Goal: Transaction & Acquisition: Register for event/course

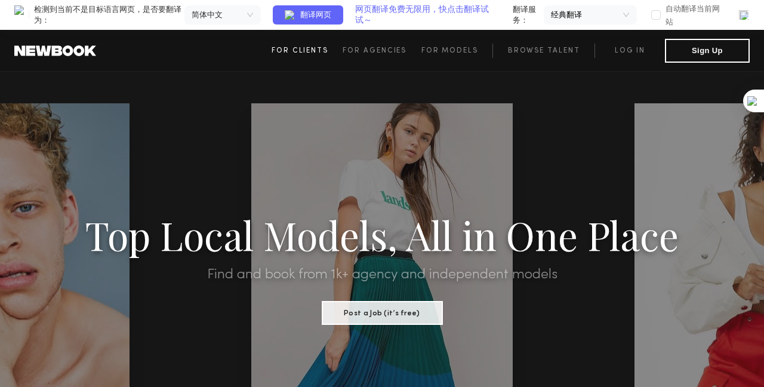
click at [313, 56] on link "For Clients" at bounding box center [307, 51] width 71 height 14
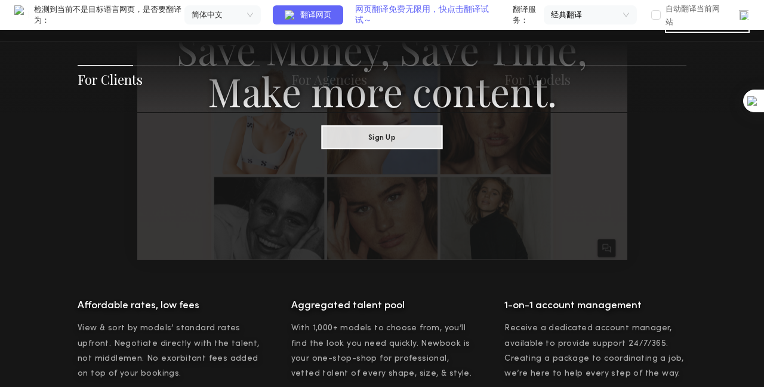
scroll to position [804, 0]
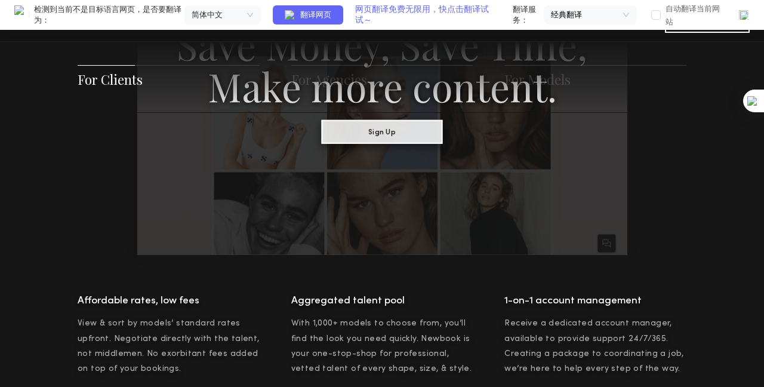
click at [354, 143] on button "Sign Up" at bounding box center [382, 131] width 121 height 24
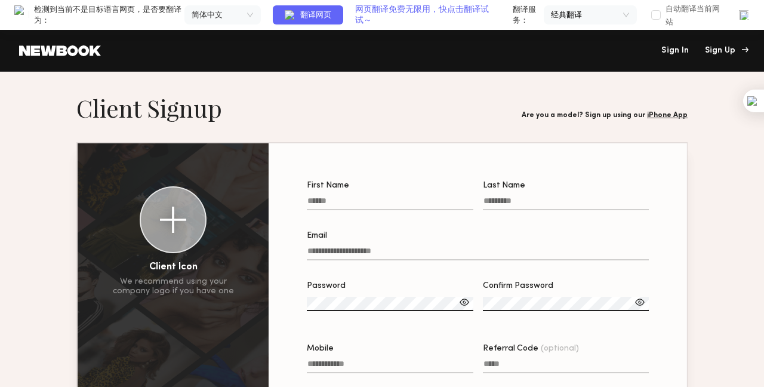
click at [729, 49] on div "Sign Up" at bounding box center [725, 51] width 40 height 8
drag, startPoint x: 257, startPoint y: 90, endPoint x: 253, endPoint y: 84, distance: 7.8
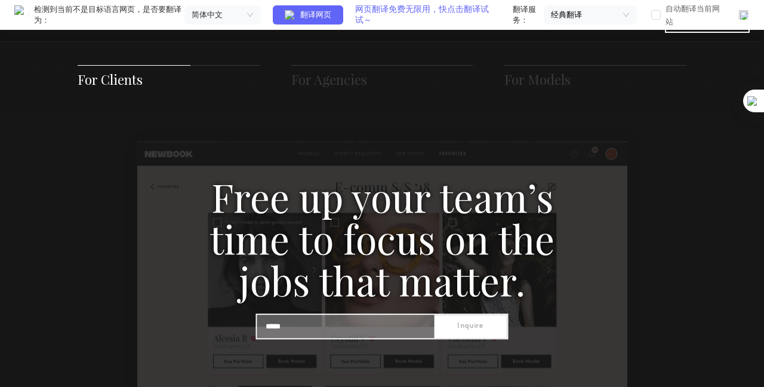
scroll to position [1194, 0]
click at [426, 277] on h3 "Free up your team’s time to focus on the jobs that matter." at bounding box center [382, 237] width 412 height 125
click at [373, 306] on div "Free up your team’s time to focus on the jobs that matter. Inquire" at bounding box center [383, 279] width 518 height 209
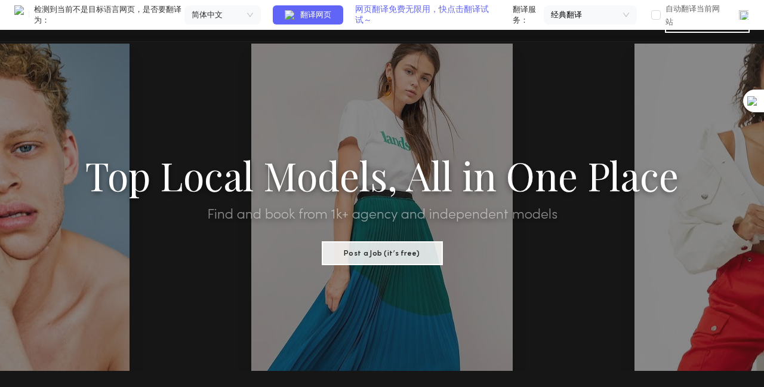
scroll to position [0, 0]
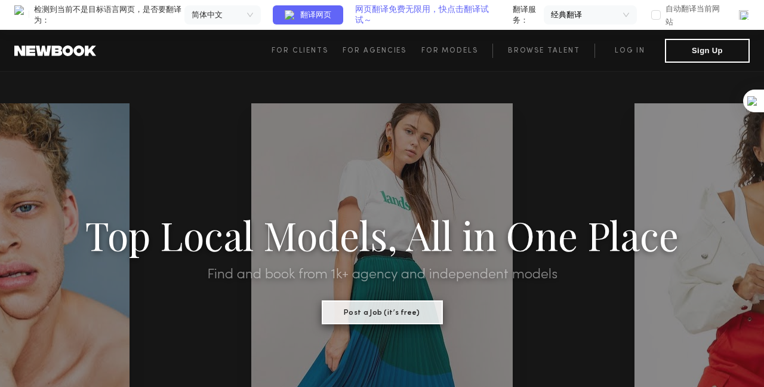
click at [392, 320] on button "Post a Job (it’s free)" at bounding box center [382, 312] width 121 height 24
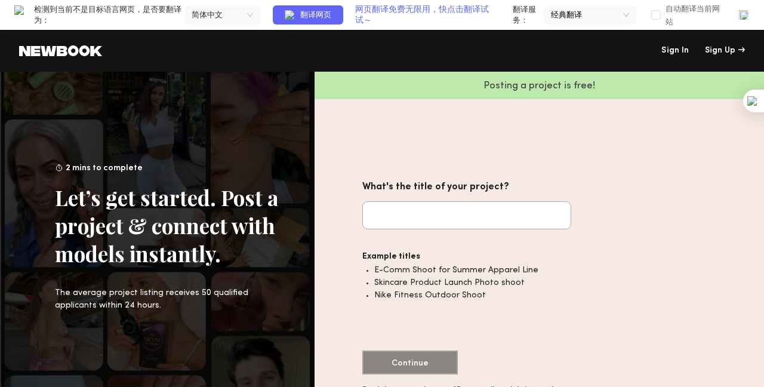
click at [749, 17] on img at bounding box center [744, 15] width 12 height 12
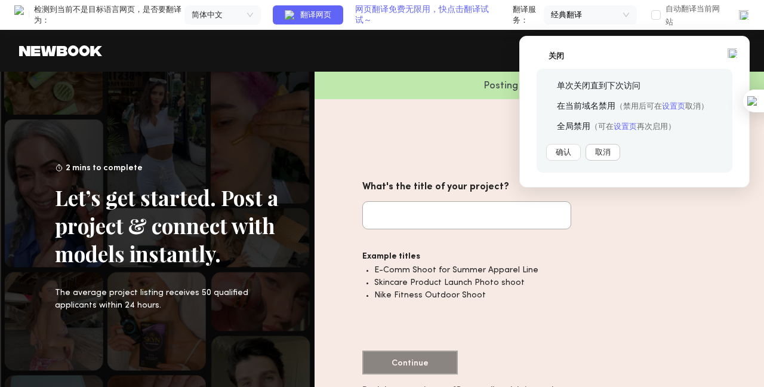
click at [603, 155] on button "取消" at bounding box center [603, 152] width 35 height 17
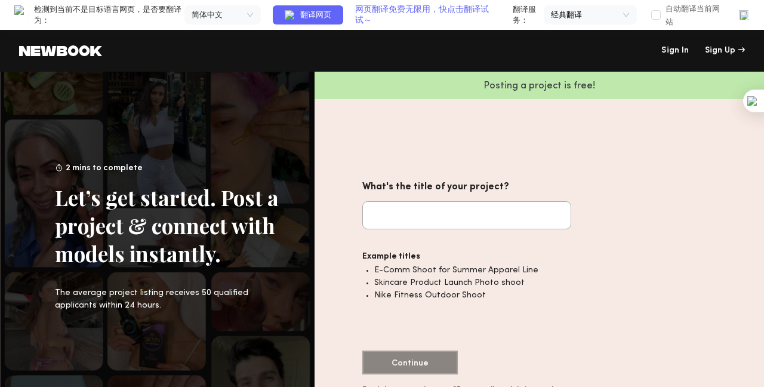
drag, startPoint x: 463, startPoint y: 57, endPoint x: 455, endPoint y: 57, distance: 7.2
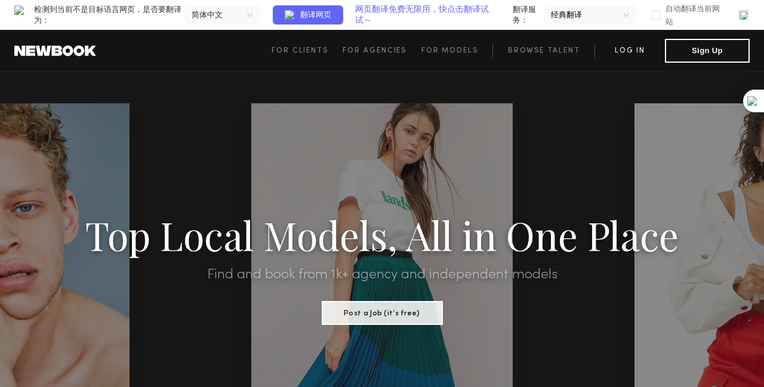
click at [634, 54] on link "Log in" at bounding box center [630, 51] width 70 height 14
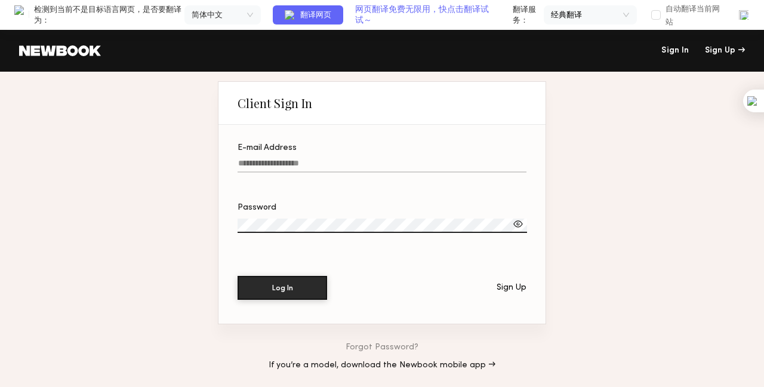
click at [307, 155] on label "E-mail Address" at bounding box center [382, 164] width 289 height 41
click at [307, 159] on input "E-mail Address" at bounding box center [382, 166] width 289 height 14
click at [315, 160] on input "E-mail Address" at bounding box center [382, 166] width 289 height 14
click at [503, 292] on div "Sign Up" at bounding box center [512, 288] width 30 height 8
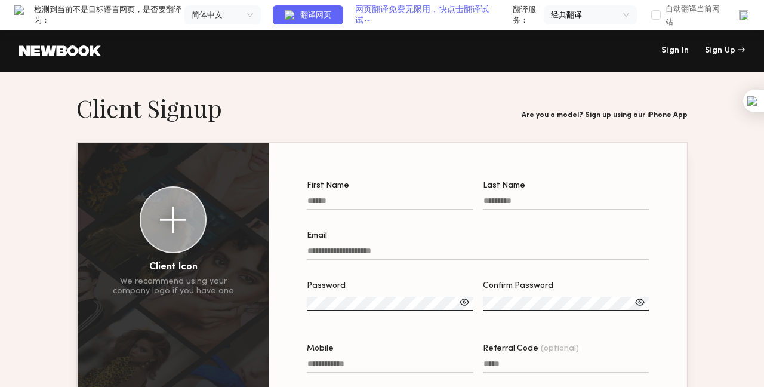
click at [353, 199] on input "First Name" at bounding box center [390, 203] width 167 height 14
type input "******"
click at [541, 208] on input "Last Name" at bounding box center [566, 203] width 167 height 14
drag, startPoint x: 510, startPoint y: 204, endPoint x: 457, endPoint y: 205, distance: 53.1
click at [457, 205] on div "First Name ****** Last Name ****" at bounding box center [478, 201] width 342 height 41
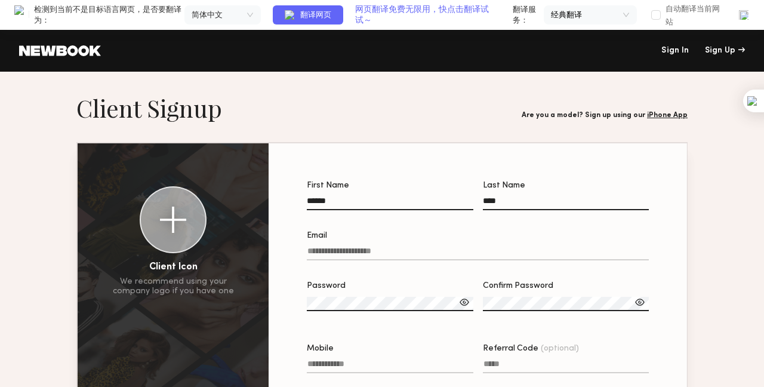
type input "****"
drag, startPoint x: 346, startPoint y: 239, endPoint x: 344, endPoint y: 247, distance: 8.5
click at [346, 239] on div "Email" at bounding box center [478, 236] width 342 height 8
click at [346, 247] on input "Email" at bounding box center [478, 254] width 342 height 14
click at [344, 253] on input "Email" at bounding box center [478, 254] width 342 height 14
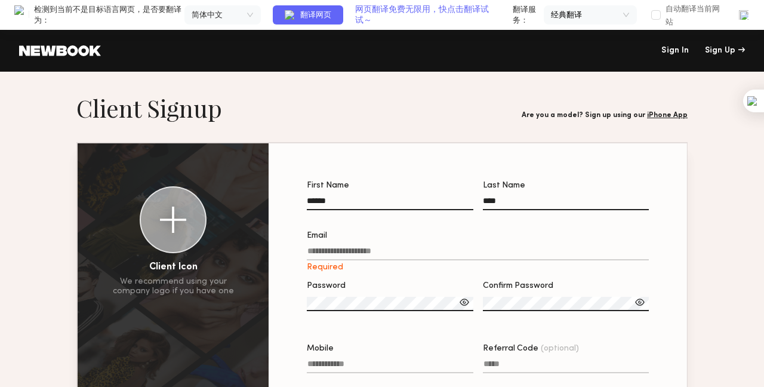
paste input "**********"
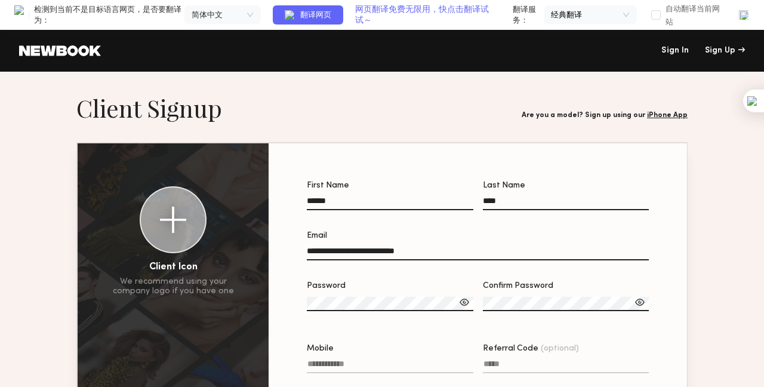
type input "**********"
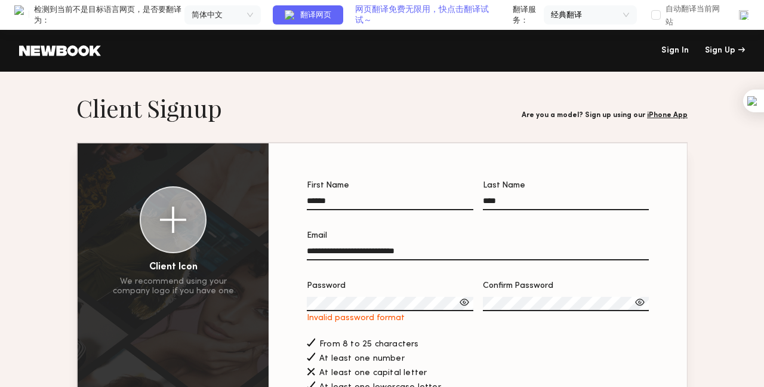
click at [458, 308] on div at bounding box center [464, 302] width 12 height 12
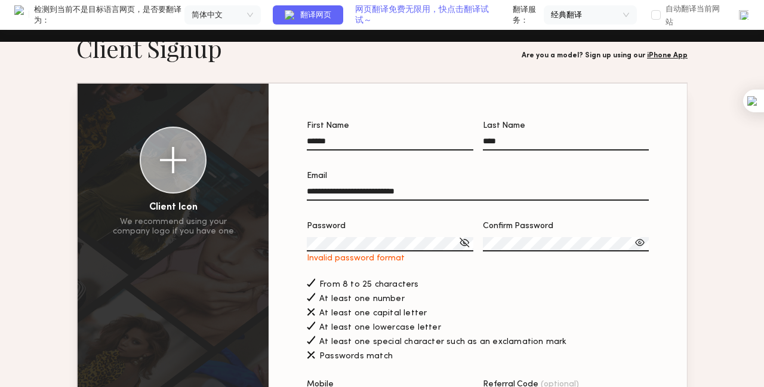
scroll to position [119, 0]
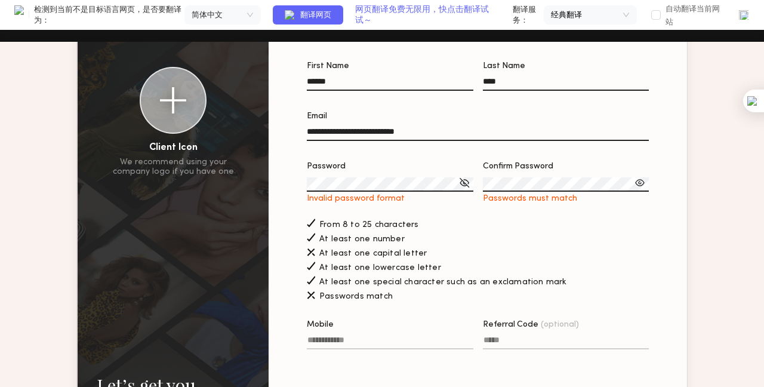
click at [347, 301] on span "Passwords match" at bounding box center [355, 297] width 73 height 8
click at [468, 188] on div at bounding box center [464, 183] width 12 height 12
click at [636, 189] on div at bounding box center [640, 183] width 12 height 12
click at [463, 189] on div at bounding box center [464, 183] width 12 height 12
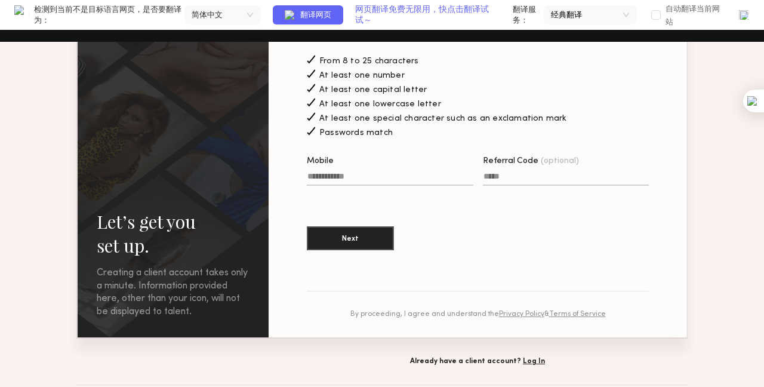
scroll to position [344, 0]
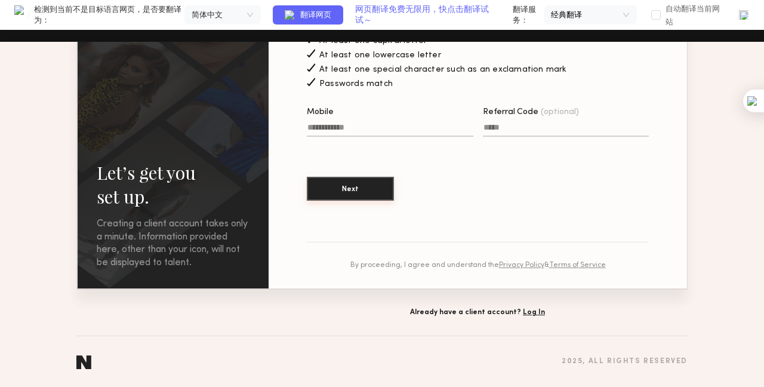
click at [392, 190] on button "Next" at bounding box center [350, 189] width 87 height 24
click at [360, 112] on div "Mobile" at bounding box center [390, 112] width 167 height 8
click at [360, 123] on input "Mobile Invalid phone format" at bounding box center [390, 130] width 167 height 14
click at [361, 123] on input "Mobile Invalid phone format" at bounding box center [390, 130] width 167 height 14
type input "**********"
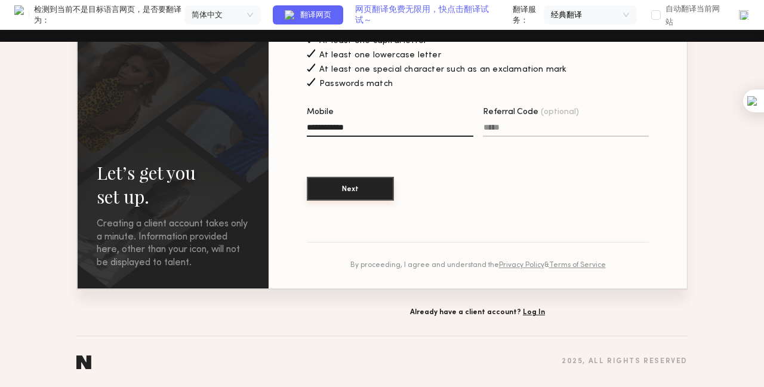
click at [359, 186] on button "Next" at bounding box center [350, 189] width 87 height 24
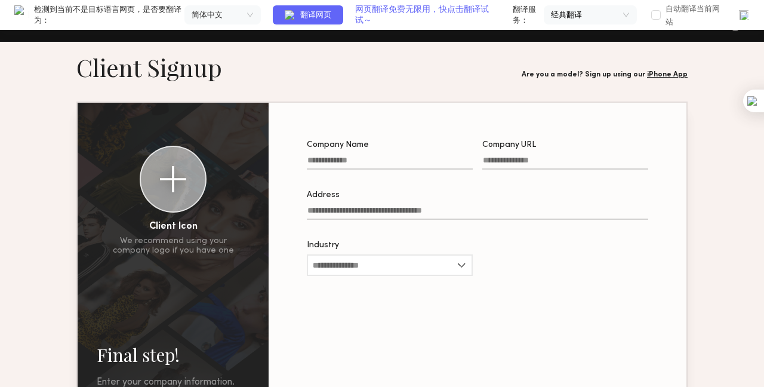
scroll to position [60, 0]
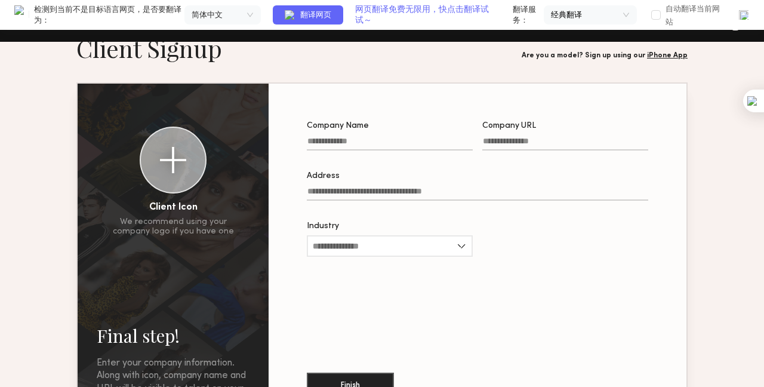
click at [392, 147] on input "Company Name" at bounding box center [390, 144] width 166 height 14
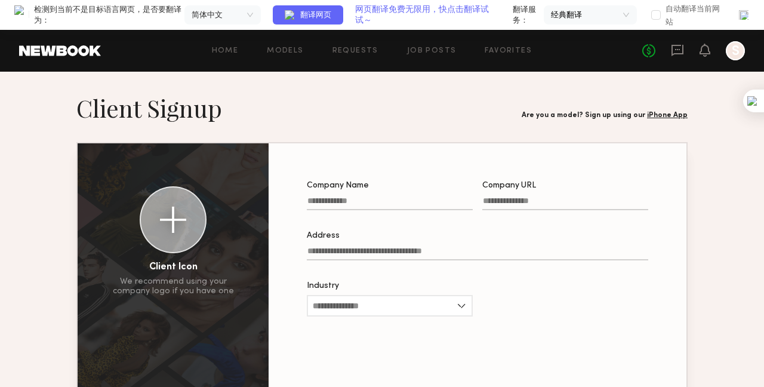
scroll to position [119, 0]
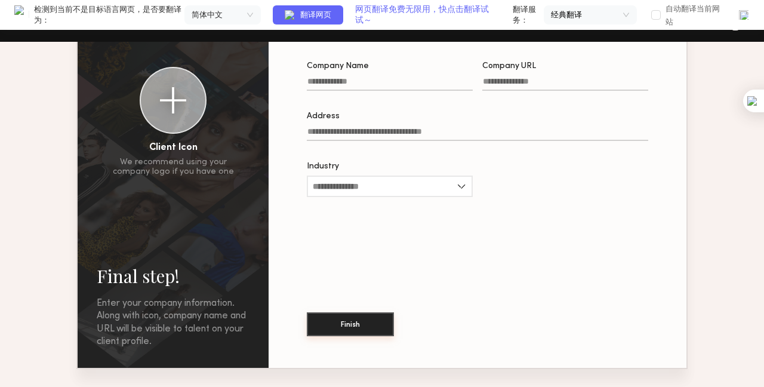
click at [349, 330] on button "Finish" at bounding box center [350, 324] width 87 height 24
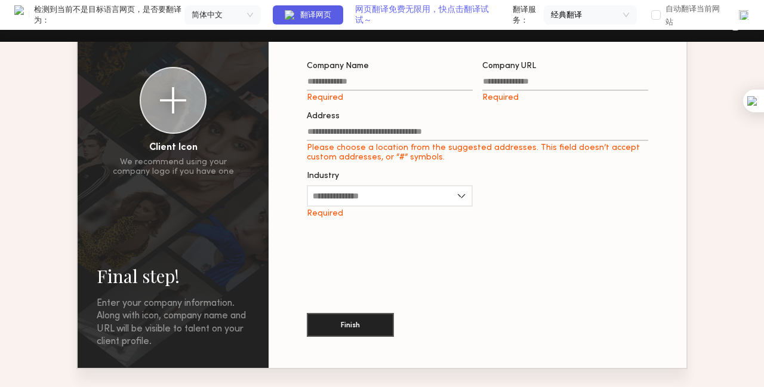
click at [331, 16] on span "翻译网页" at bounding box center [315, 15] width 31 height 11
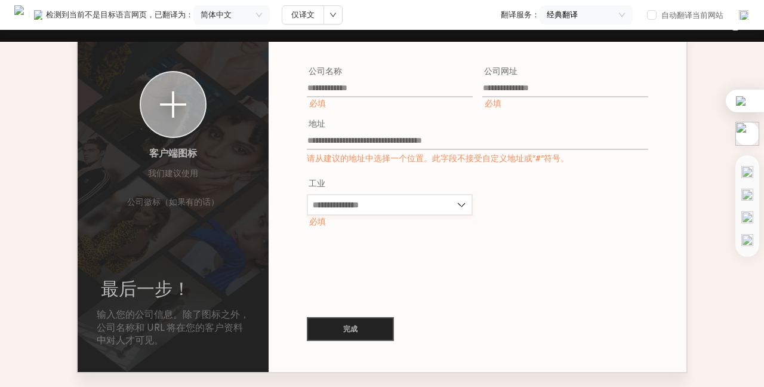
click at [374, 210] on input "Industry 工业" at bounding box center [390, 204] width 166 height 21
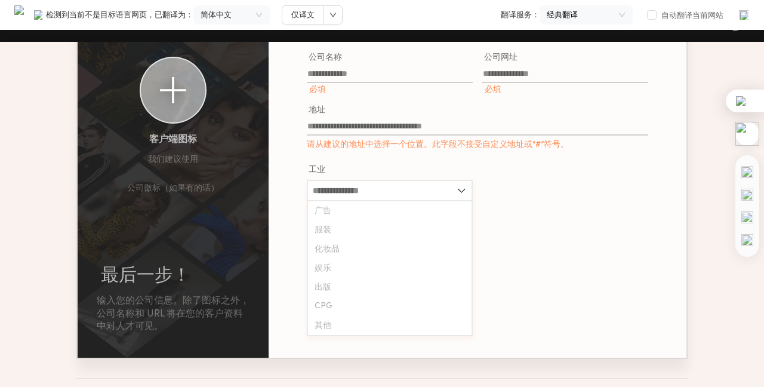
scroll to position [115, 0]
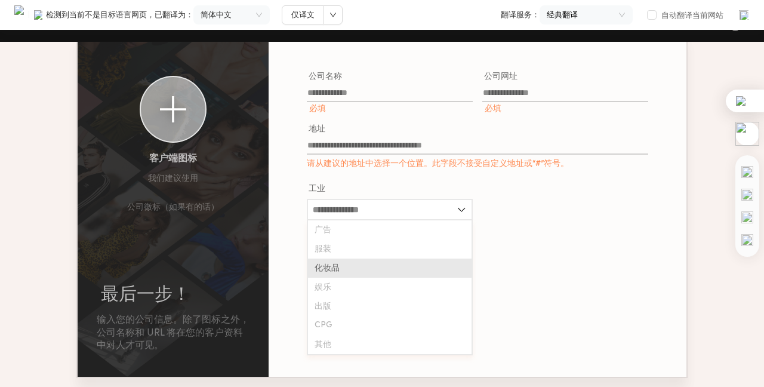
click at [349, 263] on div "Cosmetics 化妆品" at bounding box center [390, 267] width 164 height 19
type input "*********"
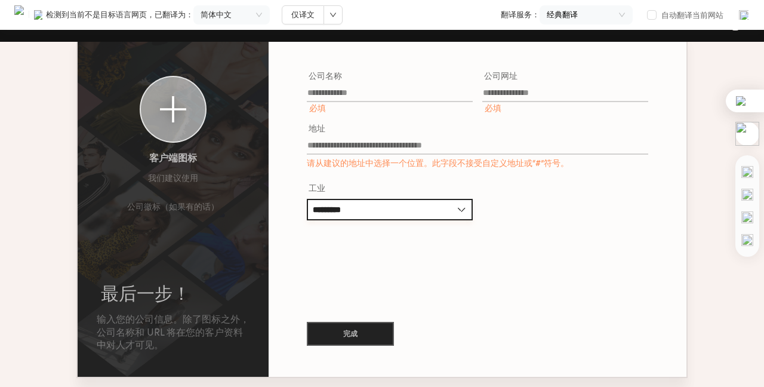
click at [351, 220] on input "*********" at bounding box center [390, 209] width 166 height 21
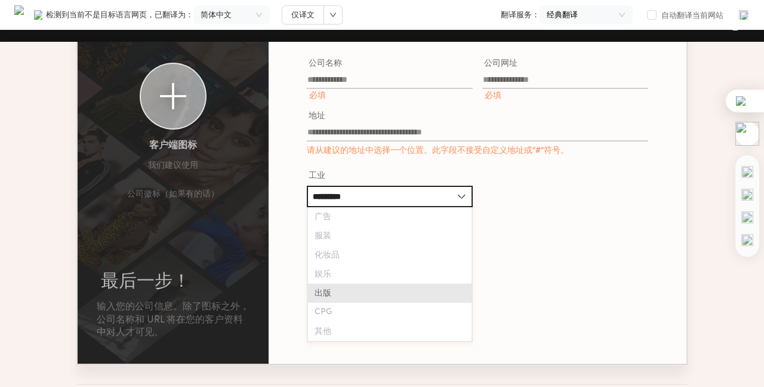
scroll to position [55, 0]
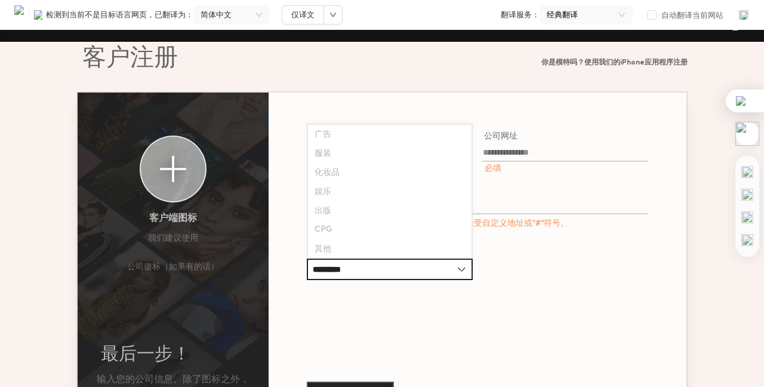
click at [577, 232] on div "Address 地址 Please choose a location from the suggested addresses. This field do…" at bounding box center [477, 208] width 341 height 50
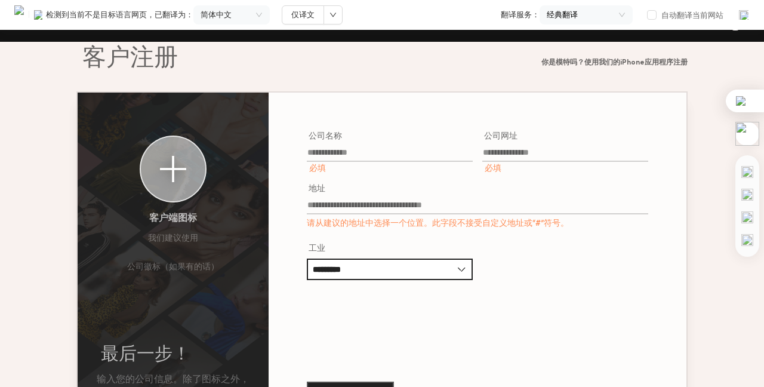
click at [362, 147] on label "Company Name 公司名称 Required 必填" at bounding box center [390, 152] width 166 height 43
click at [362, 148] on input "Company Name 公司名称 Required 必填" at bounding box center [390, 155] width 166 height 14
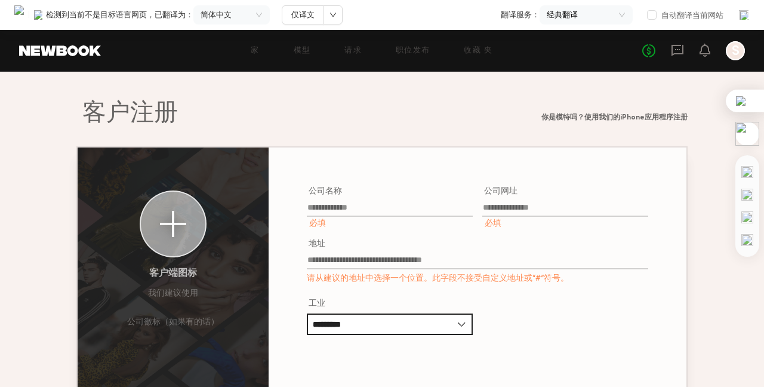
scroll to position [0, 0]
click at [353, 49] on huiyi-custom-tag "请求" at bounding box center [352, 50] width 17 height 7
click at [260, 54] on huiyi-custom-tag at bounding box center [261, 50] width 2 height 7
click at [559, 13] on p "经典翻译" at bounding box center [583, 15] width 72 height 11
click at [284, 91] on div "Final step! Enter your company information. Along with icon, company name and U…" at bounding box center [382, 317] width 764 height 491
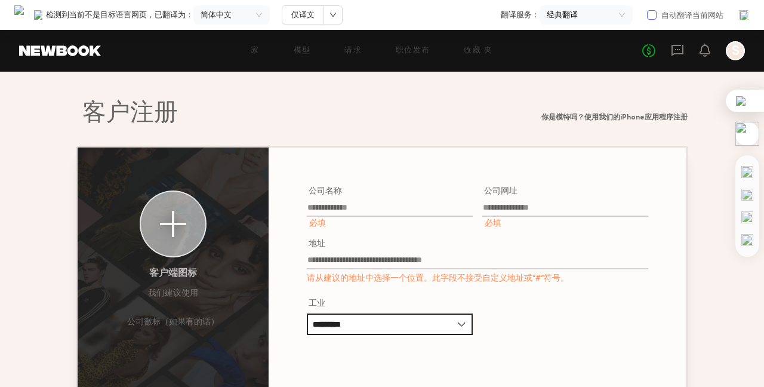
click at [656, 9] on label "自动翻译当前网站" at bounding box center [687, 14] width 81 height 13
click at [741, 18] on img at bounding box center [744, 15] width 12 height 12
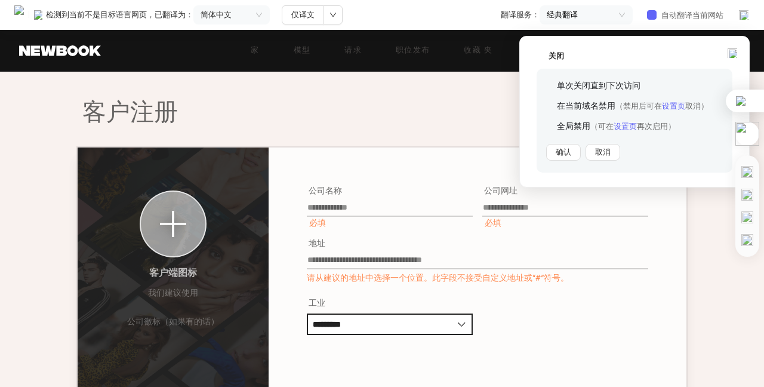
click at [604, 152] on button "取消" at bounding box center [603, 152] width 35 height 17
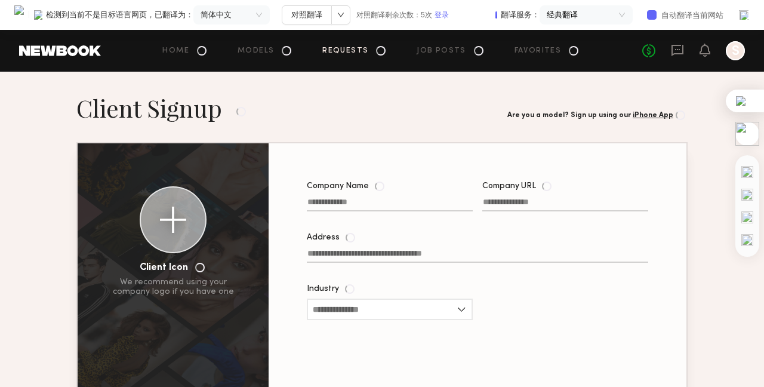
click at [340, 51] on huiyi-custom-tag "Requests" at bounding box center [345, 50] width 46 height 7
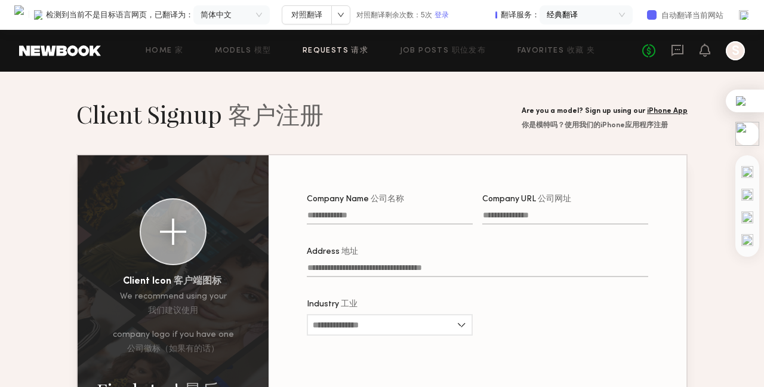
click at [340, 51] on huiyi-custom-tag "Requests" at bounding box center [326, 50] width 46 height 7
click at [395, 220] on input "Company Name 公司名称" at bounding box center [390, 218] width 166 height 14
click at [472, 53] on huiyi-custom-tag "职位发布" at bounding box center [469, 50] width 35 height 7
click at [738, 48] on div at bounding box center [735, 50] width 19 height 19
drag, startPoint x: 734, startPoint y: 11, endPoint x: 751, endPoint y: 17, distance: 18.3
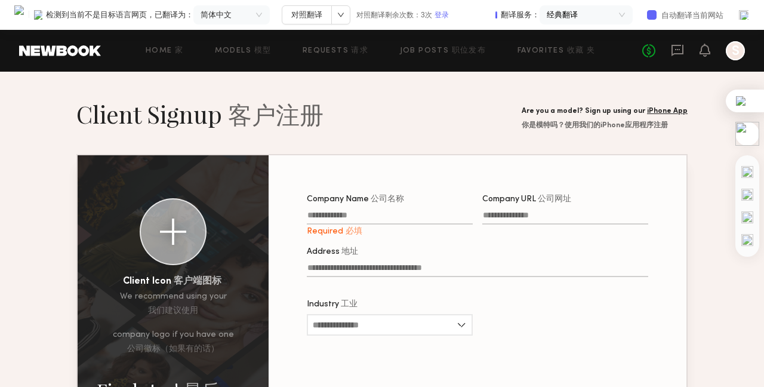
click at [740, 14] on div "翻译服务： 经典翻译 自动翻译当前网站" at bounding box center [623, 14] width 253 height 19
click at [751, 17] on div "检测到当前不是目标语言网页，已翻译为： 简体中文 对照翻译 对照翻译剩余次数：3次 登录 翻译服务： 经典翻译 自动翻译当前网站" at bounding box center [382, 15] width 764 height 30
click at [743, 14] on img at bounding box center [744, 15] width 12 height 12
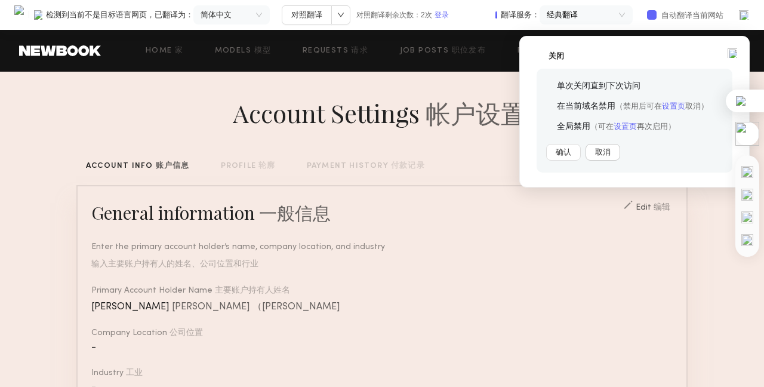
click at [614, 155] on button "取消" at bounding box center [603, 152] width 35 height 17
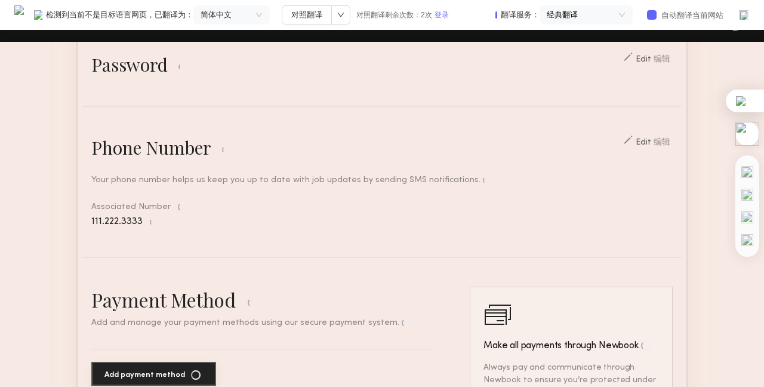
scroll to position [561, 0]
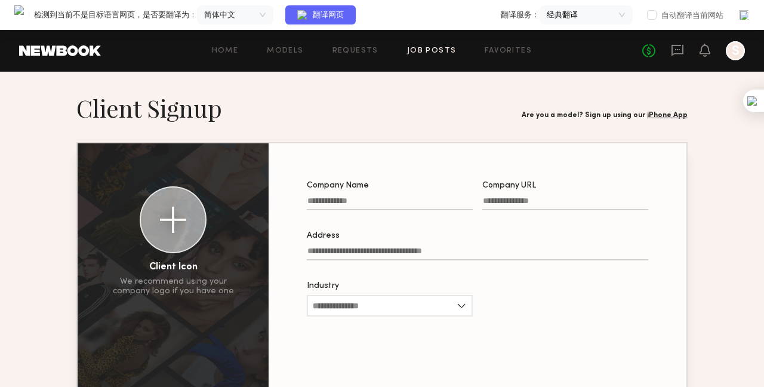
click at [436, 49] on link "Job Posts" at bounding box center [432, 51] width 50 height 8
click at [234, 54] on link "Home" at bounding box center [225, 51] width 27 height 8
click at [736, 48] on div at bounding box center [735, 50] width 19 height 19
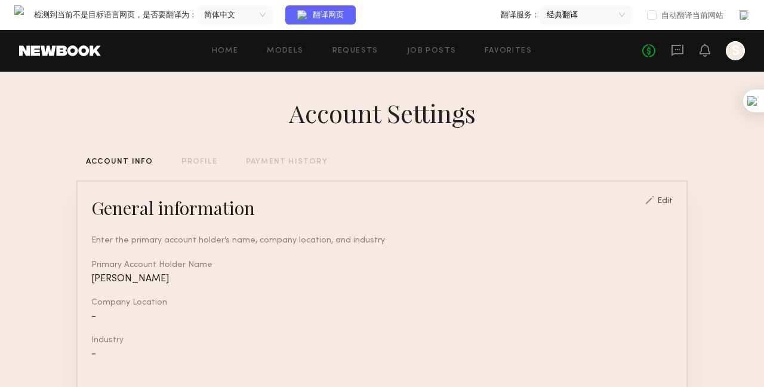
click at [735, 53] on div at bounding box center [735, 50] width 19 height 19
click at [666, 202] on div "Edit" at bounding box center [665, 201] width 16 height 8
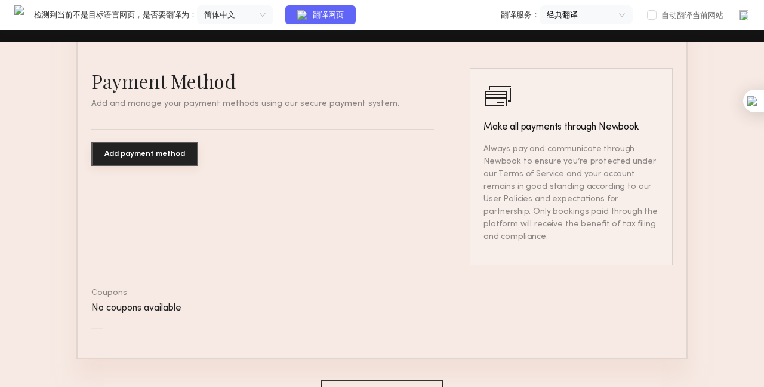
scroll to position [895, 0]
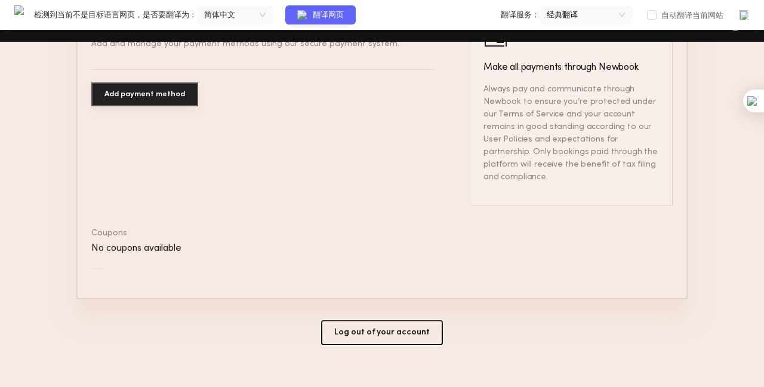
click at [423, 331] on button "Log out of your account" at bounding box center [382, 332] width 122 height 25
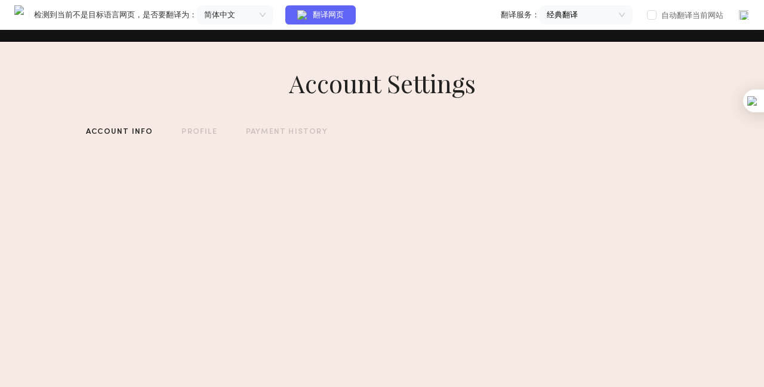
scroll to position [30, 0]
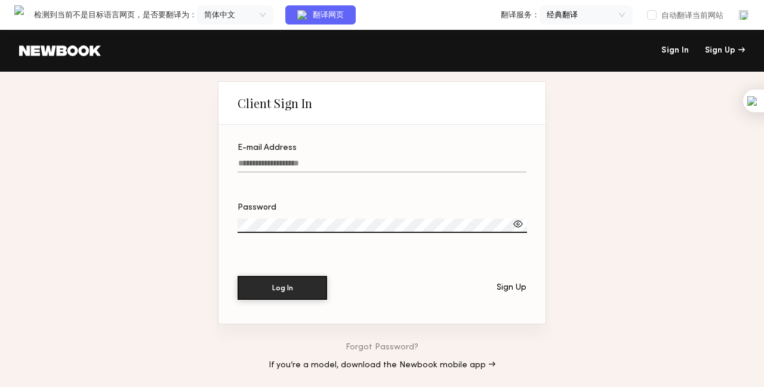
type input "**********"
click at [302, 288] on button "Log In" at bounding box center [283, 287] width 90 height 24
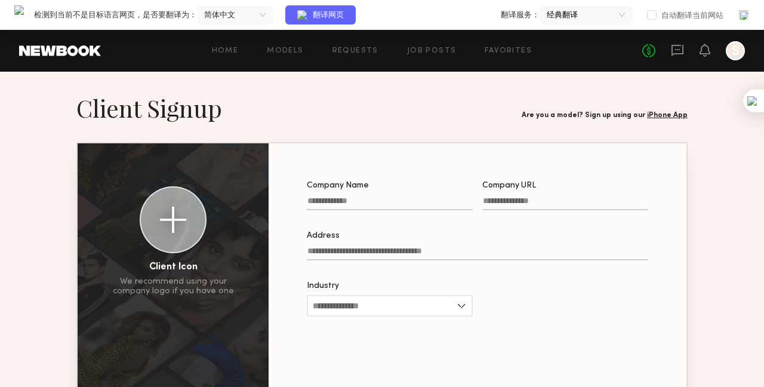
click at [347, 206] on input "Company Name" at bounding box center [390, 203] width 166 height 14
click at [414, 202] on input "Company Name Required" at bounding box center [390, 203] width 166 height 14
click at [415, 204] on input "Company Name Required" at bounding box center [390, 203] width 166 height 14
type input "*********"
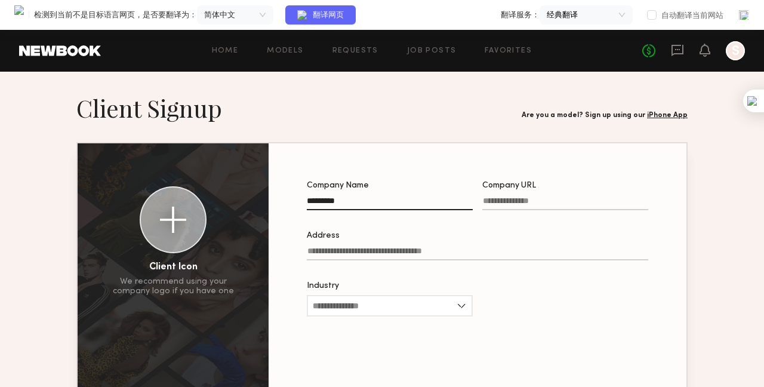
click at [513, 208] on input "Company URL" at bounding box center [565, 203] width 166 height 14
type input "**********"
click at [513, 253] on input "Address" at bounding box center [477, 254] width 341 height 14
click at [393, 254] on input "Address" at bounding box center [477, 254] width 341 height 14
click at [381, 204] on input "*********" at bounding box center [390, 203] width 166 height 14
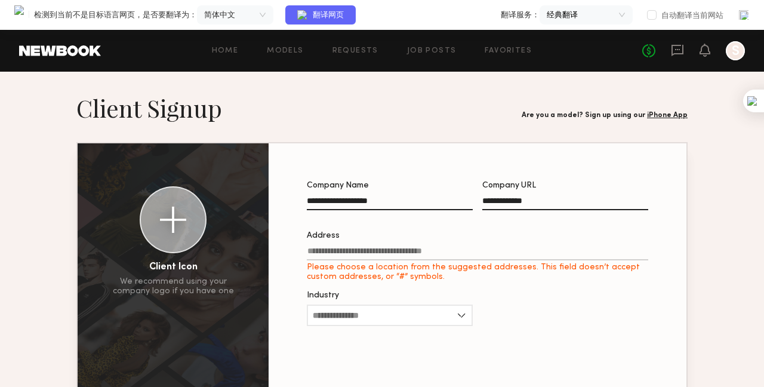
type input "**********"
click at [402, 255] on input "Address Please choose a location from the suggested addresses. This field doesn…" at bounding box center [477, 254] width 341 height 14
click at [413, 250] on label "Address Please choose a location from the suggested addresses. This field doesn…" at bounding box center [477, 257] width 341 height 50
click at [413, 250] on input "Address Please choose a location from the suggested addresses. This field doesn…" at bounding box center [477, 254] width 341 height 14
click at [411, 257] on input "Address Please choose a location from the suggested addresses. This field doesn…" at bounding box center [477, 254] width 341 height 14
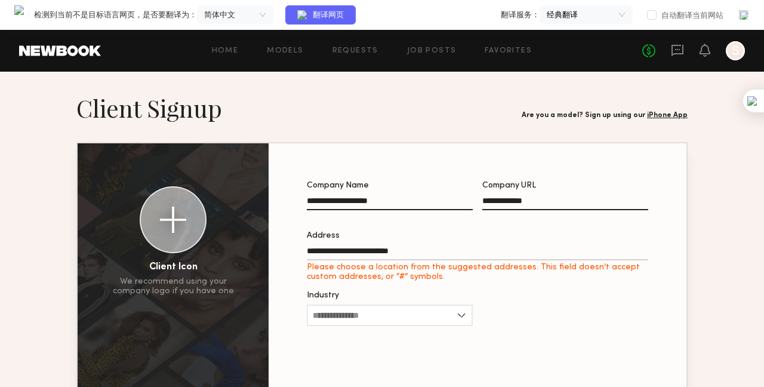
type input "**********"
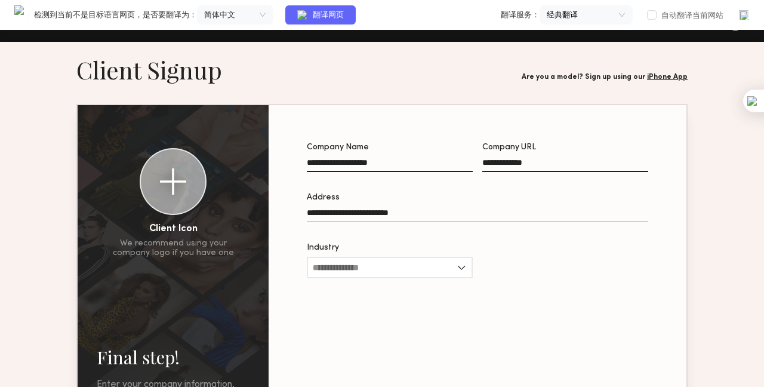
scroll to position [119, 0]
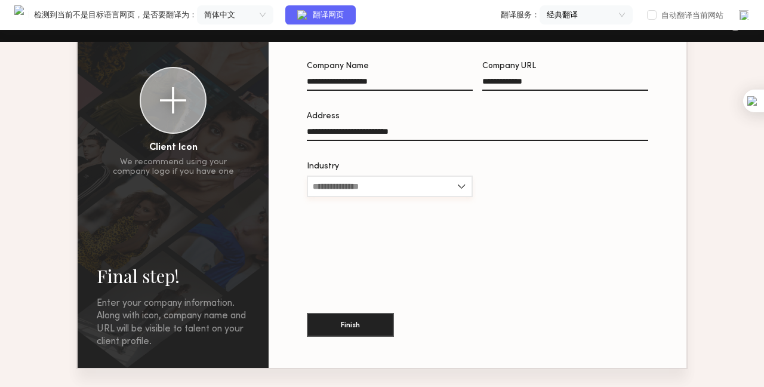
click at [364, 197] on input "Industry" at bounding box center [390, 186] width 166 height 21
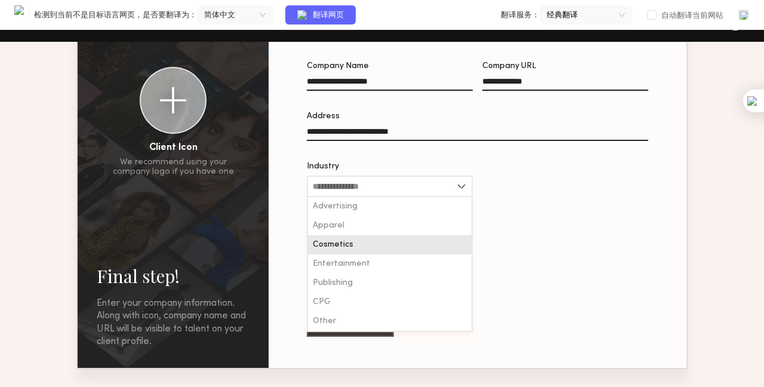
click at [353, 250] on div "Cosmetics" at bounding box center [390, 244] width 164 height 19
type input "*********"
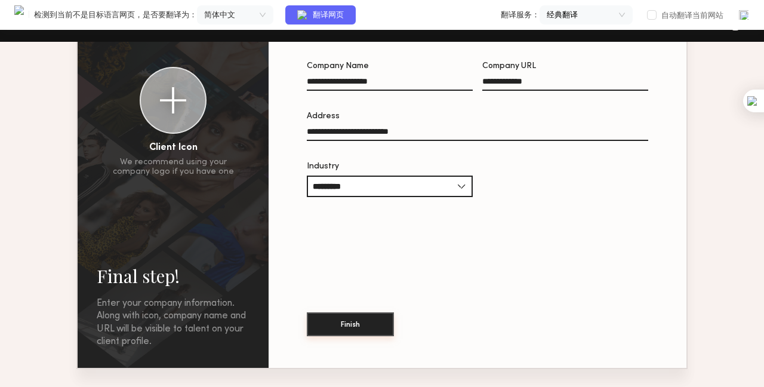
click at [356, 320] on button "Finish" at bounding box center [350, 324] width 87 height 24
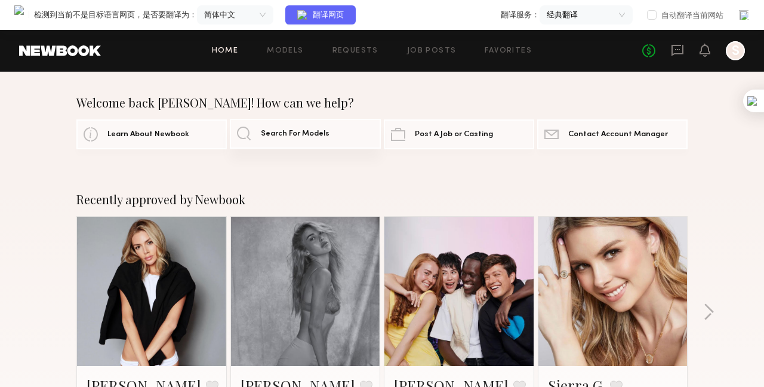
click at [320, 128] on link "Search For Models" at bounding box center [305, 134] width 150 height 30
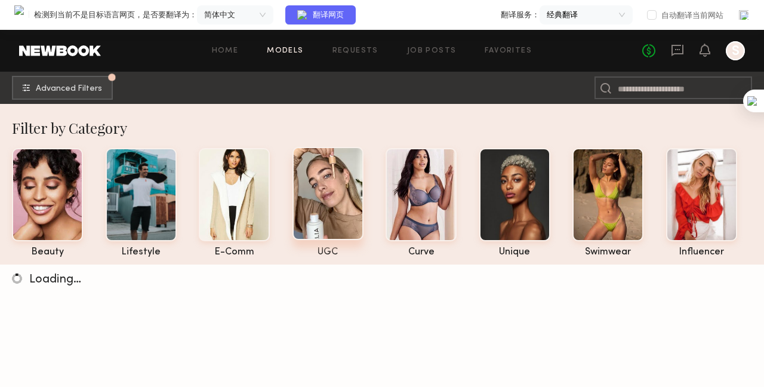
click at [355, 188] on div at bounding box center [328, 193] width 71 height 93
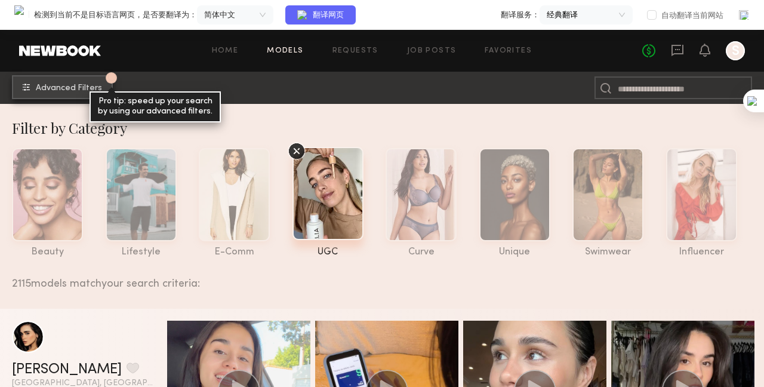
click at [64, 86] on span "Advanced Filters" at bounding box center [69, 88] width 66 height 8
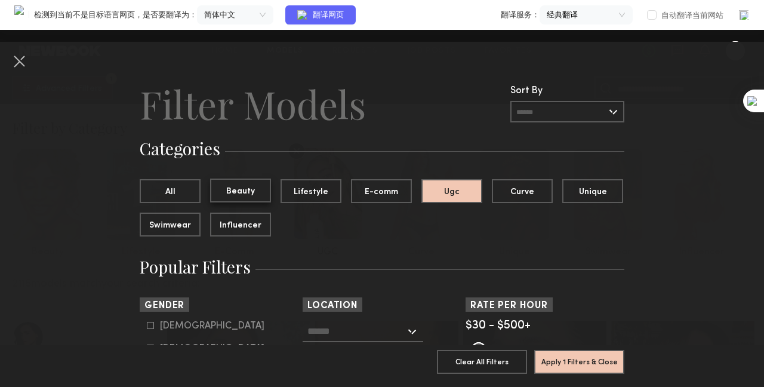
click at [239, 190] on button "Beauty" at bounding box center [240, 190] width 61 height 24
click at [439, 187] on button "Ugc" at bounding box center [451, 190] width 61 height 24
click at [548, 109] on input "text" at bounding box center [567, 111] width 114 height 21
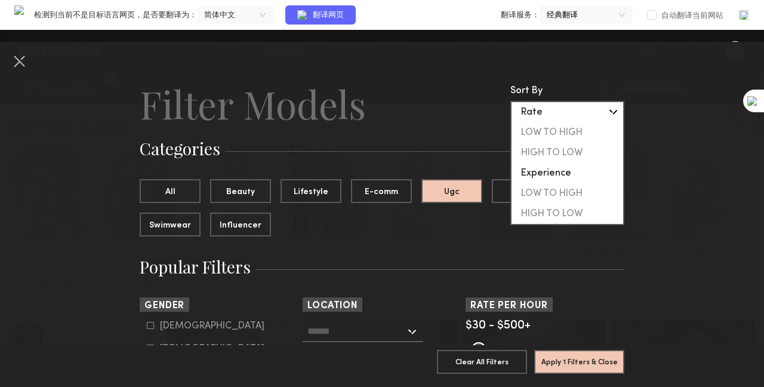
click at [548, 109] on div "Rate" at bounding box center [568, 112] width 112 height 20
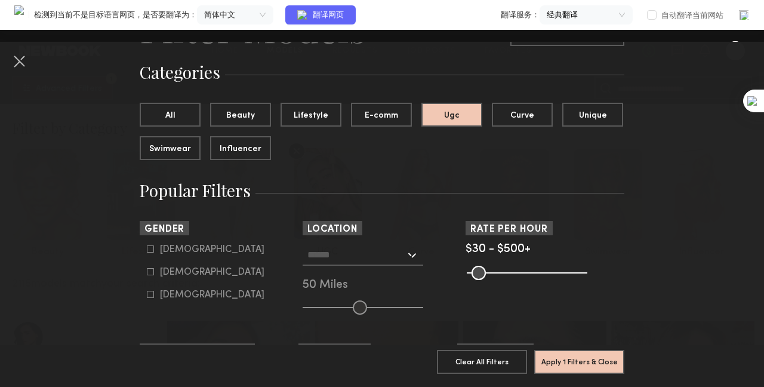
scroll to position [119, 0]
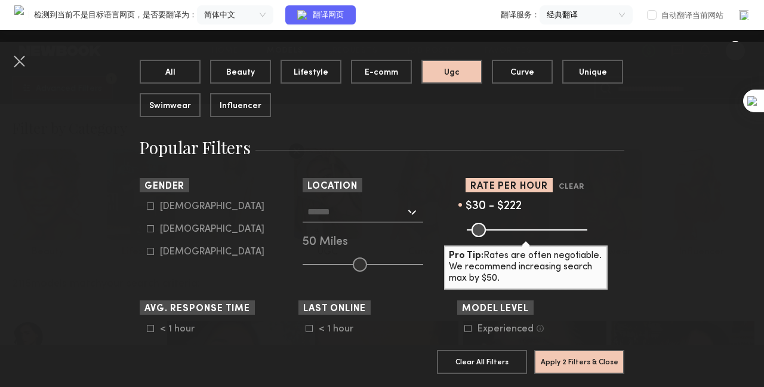
type input "***"
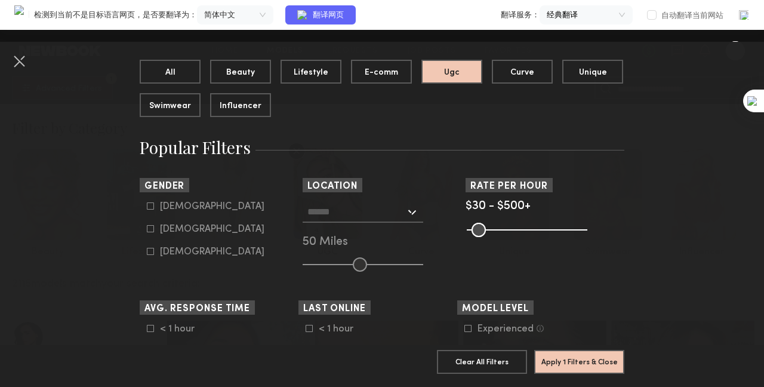
drag, startPoint x: 583, startPoint y: 229, endPoint x: 603, endPoint y: 225, distance: 20.1
click at [587, 225] on input "range" at bounding box center [527, 230] width 121 height 14
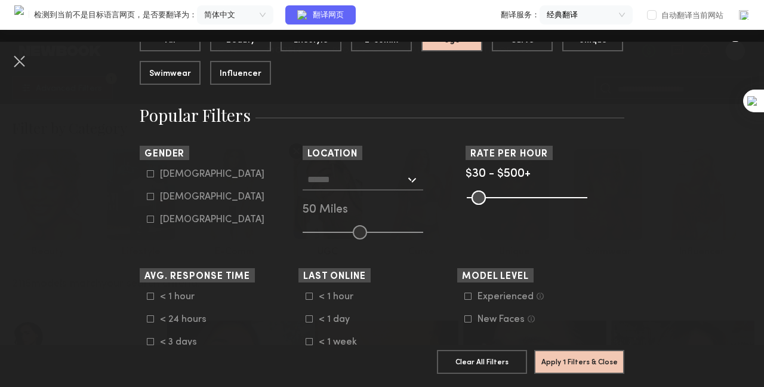
scroll to position [60, 0]
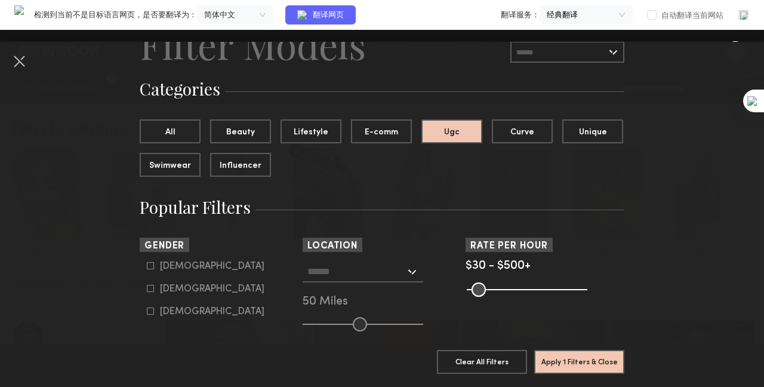
click at [178, 293] on div "Female" at bounding box center [212, 288] width 104 height 7
type input "**"
click at [470, 322] on section "Sort By Rate LOW TO HIGH HIGH TO LOW Experience LOW TO HIGH HIGH TO LOW Gender …" at bounding box center [382, 285] width 485 height 94
click at [449, 310] on div "Los Angeles, CA New York City, NY Brooklyn, NY Chicago, IL 50 Miles" at bounding box center [382, 296] width 159 height 70
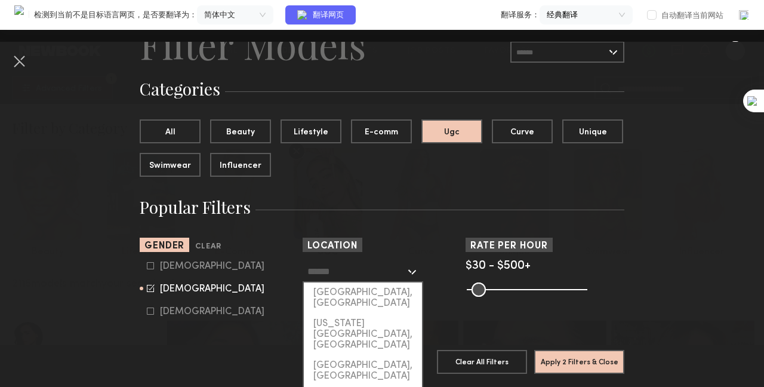
click at [386, 275] on input "text" at bounding box center [356, 271] width 98 height 20
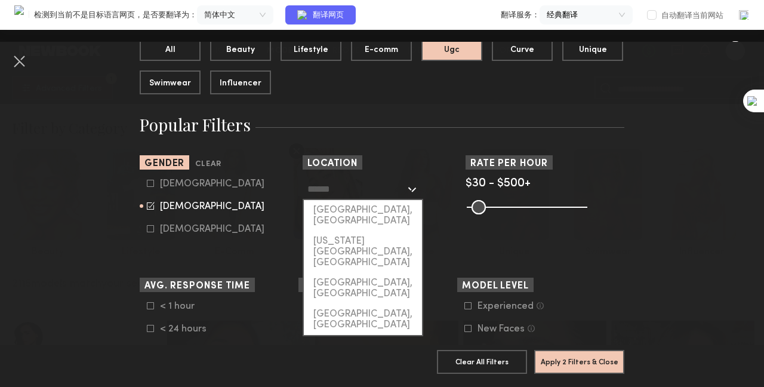
scroll to position [298, 0]
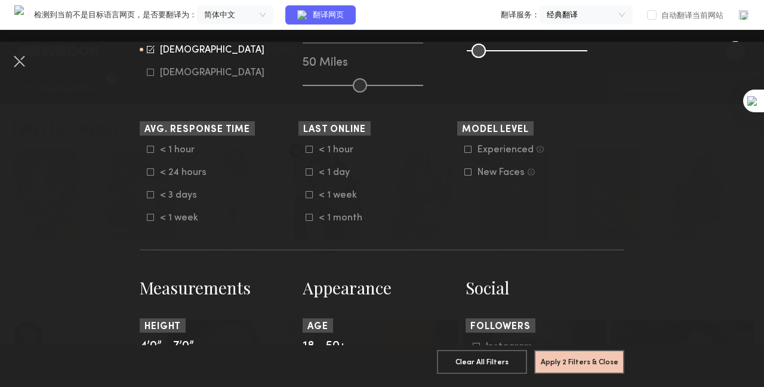
click at [408, 215] on form "< 1 hour < 1 day < 1 week < 1 month" at bounding box center [382, 183] width 152 height 79
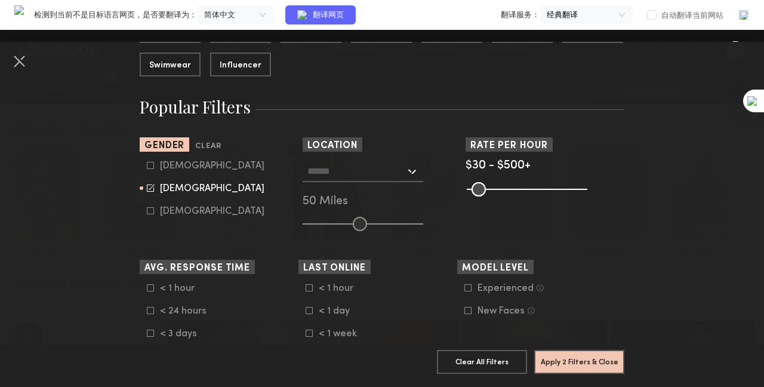
scroll to position [179, 0]
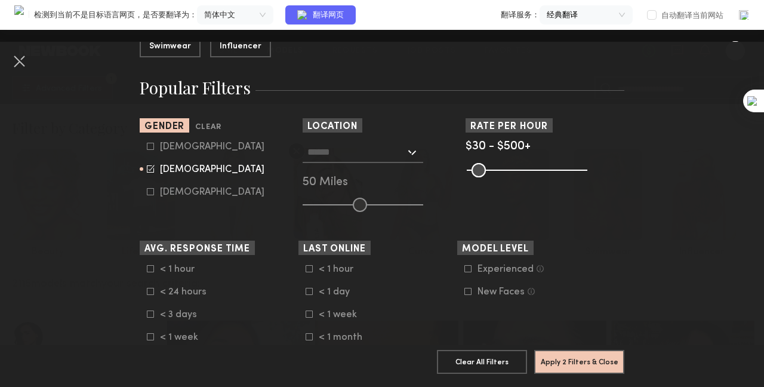
click at [511, 273] on div "Experienced" at bounding box center [506, 269] width 56 height 7
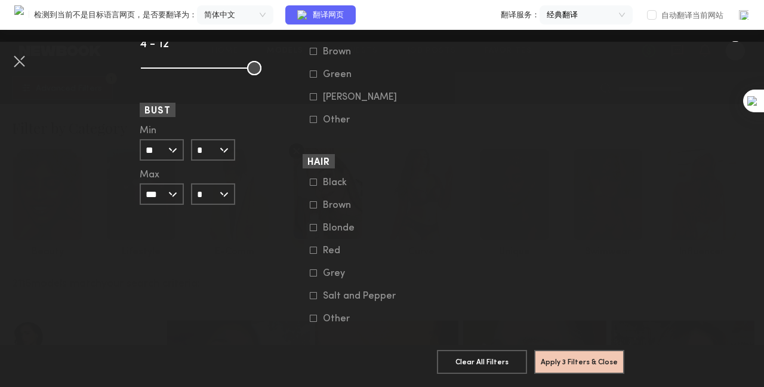
scroll to position [1004, 0]
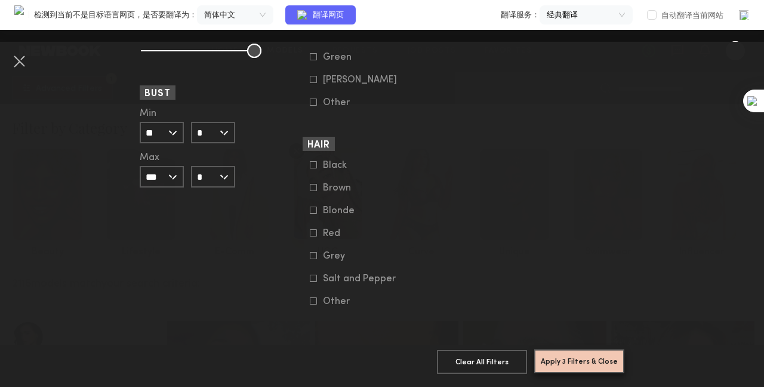
click at [578, 352] on button "Apply 3 Filters & Close" at bounding box center [579, 361] width 90 height 24
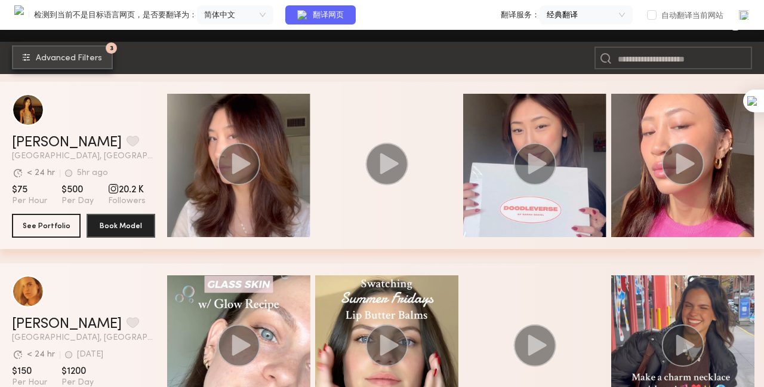
scroll to position [1433, 0]
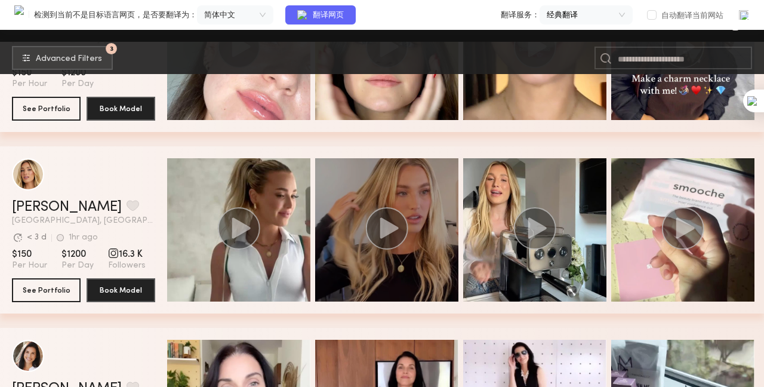
click at [390, 221] on circle "grid" at bounding box center [387, 228] width 42 height 42
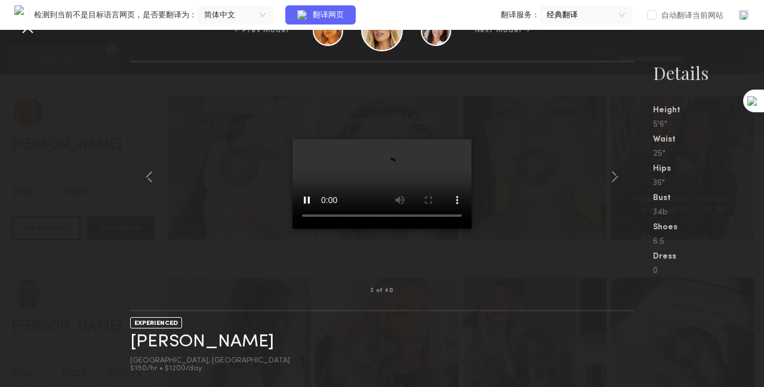
scroll to position [1254, 0]
click at [492, 349] on div "EXPERIENCED Hailey M. Los Angeles, CA $150/hr • $1200/day" at bounding box center [382, 349] width 504 height 76
click at [209, 351] on div "EXPERIENCED Hailey M. Los Angeles, CA $150/hr • $1200/day" at bounding box center [382, 349] width 504 height 76
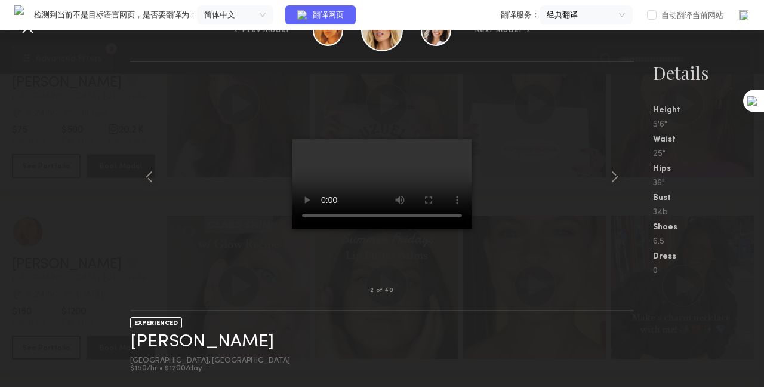
click at [741, 15] on img at bounding box center [744, 15] width 12 height 12
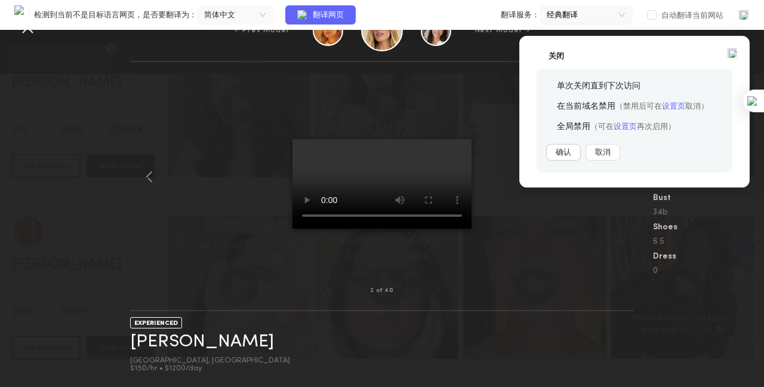
click at [572, 149] on button "确认" at bounding box center [563, 152] width 35 height 17
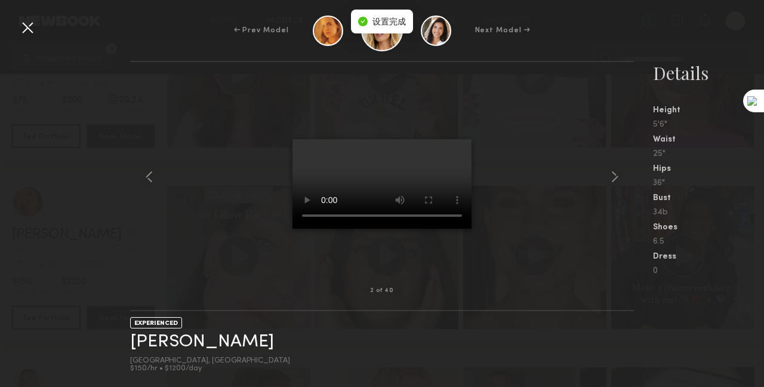
click at [29, 26] on div at bounding box center [27, 27] width 19 height 19
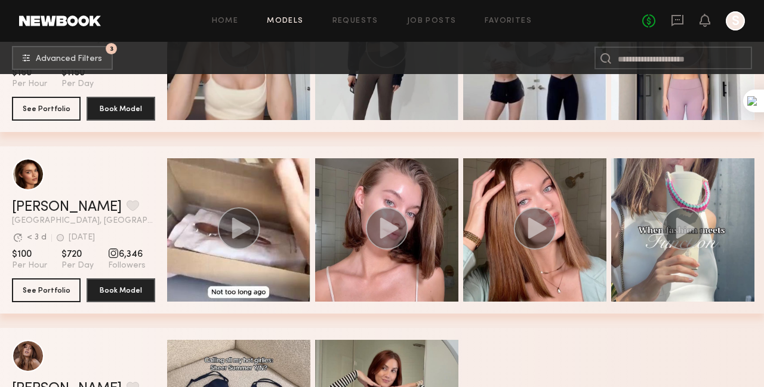
scroll to position [4342, 0]
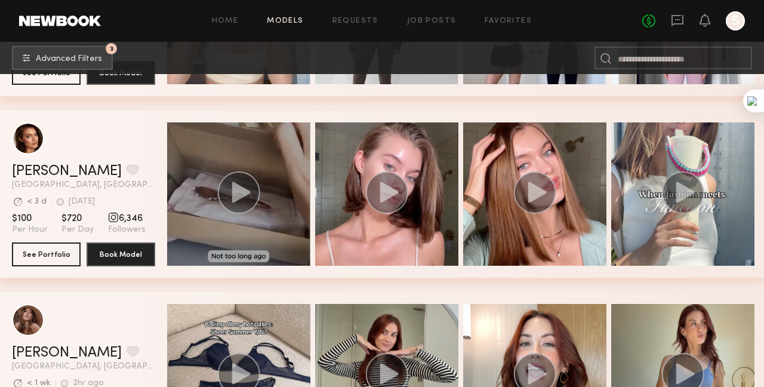
click at [267, 232] on div "grid" at bounding box center [238, 193] width 143 height 143
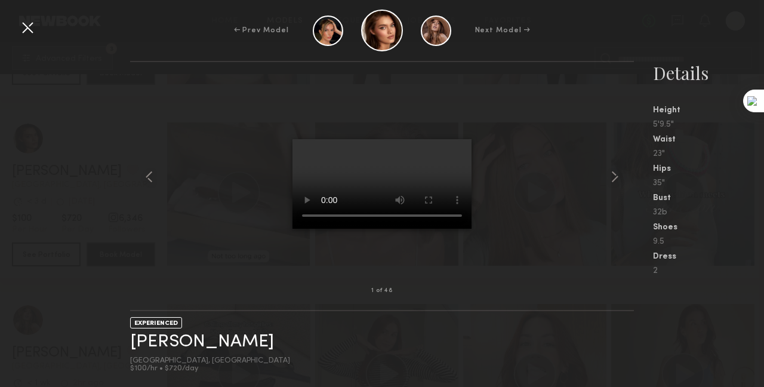
click at [31, 32] on div at bounding box center [27, 27] width 19 height 19
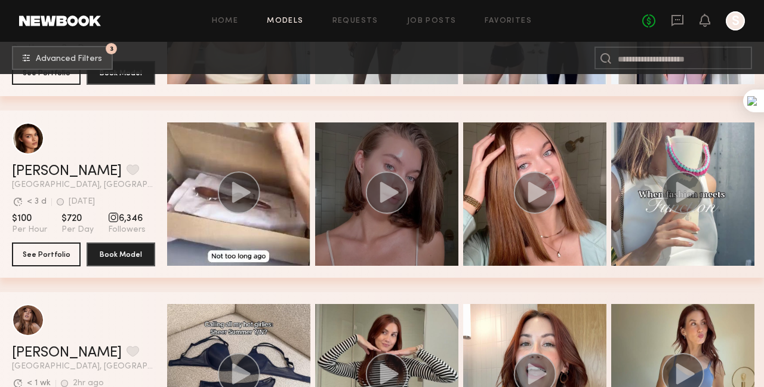
click at [383, 191] on icon "grid" at bounding box center [389, 191] width 19 height 21
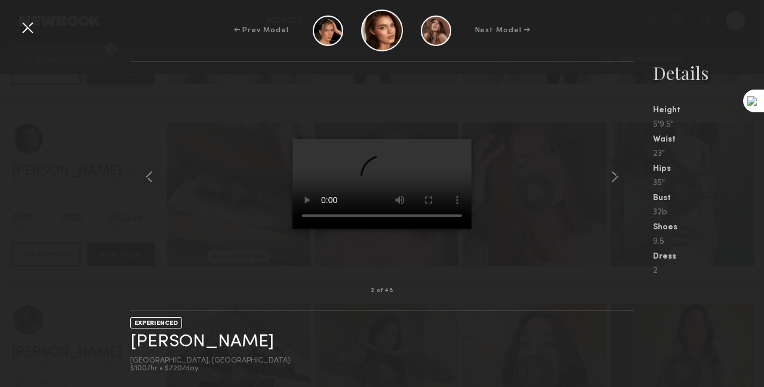
click at [29, 27] on div at bounding box center [27, 27] width 19 height 19
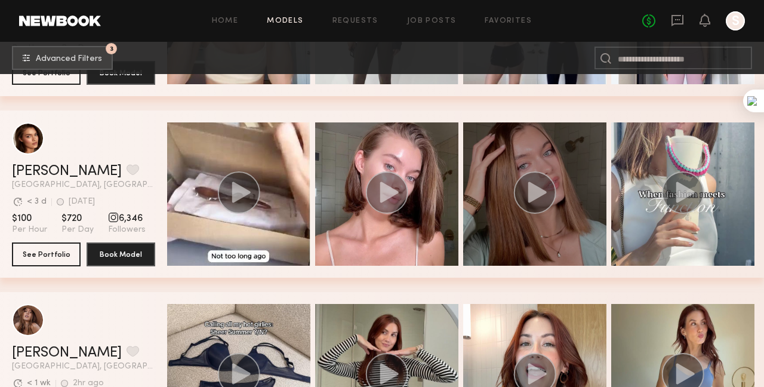
click at [546, 199] on circle "grid" at bounding box center [535, 192] width 42 height 42
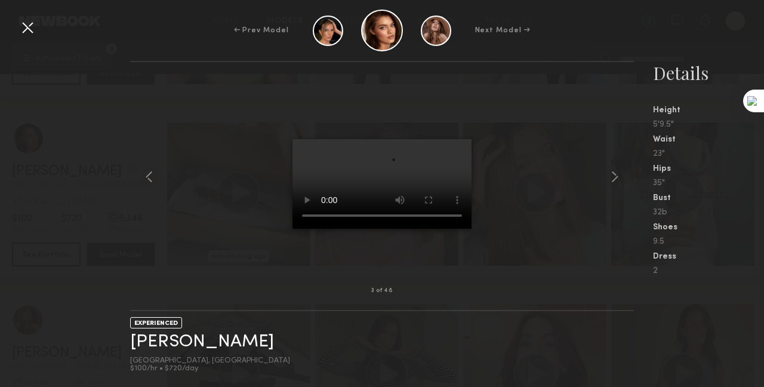
click at [29, 37] on div "← Prev Model Next Model →" at bounding box center [382, 31] width 764 height 42
click at [29, 32] on div at bounding box center [27, 27] width 19 height 19
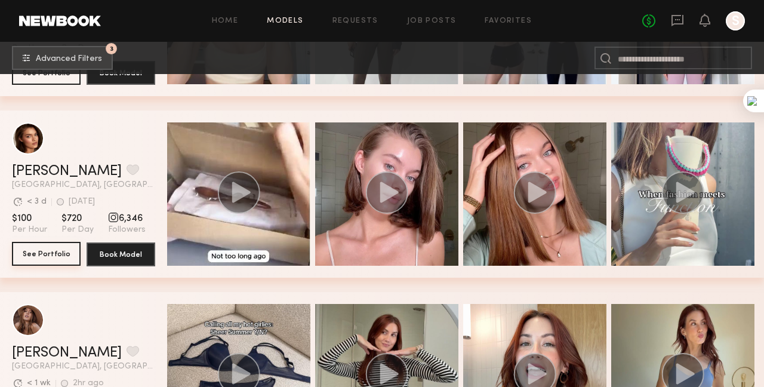
click at [53, 254] on button "See Portfolio" at bounding box center [46, 254] width 69 height 24
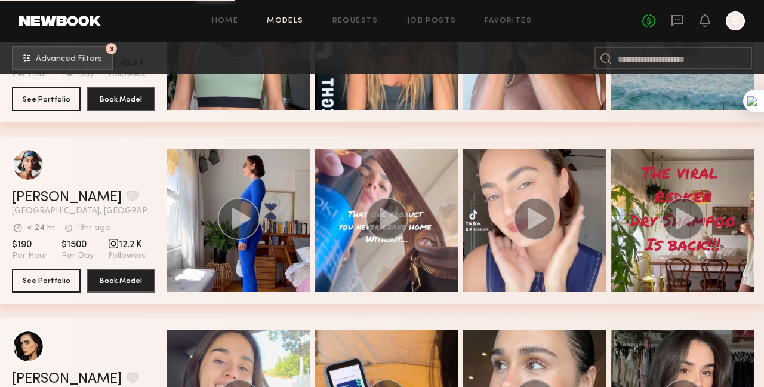
scroll to position [6460, 0]
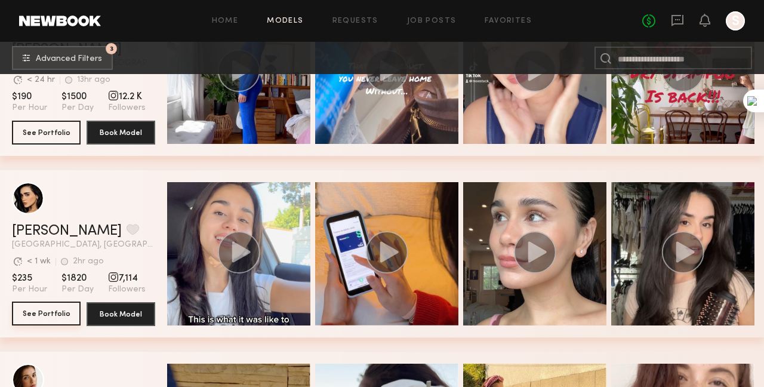
click at [56, 315] on button "See Portfolio" at bounding box center [46, 313] width 69 height 24
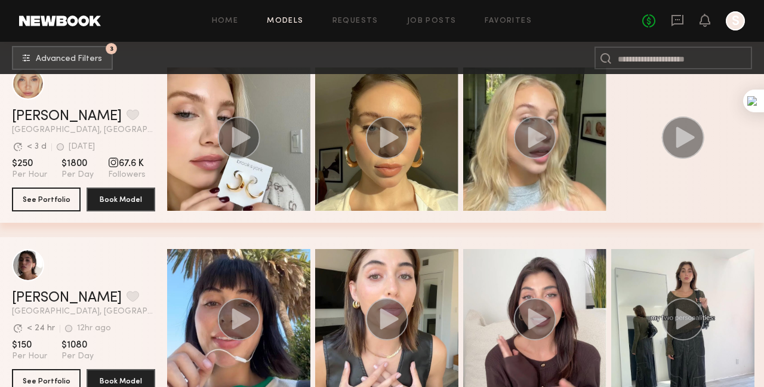
scroll to position [9354, 0]
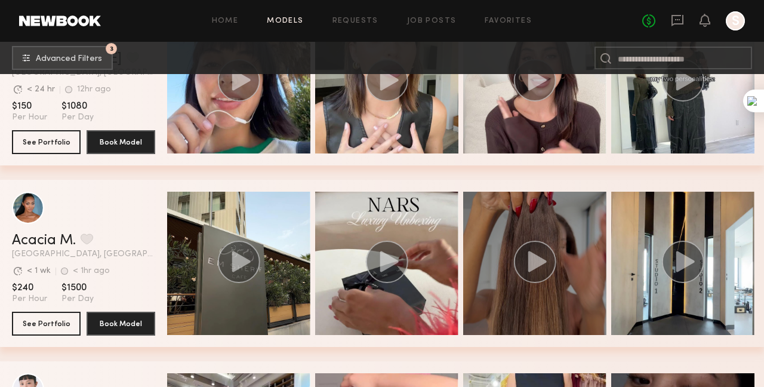
click at [535, 257] on circle "grid" at bounding box center [535, 262] width 42 height 42
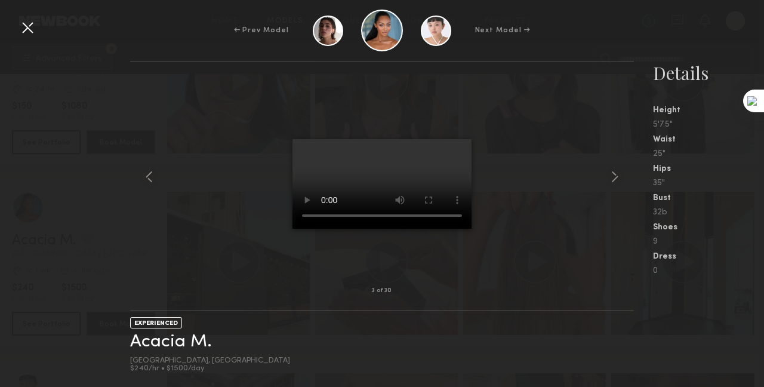
click at [33, 27] on div at bounding box center [27, 27] width 19 height 19
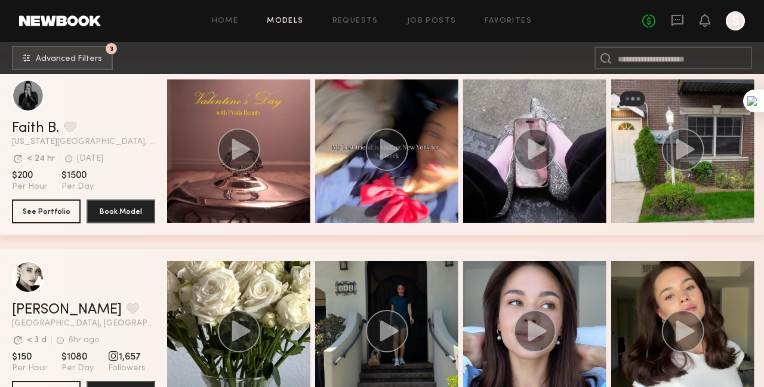
scroll to position [10190, 0]
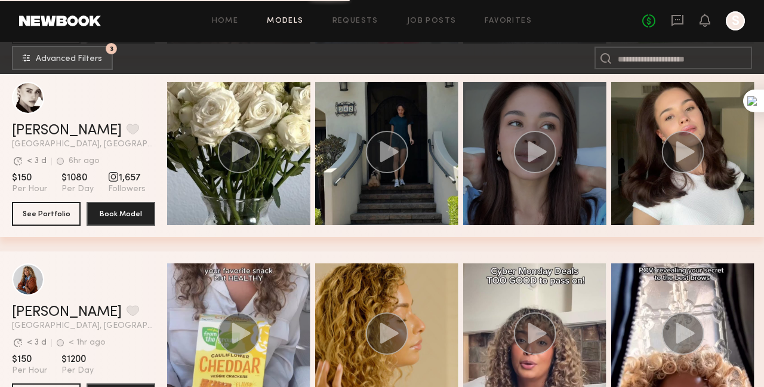
click at [537, 156] on icon "grid" at bounding box center [537, 151] width 19 height 21
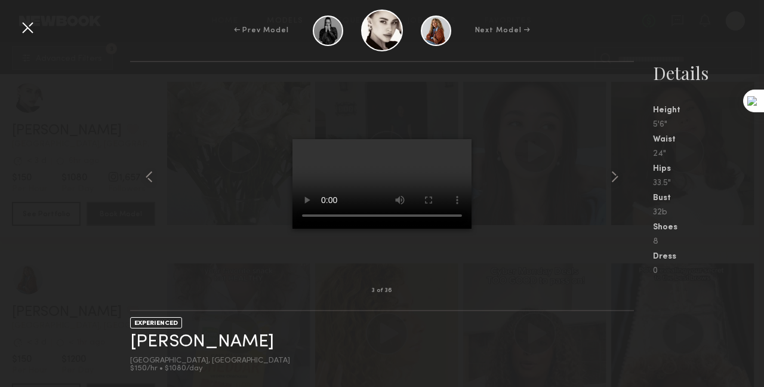
click at [26, 28] on div at bounding box center [27, 27] width 19 height 19
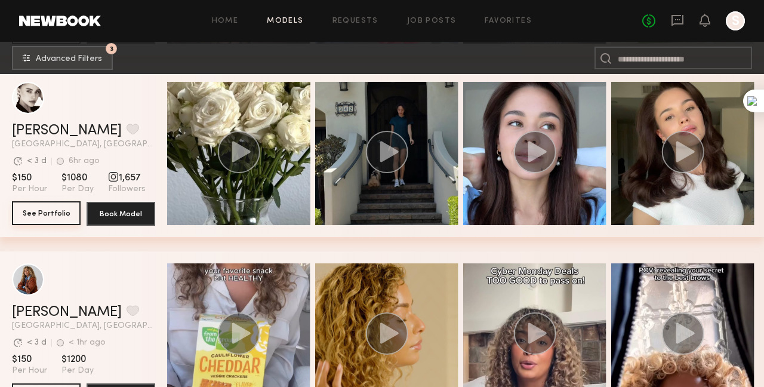
click at [66, 220] on button "See Portfolio" at bounding box center [46, 213] width 69 height 24
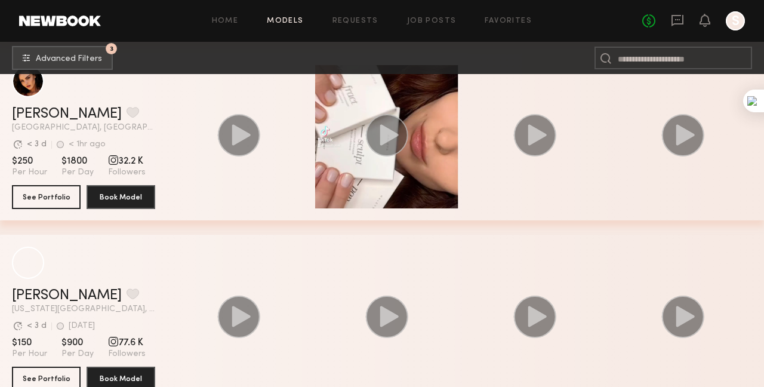
scroll to position [13232, 0]
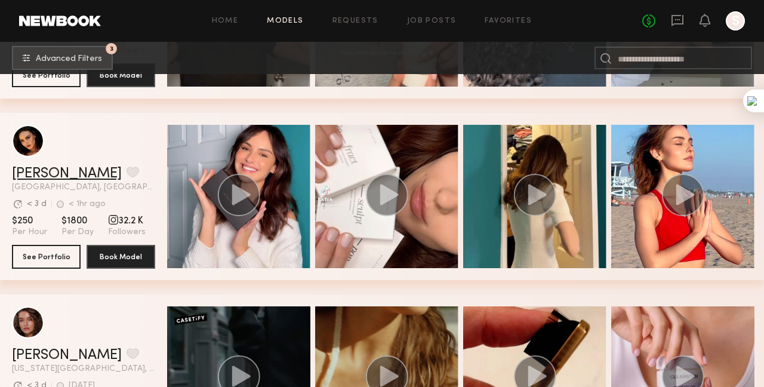
click at [49, 181] on link "Isabella A." at bounding box center [67, 174] width 110 height 14
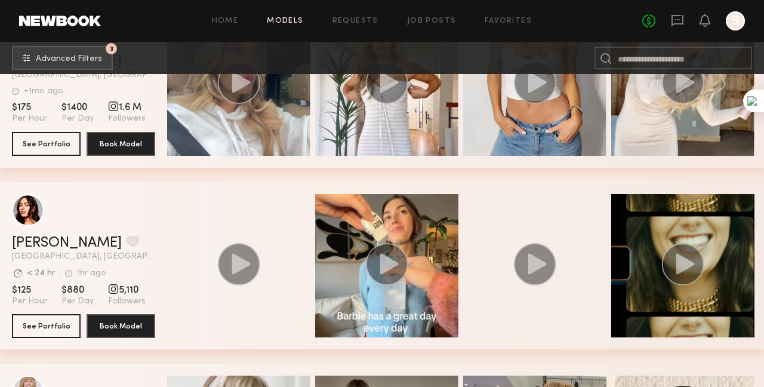
scroll to position [13829, 0]
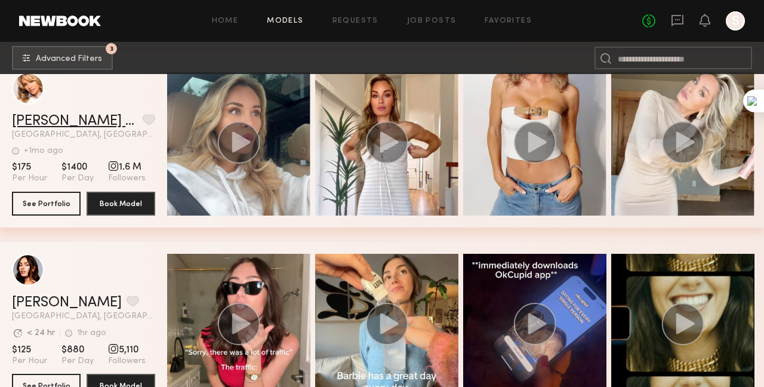
click at [78, 122] on link "Anna katharina v." at bounding box center [75, 121] width 126 height 14
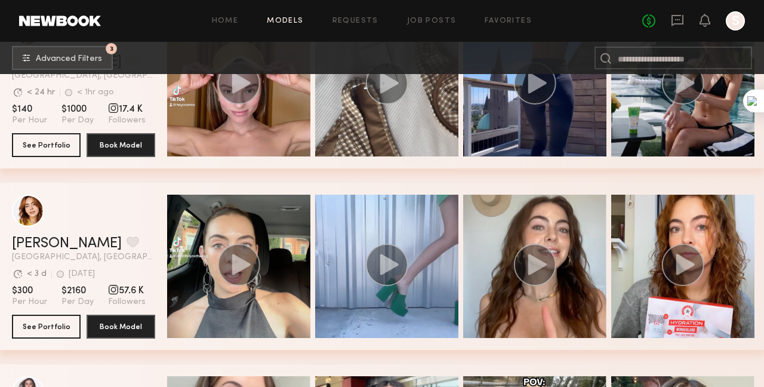
scroll to position [298, 0]
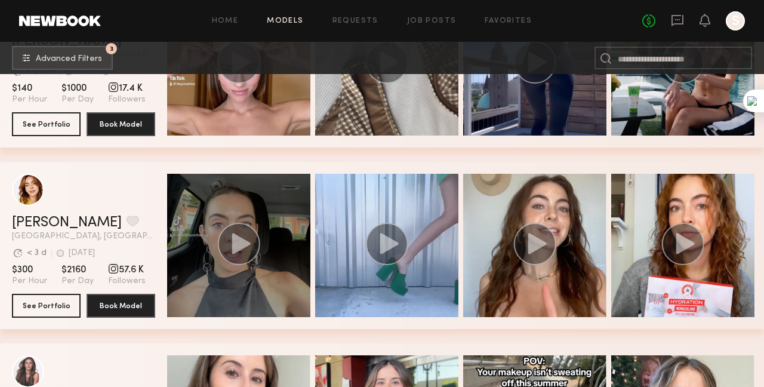
click at [236, 246] on icon "grid" at bounding box center [241, 243] width 19 height 21
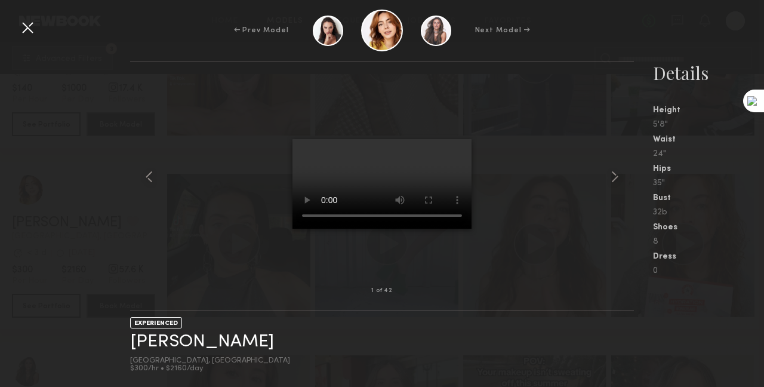
click at [30, 23] on div at bounding box center [27, 27] width 19 height 19
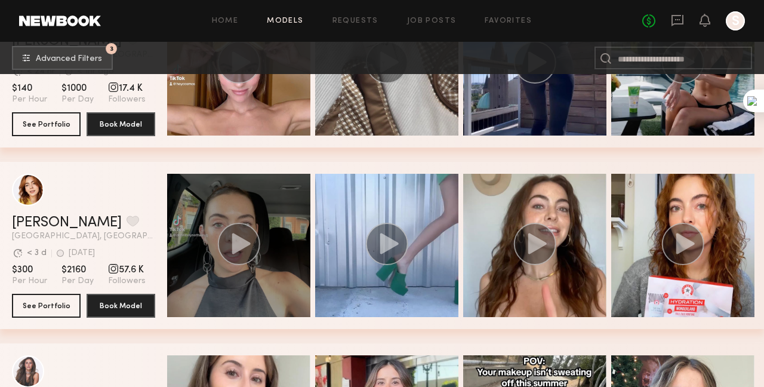
click at [235, 250] on icon "grid" at bounding box center [241, 243] width 19 height 21
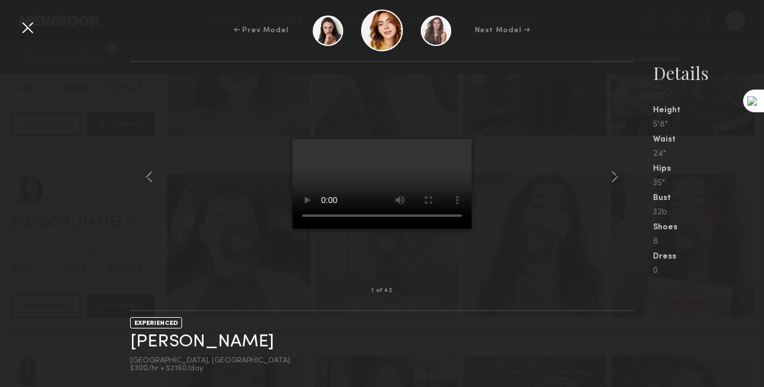
click at [32, 22] on div at bounding box center [27, 27] width 19 height 19
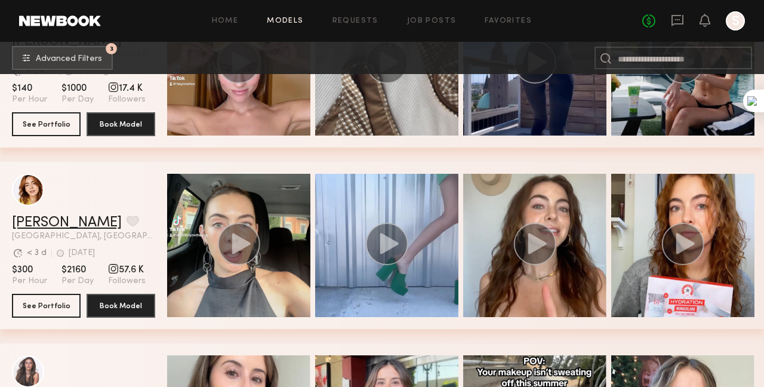
click at [35, 224] on link "[PERSON_NAME]" at bounding box center [67, 223] width 110 height 14
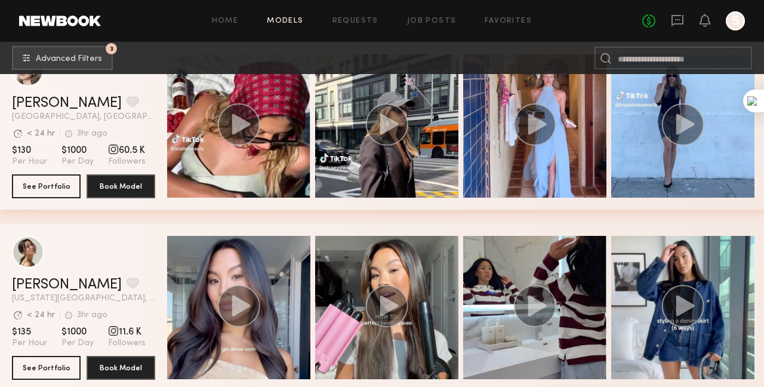
scroll to position [14792, 0]
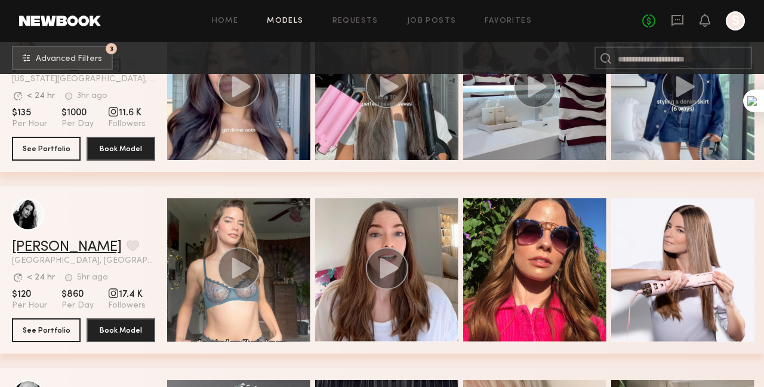
click at [41, 253] on link "[PERSON_NAME]" at bounding box center [67, 247] width 110 height 14
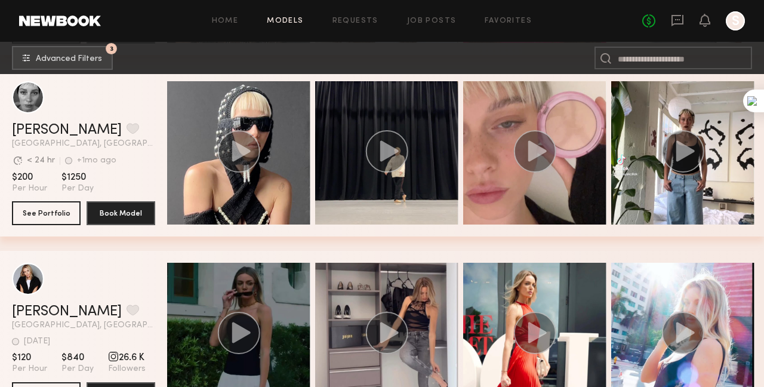
scroll to position [15150, 0]
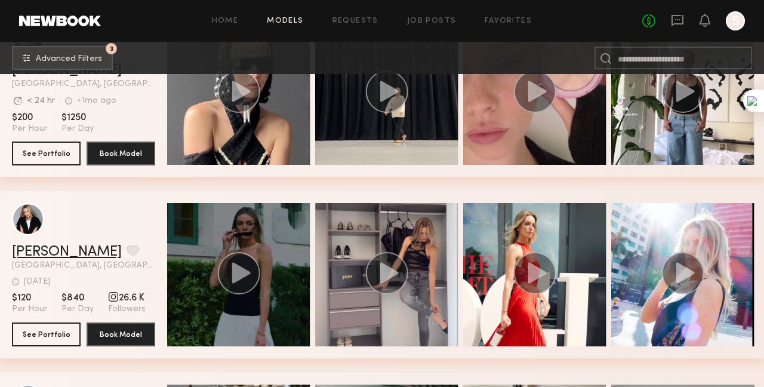
click at [50, 251] on link "Jessica E." at bounding box center [67, 252] width 110 height 14
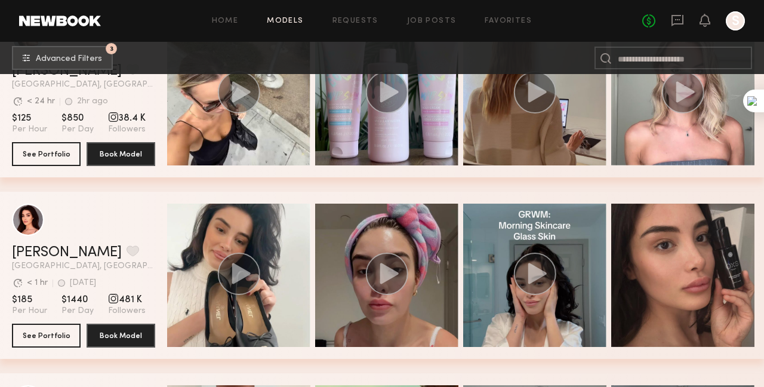
scroll to position [15568, 0]
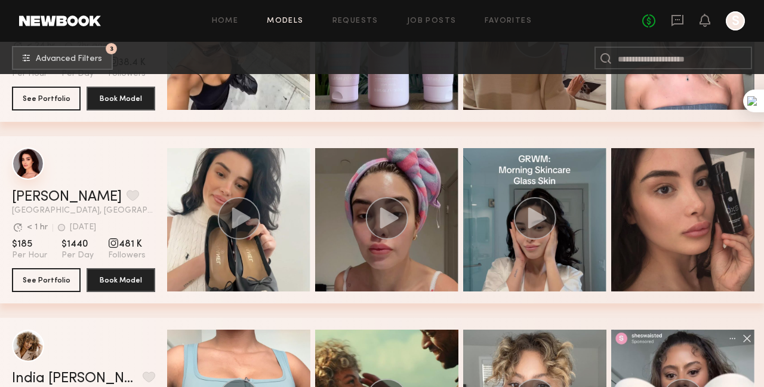
click at [18, 171] on div "grid" at bounding box center [28, 163] width 32 height 32
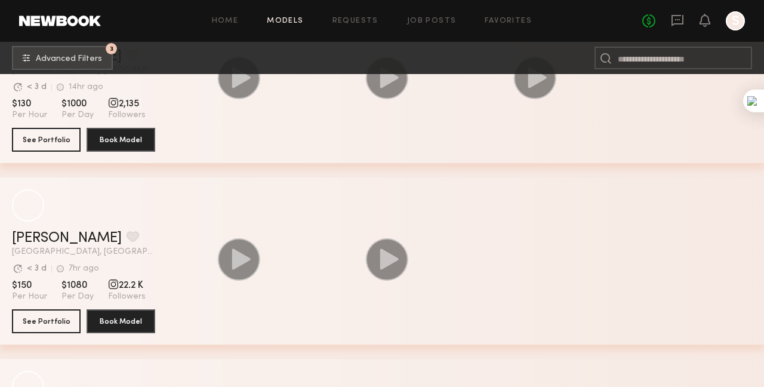
scroll to position [20303, 0]
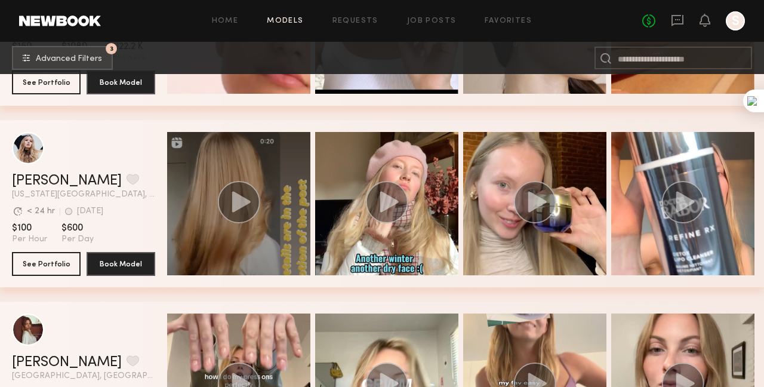
click at [238, 204] on icon "grid" at bounding box center [241, 201] width 19 height 21
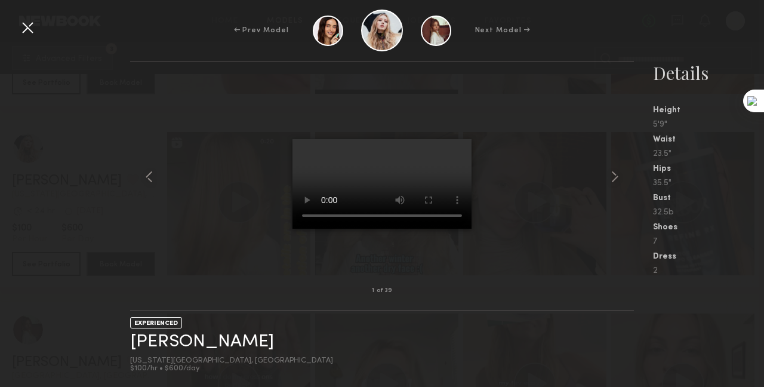
click at [28, 29] on div at bounding box center [27, 27] width 19 height 19
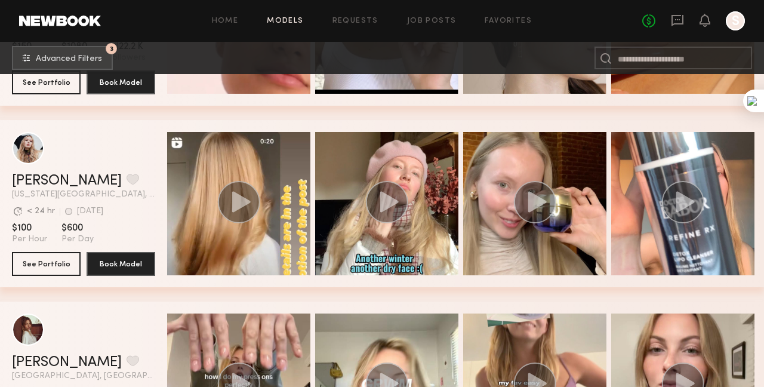
scroll to position [20482, 0]
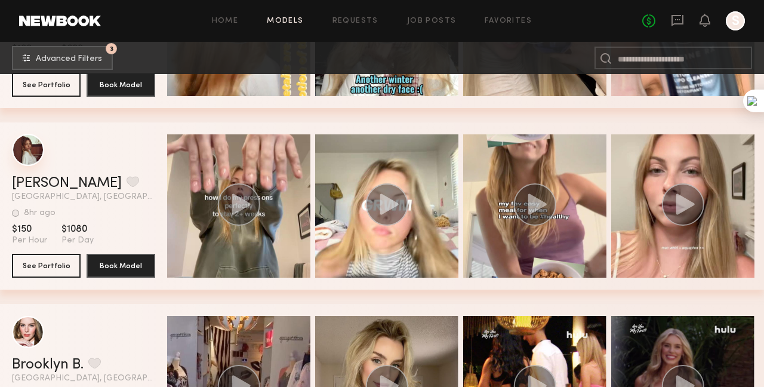
click at [29, 152] on div "grid" at bounding box center [28, 150] width 32 height 32
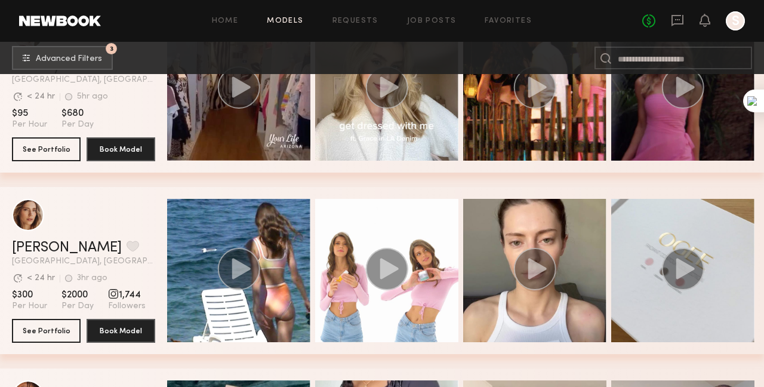
scroll to position [20601, 0]
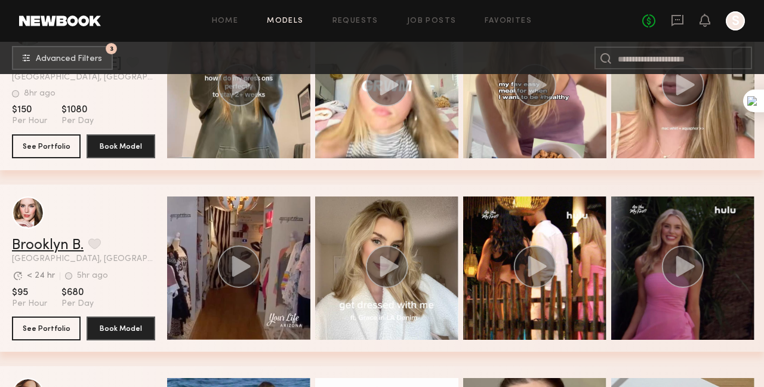
click at [26, 248] on link "Brooklyn B." at bounding box center [48, 245] width 72 height 14
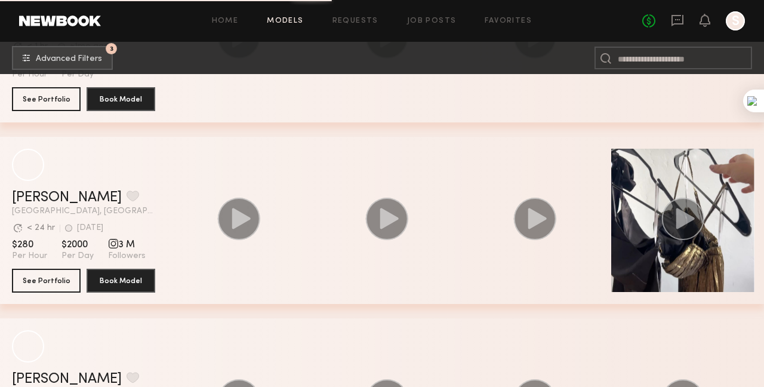
scroll to position [23882, 0]
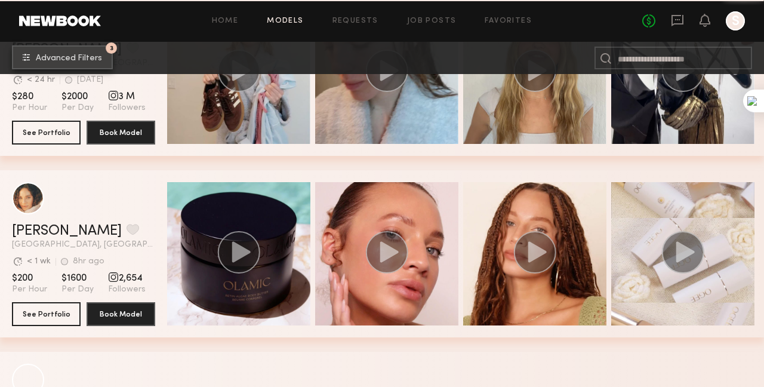
click at [80, 52] on button "3 Advanced Filters" at bounding box center [62, 57] width 101 height 24
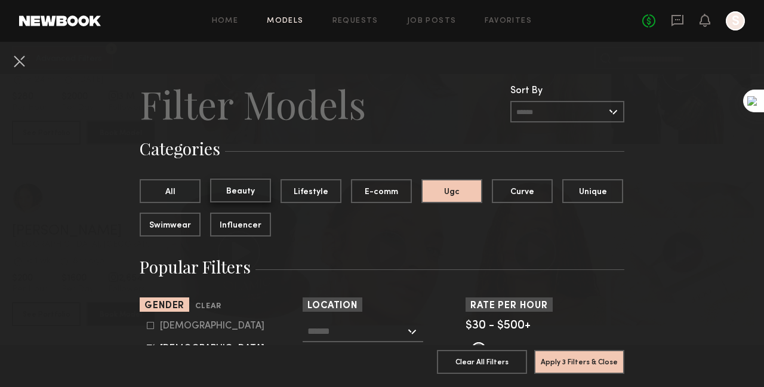
click at [253, 187] on button "Beauty" at bounding box center [240, 190] width 61 height 24
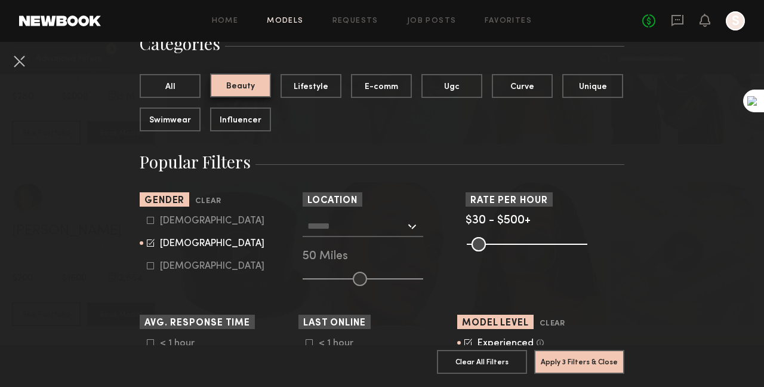
scroll to position [119, 0]
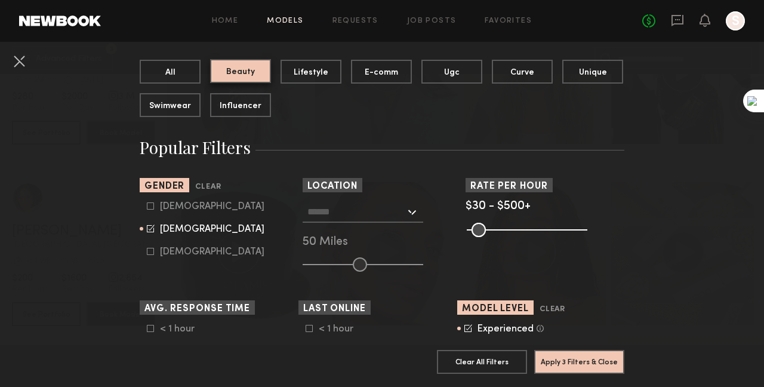
click at [210, 59] on button "Beauty" at bounding box center [240, 71] width 61 height 24
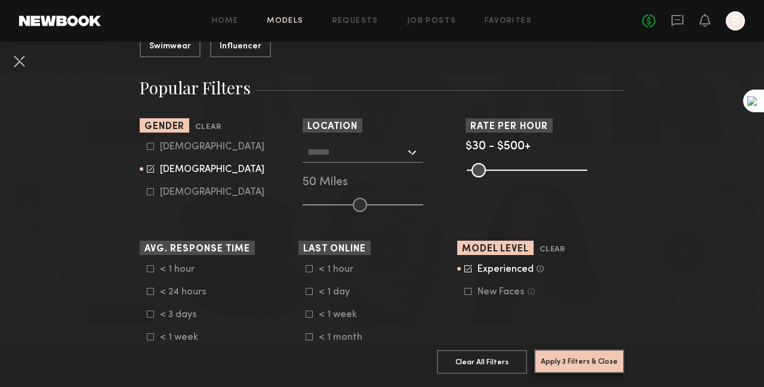
click at [593, 361] on button "Apply 3 Filters & Close" at bounding box center [579, 361] width 90 height 24
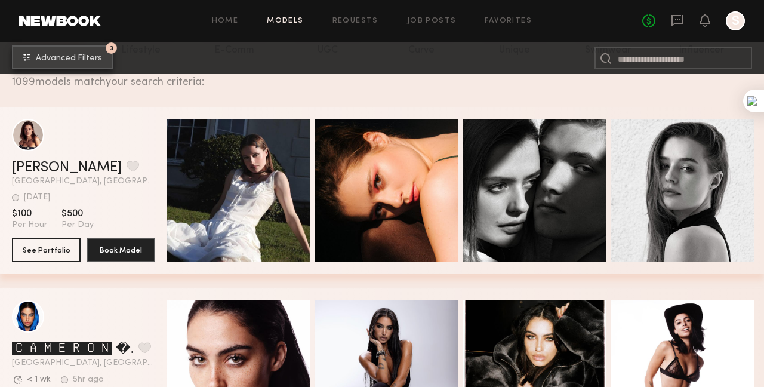
scroll to position [119, 0]
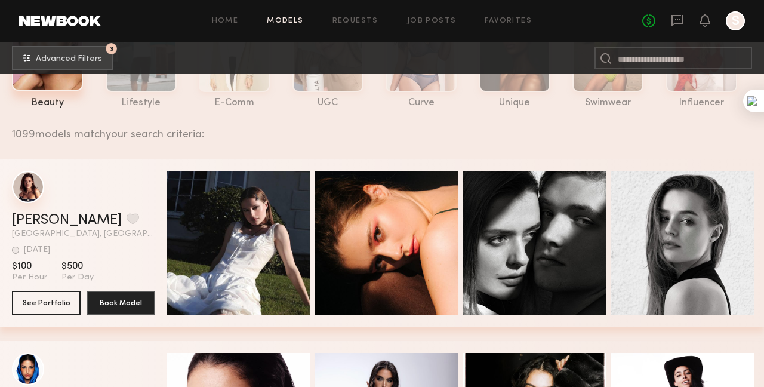
click at [33, 198] on div "grid" at bounding box center [28, 187] width 32 height 32
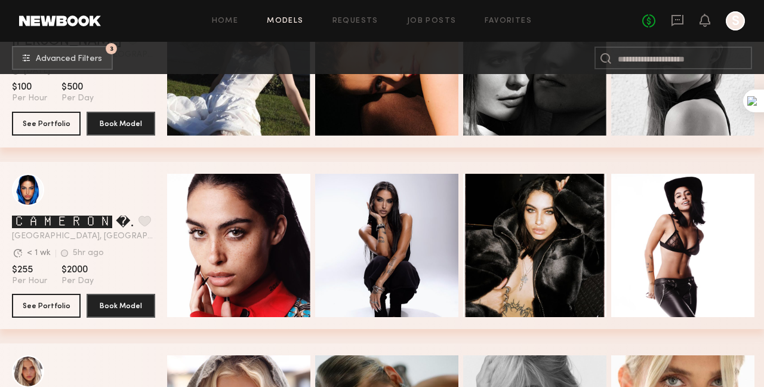
scroll to position [418, 0]
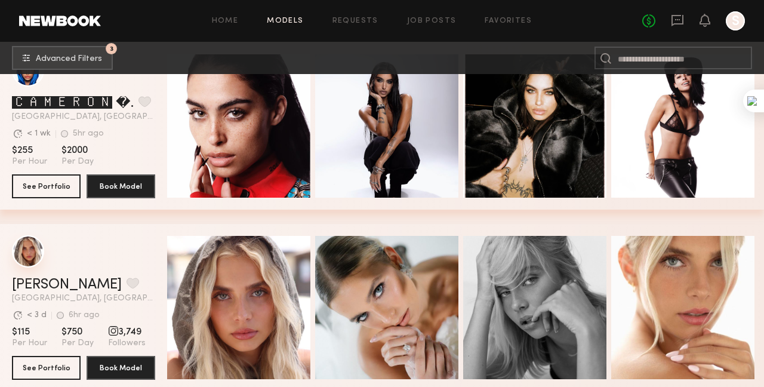
click at [25, 266] on div "grid" at bounding box center [28, 251] width 32 height 32
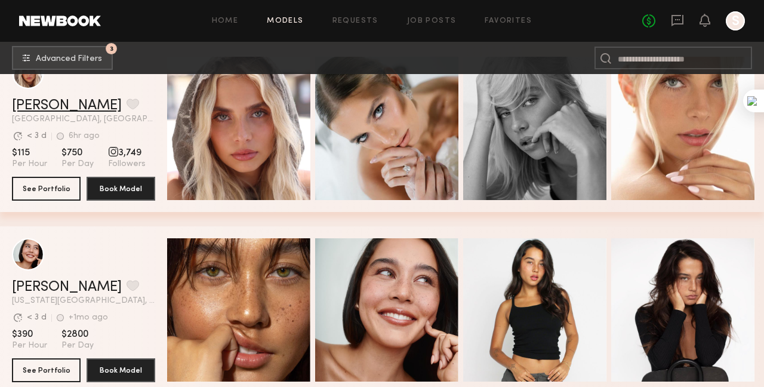
click at [47, 113] on link "Allea S." at bounding box center [67, 105] width 110 height 14
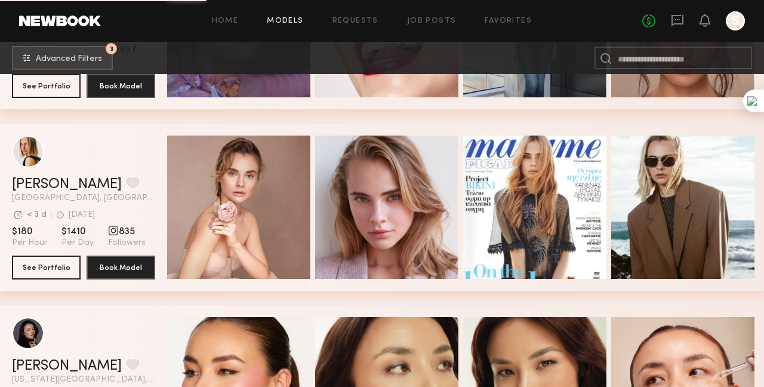
scroll to position [1791, 0]
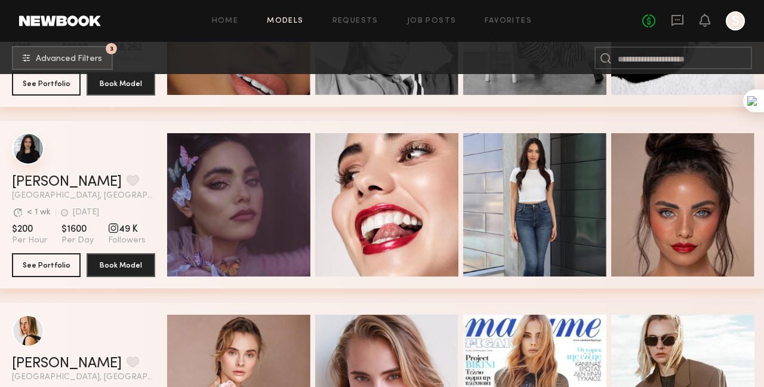
click at [33, 150] on div "grid" at bounding box center [28, 149] width 32 height 32
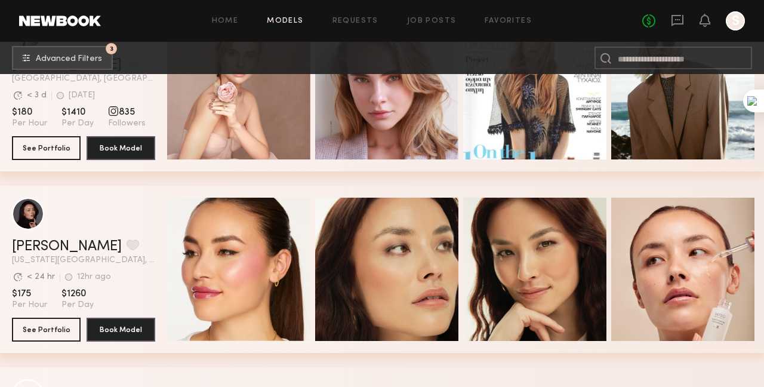
scroll to position [2030, 0]
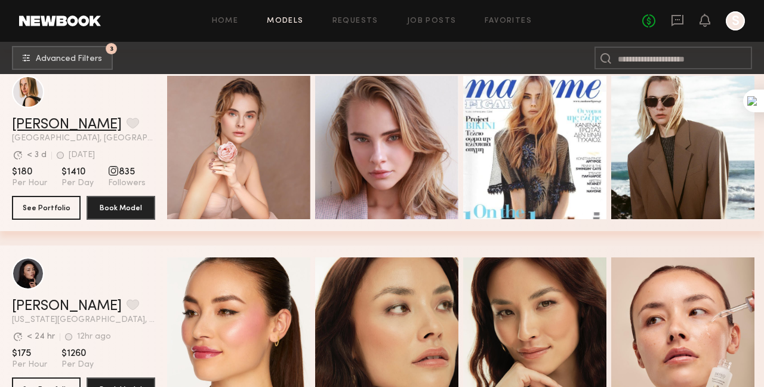
click at [41, 131] on link "Lidia V." at bounding box center [67, 125] width 110 height 14
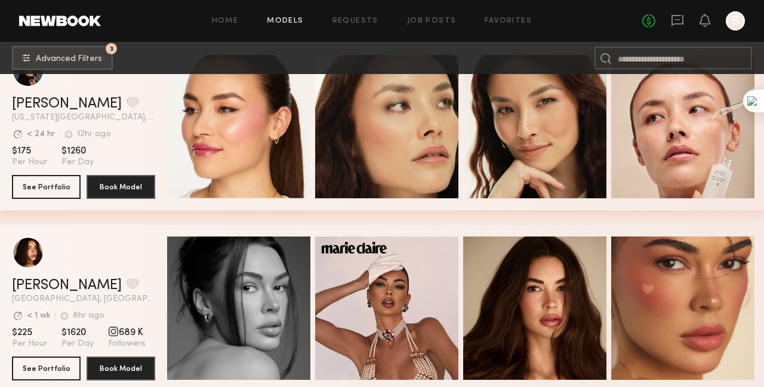
scroll to position [2268, 0]
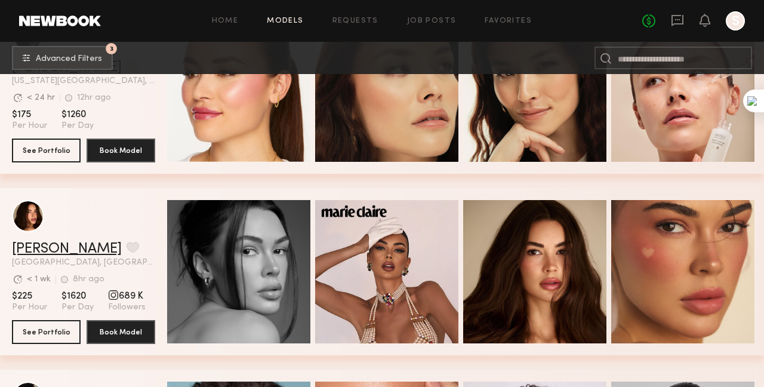
click at [39, 254] on link "Jessica N." at bounding box center [67, 249] width 110 height 14
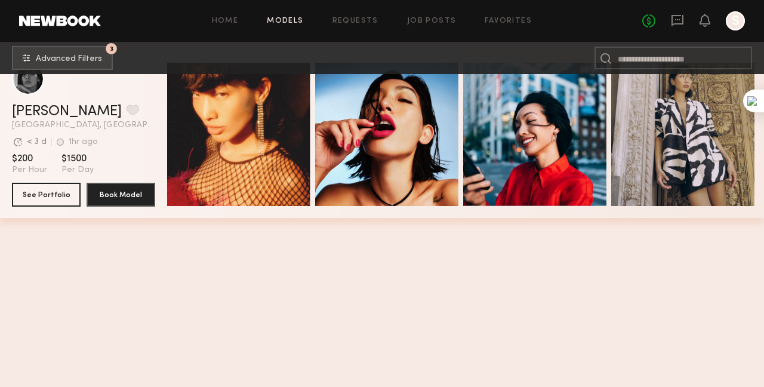
scroll to position [4044, 0]
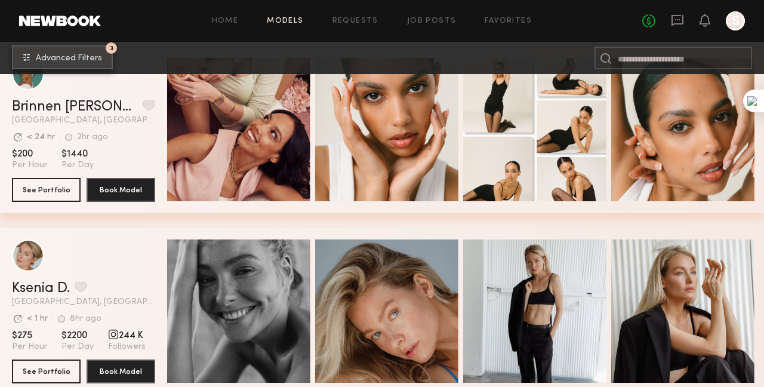
click at [92, 64] on button "3 Advanced Filters" at bounding box center [62, 57] width 101 height 24
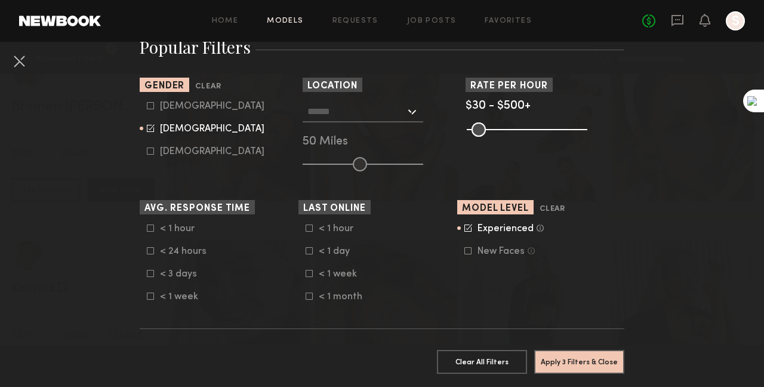
scroll to position [239, 0]
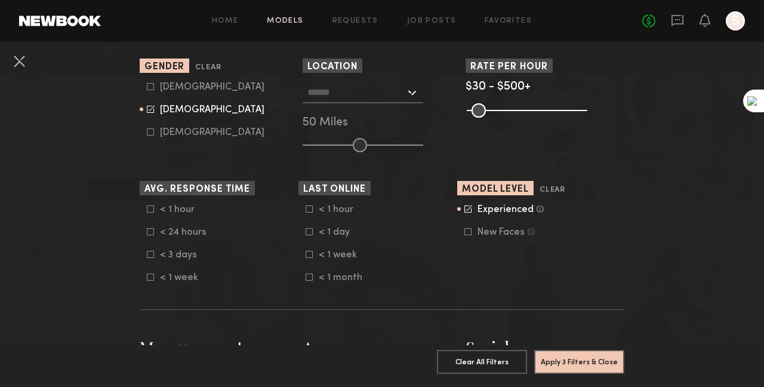
click at [469, 211] on icon at bounding box center [468, 209] width 8 height 8
click at [470, 233] on icon at bounding box center [467, 231] width 7 height 7
click at [469, 209] on icon at bounding box center [467, 208] width 7 height 7
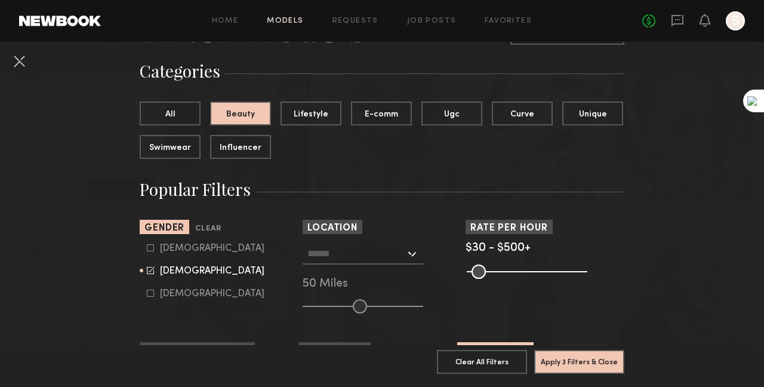
scroll to position [0, 0]
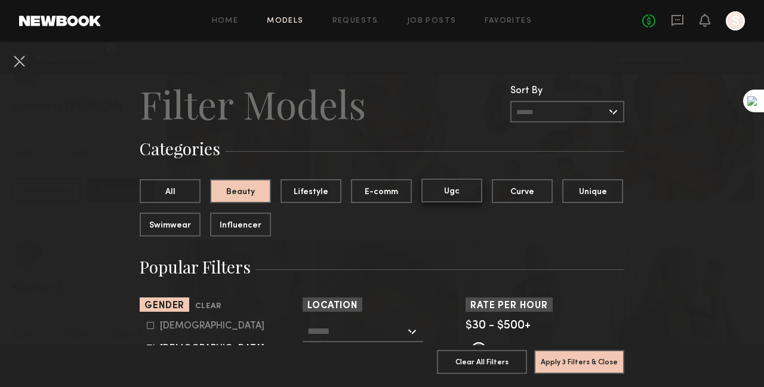
click at [464, 192] on button "Ugc" at bounding box center [451, 190] width 61 height 24
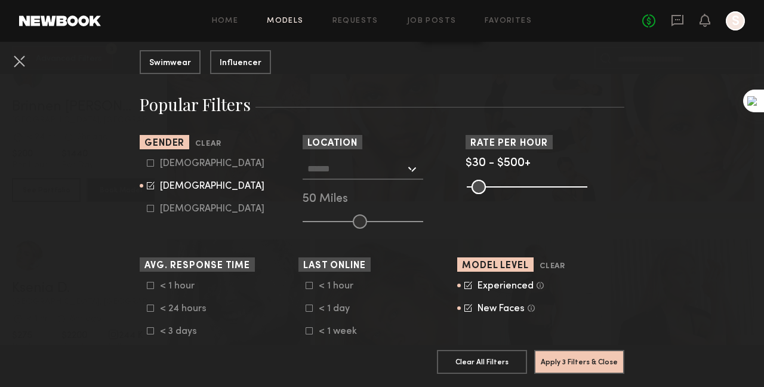
scroll to position [358, 0]
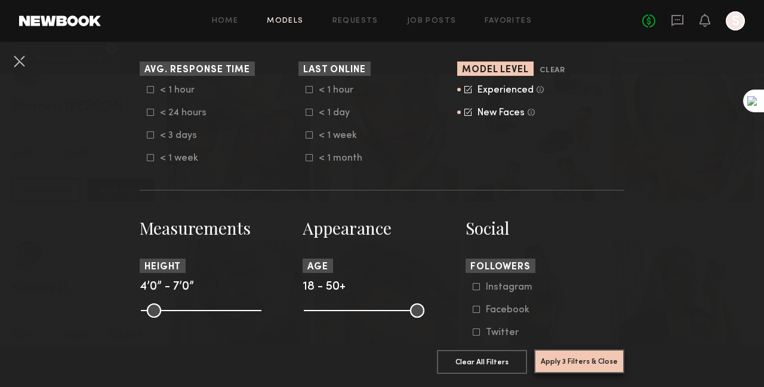
click at [585, 363] on button "Apply 3 Filters & Close" at bounding box center [579, 361] width 90 height 24
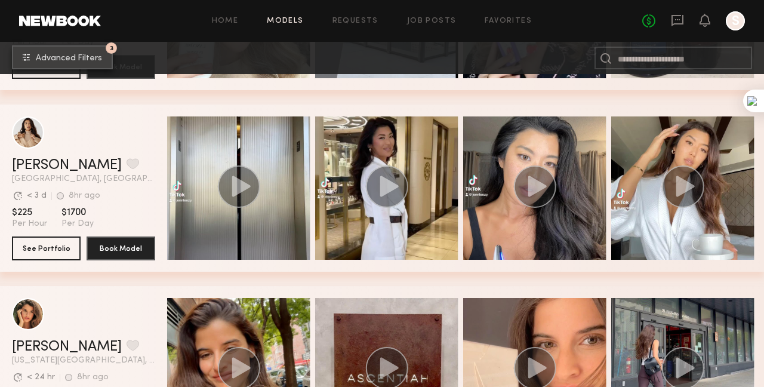
scroll to position [657, 0]
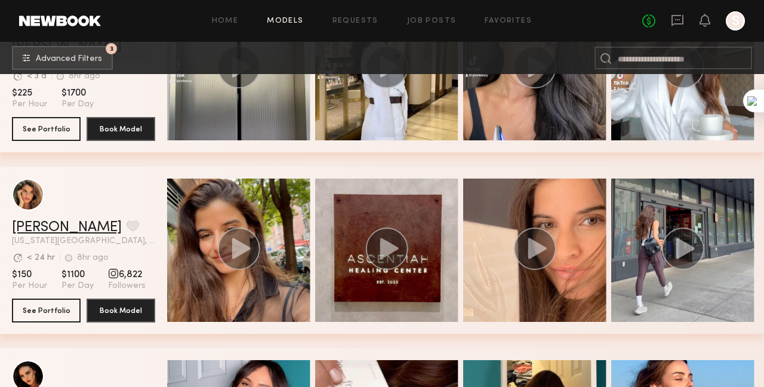
click at [53, 231] on link "Manuela G." at bounding box center [67, 227] width 110 height 14
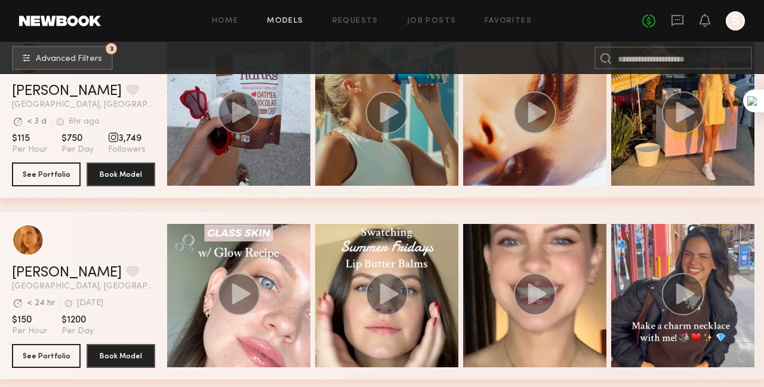
scroll to position [1373, 0]
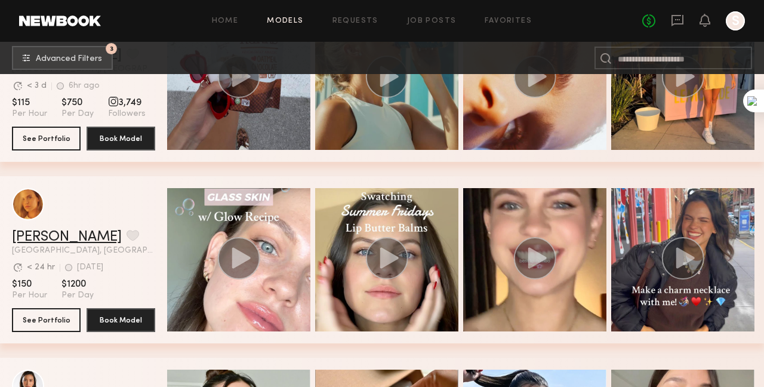
click at [39, 244] on link "Kat S." at bounding box center [67, 237] width 110 height 14
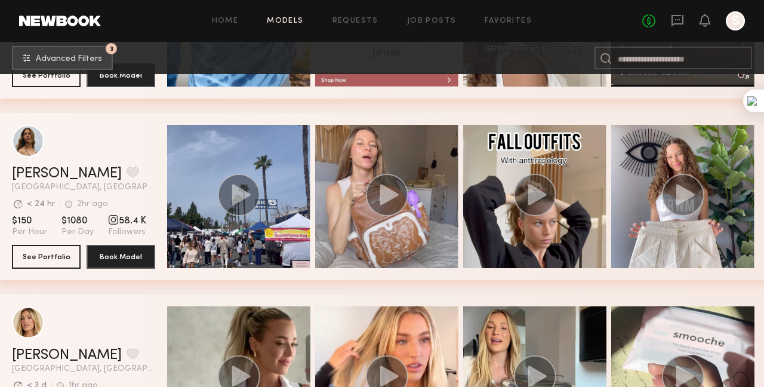
scroll to position [4641, 0]
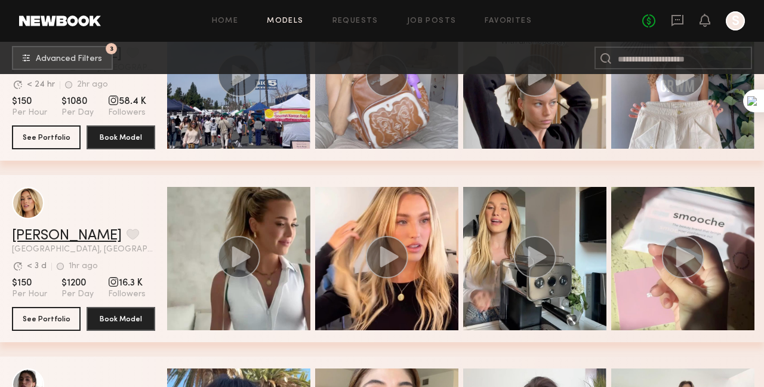
click at [53, 239] on link "Hailey M." at bounding box center [67, 236] width 110 height 14
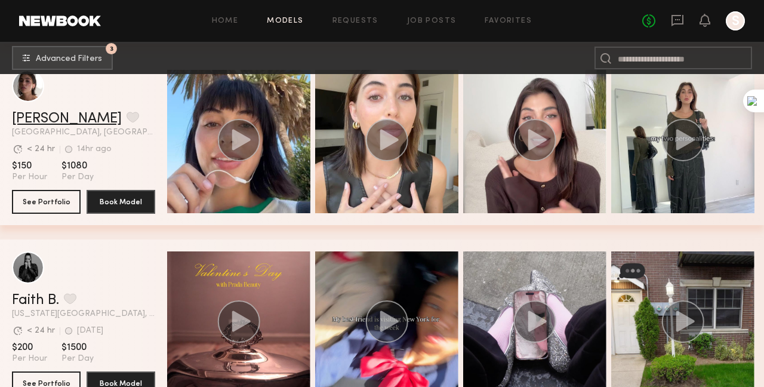
click at [47, 126] on link "Kelsey H." at bounding box center [67, 119] width 110 height 14
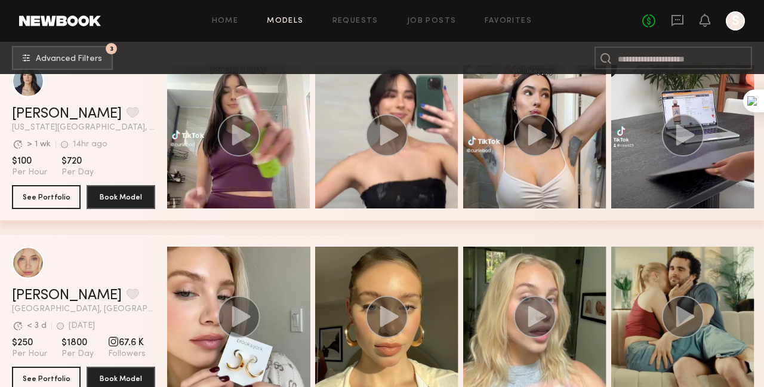
scroll to position [11413, 0]
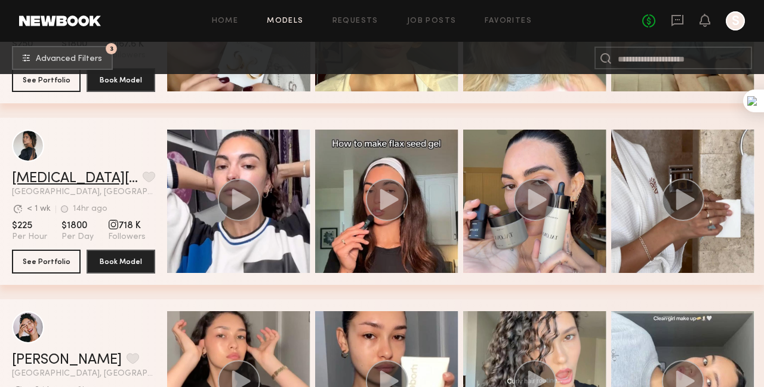
click at [31, 181] on link "[MEDICAL_DATA][PERSON_NAME]" at bounding box center [75, 178] width 126 height 14
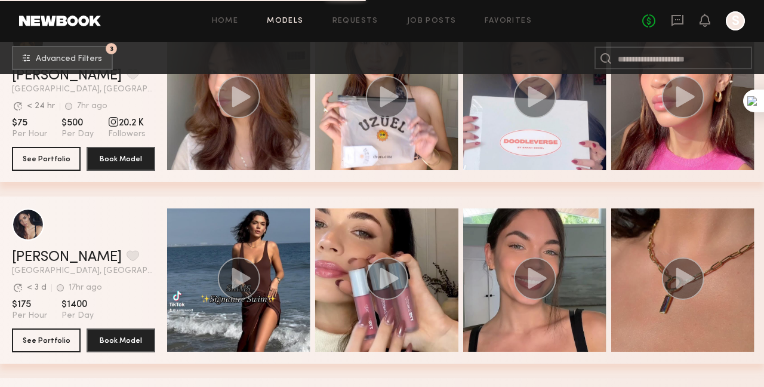
scroll to position [12845, 0]
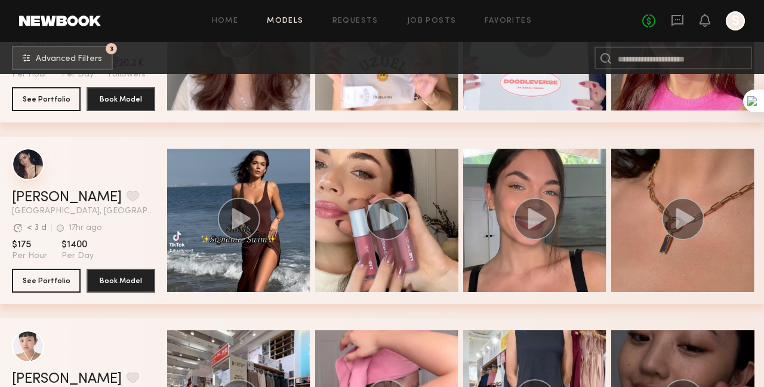
click at [27, 177] on div "grid" at bounding box center [28, 164] width 32 height 32
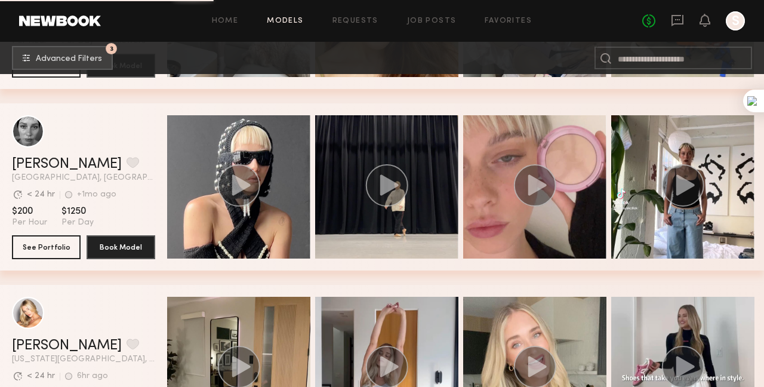
scroll to position [14994, 0]
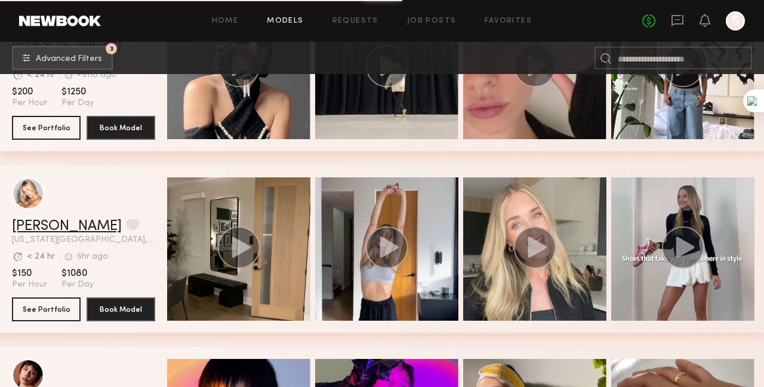
click at [26, 229] on link "Sam F." at bounding box center [67, 226] width 110 height 14
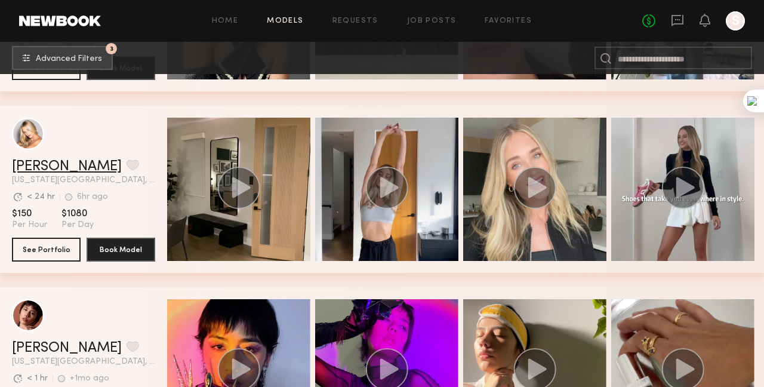
click at [35, 165] on link "Sam F." at bounding box center [67, 166] width 110 height 14
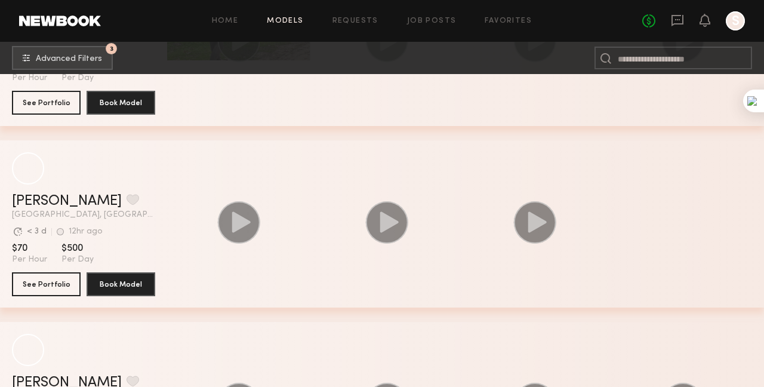
scroll to position [22600, 0]
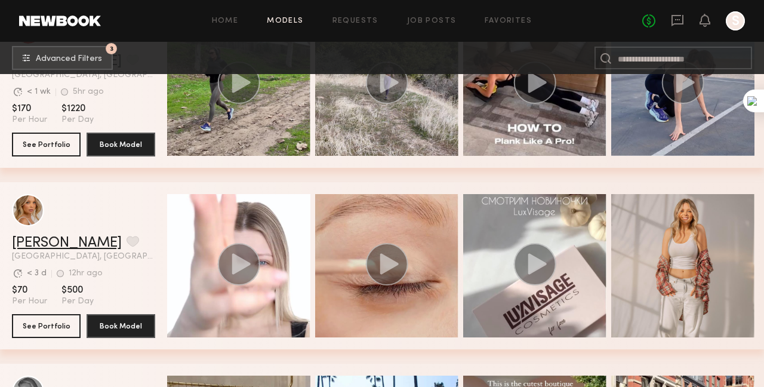
click at [51, 244] on link "[PERSON_NAME]" at bounding box center [67, 243] width 110 height 14
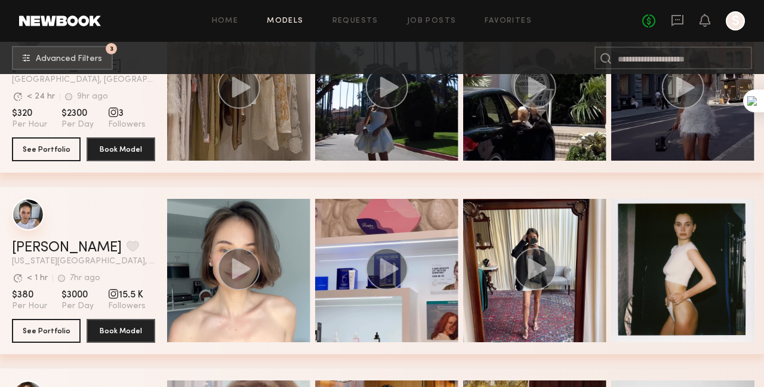
click at [21, 221] on div "grid" at bounding box center [28, 214] width 32 height 32
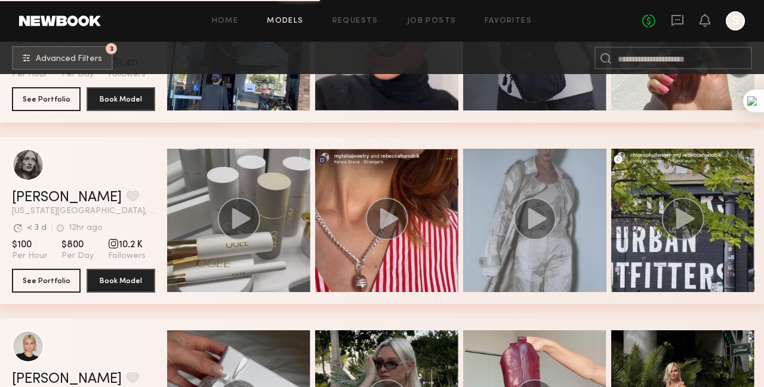
scroll to position [23882, 0]
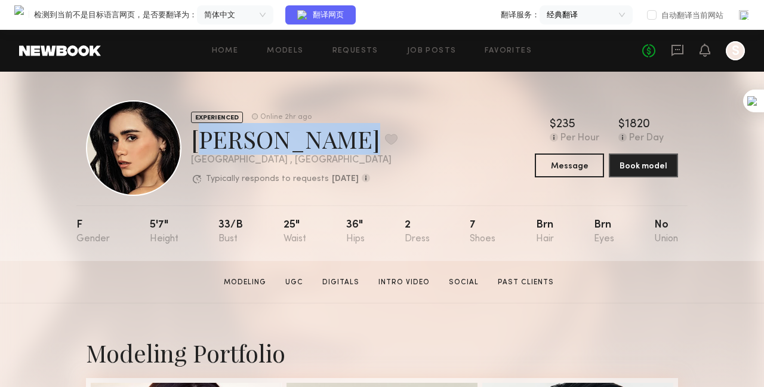
drag, startPoint x: 301, startPoint y: 138, endPoint x: 189, endPoint y: 139, distance: 112.2
click at [189, 139] on div "EXPERIENCED Online 2hr ago Priscilla P. Favorite Los Angeles , CA Typically res…" at bounding box center [242, 148] width 312 height 96
copy div "Priscilla P."
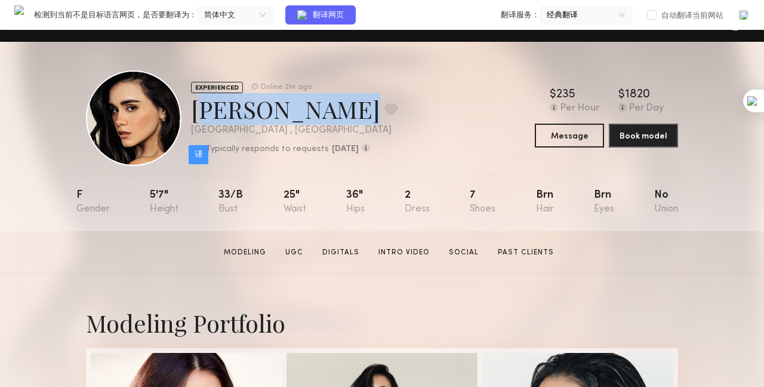
click at [297, 113] on div "Priscilla P. Favorite" at bounding box center [294, 109] width 207 height 32
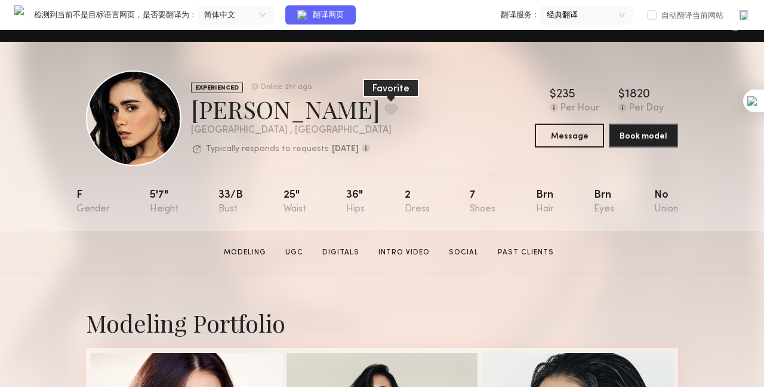
click at [385, 111] on button at bounding box center [391, 109] width 13 height 11
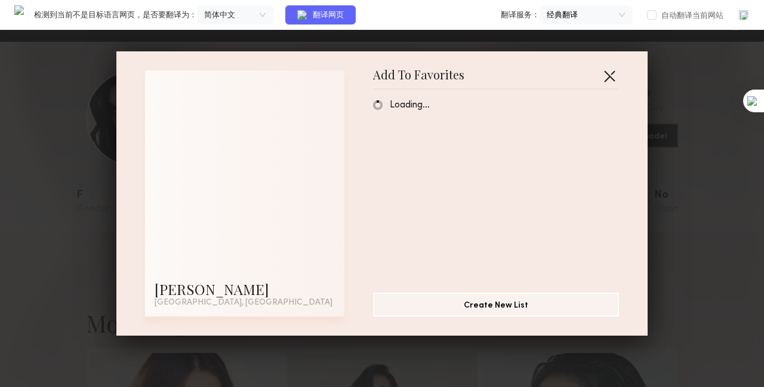
click at [612, 66] on button "button" at bounding box center [609, 75] width 19 height 19
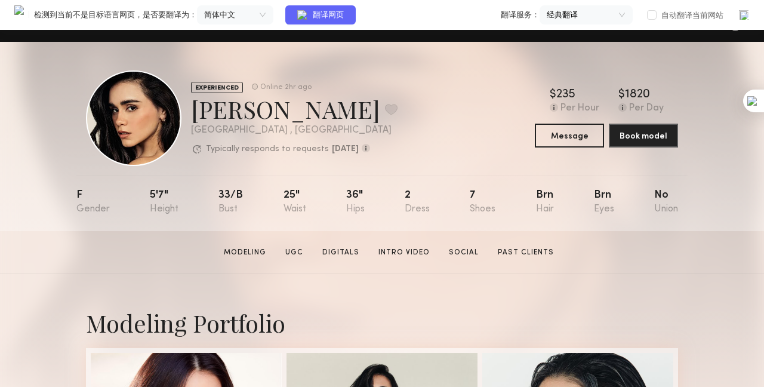
drag, startPoint x: 307, startPoint y: 115, endPoint x: 276, endPoint y: 107, distance: 31.9
click at [276, 107] on div "Priscilla P. Favorite" at bounding box center [294, 109] width 207 height 32
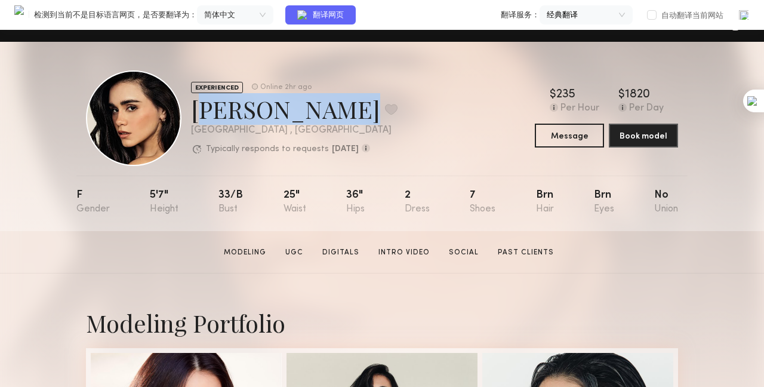
drag, startPoint x: 304, startPoint y: 118, endPoint x: 192, endPoint y: 111, distance: 112.4
click at [192, 111] on div "Priscilla P. Favorite" at bounding box center [294, 109] width 207 height 32
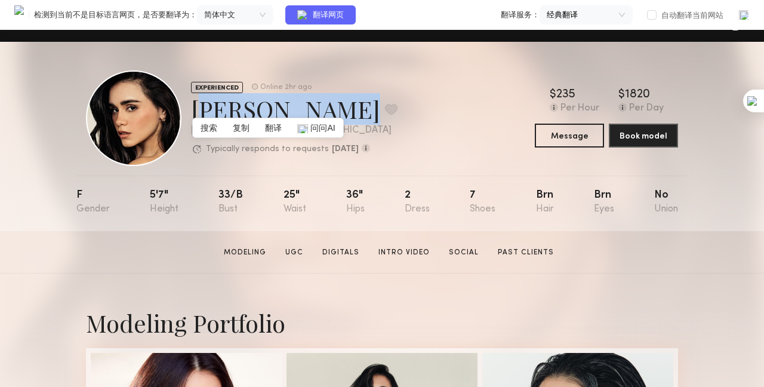
copy div "Priscilla P."
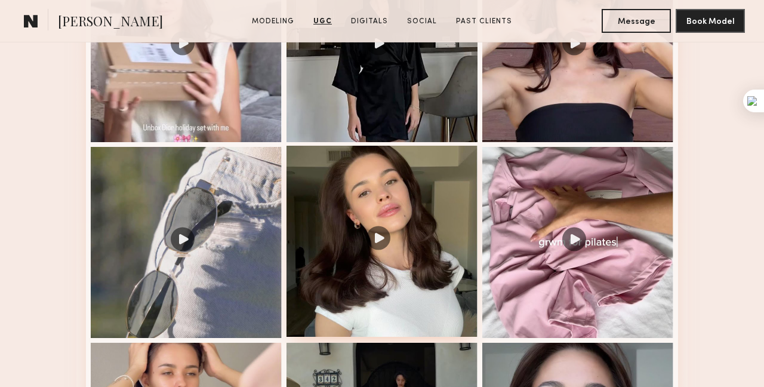
scroll to position [1254, 0]
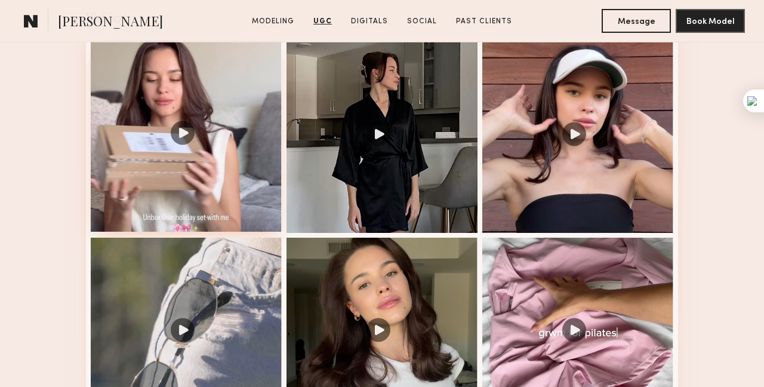
click at [201, 172] on div at bounding box center [186, 136] width 191 height 191
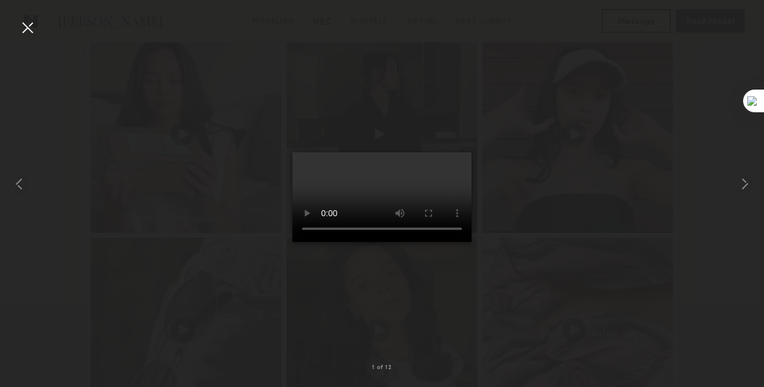
click at [380, 184] on video at bounding box center [382, 197] width 179 height 90
click at [31, 33] on div at bounding box center [27, 27] width 19 height 19
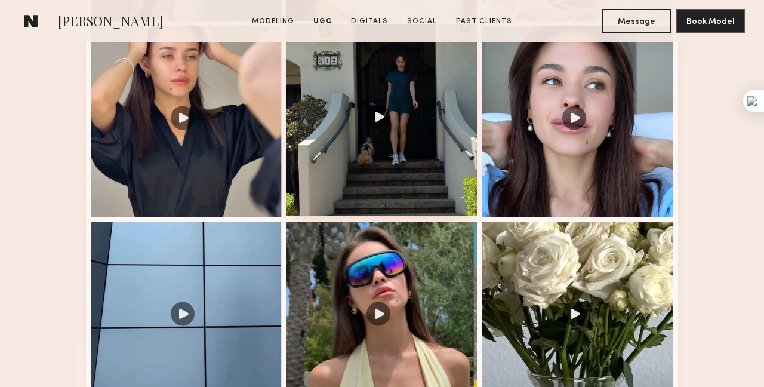
scroll to position [1791, 0]
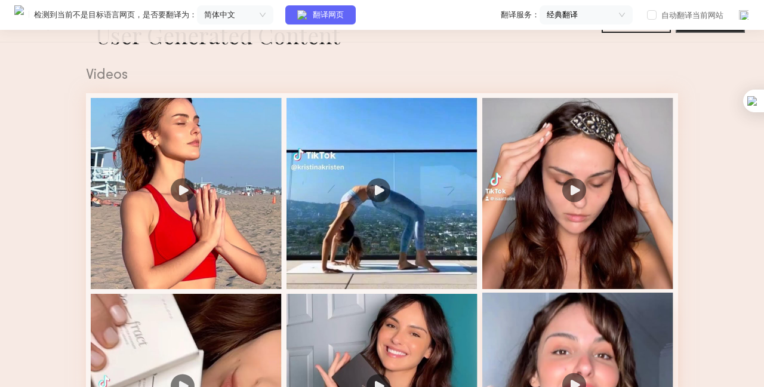
scroll to position [1373, 0]
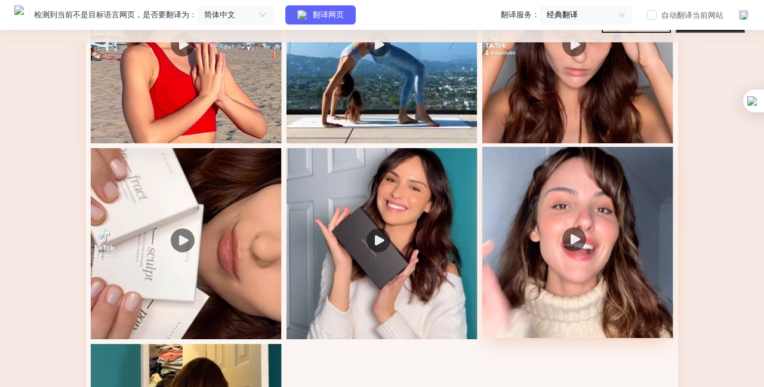
click at [578, 216] on div at bounding box center [577, 242] width 191 height 191
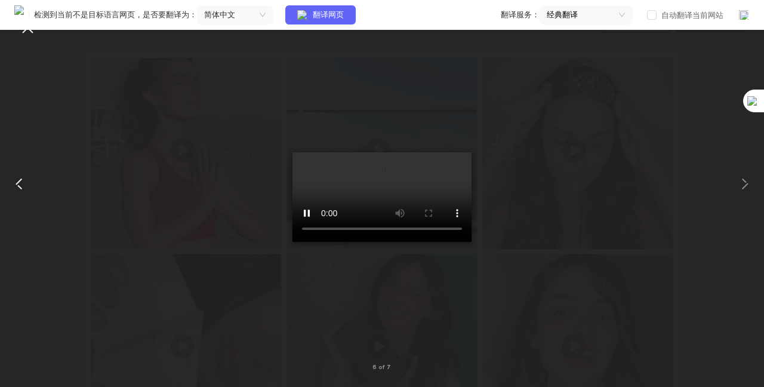
scroll to position [1194, 0]
click at [30, 33] on div at bounding box center [27, 27] width 19 height 19
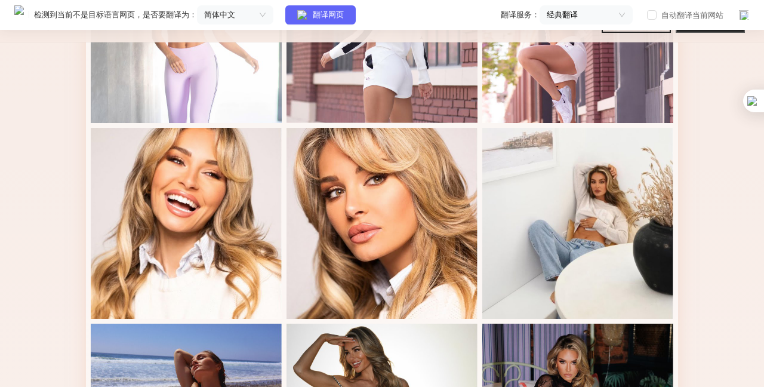
scroll to position [358, 0]
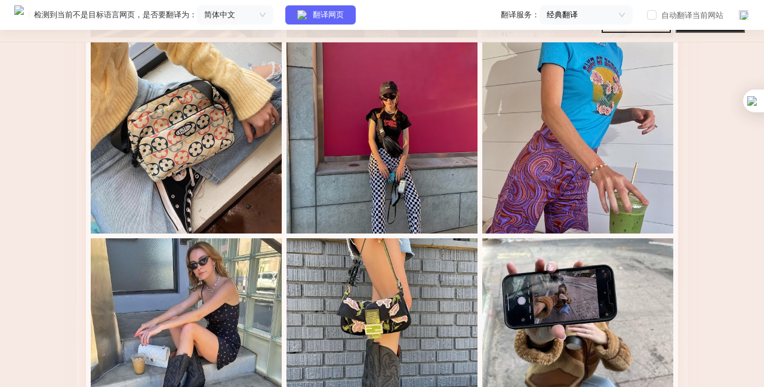
scroll to position [2268, 0]
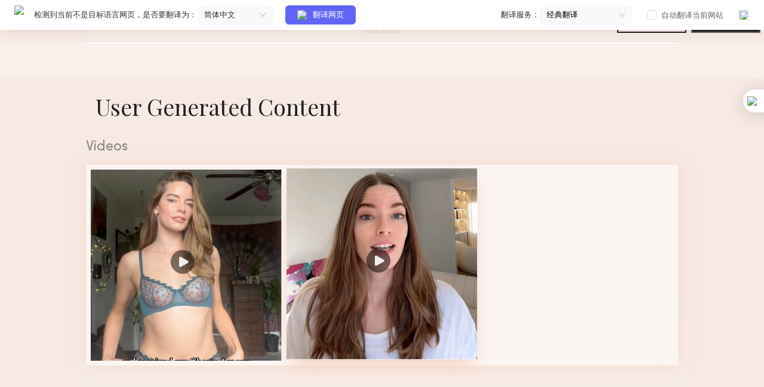
scroll to position [1254, 0]
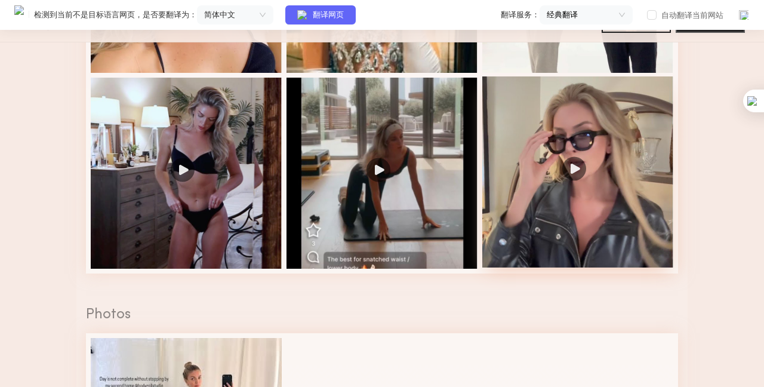
scroll to position [1851, 0]
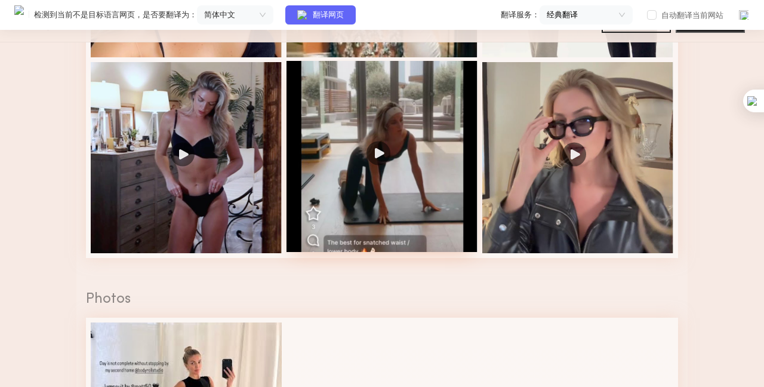
click at [417, 201] on div at bounding box center [382, 156] width 191 height 191
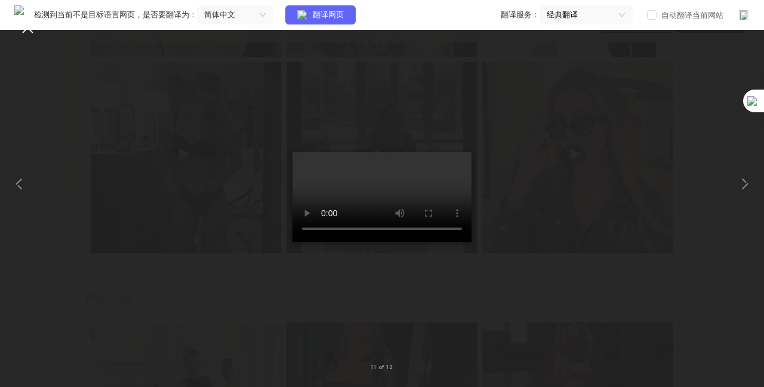
click at [410, 241] on video at bounding box center [382, 197] width 179 height 90
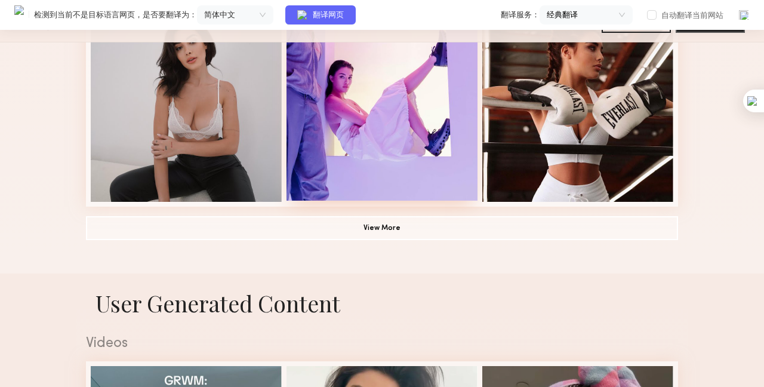
scroll to position [836, 0]
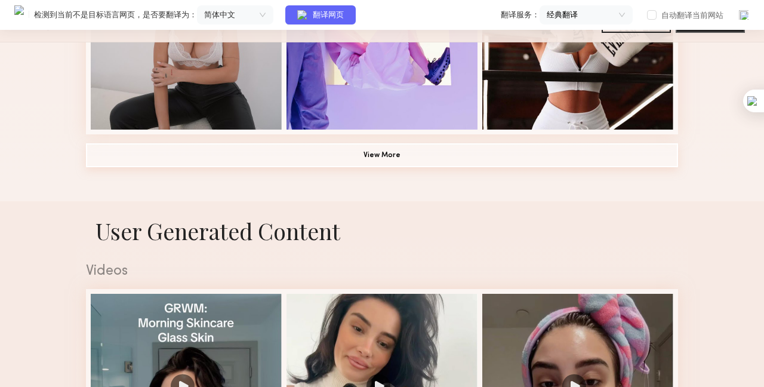
click at [441, 161] on button "View More" at bounding box center [382, 155] width 592 height 24
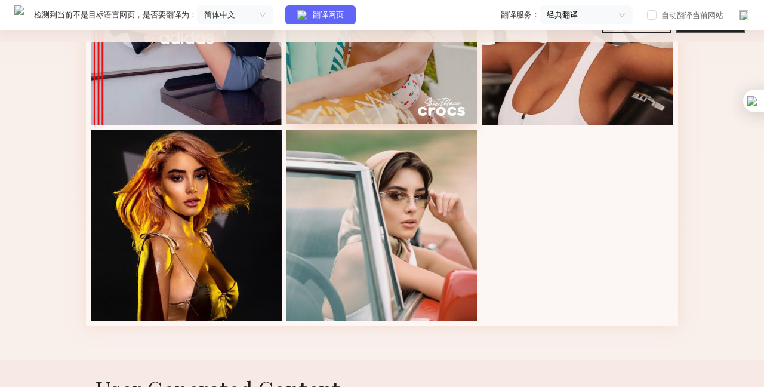
scroll to position [1433, 0]
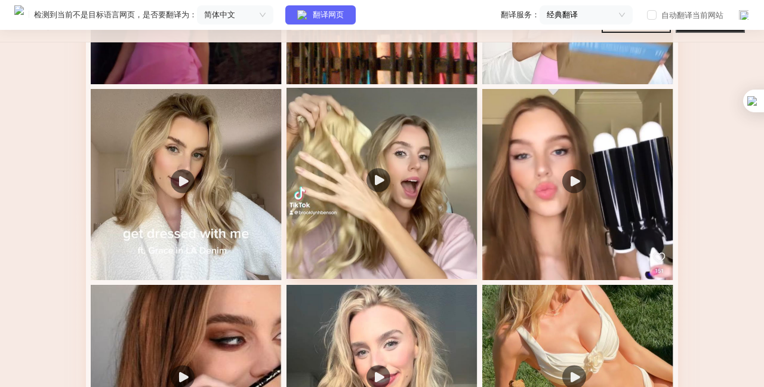
scroll to position [1433, 0]
click at [389, 190] on div at bounding box center [382, 182] width 191 height 191
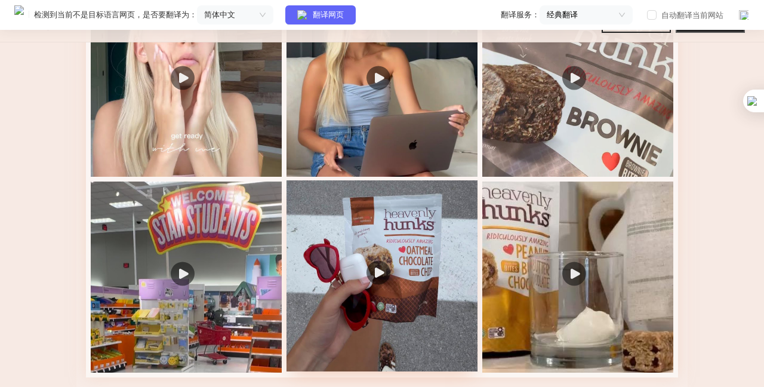
scroll to position [1612, 0]
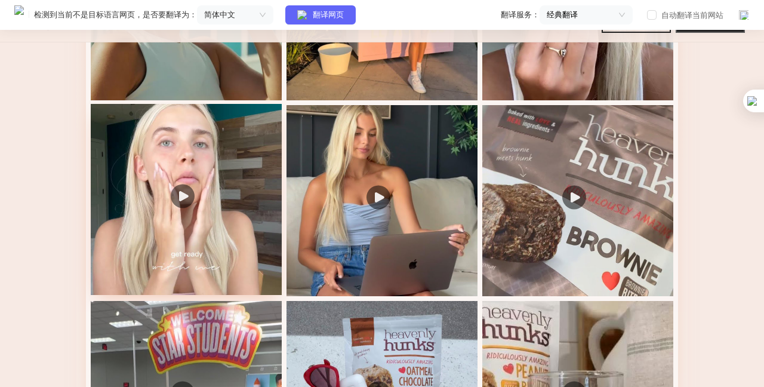
click at [214, 220] on div at bounding box center [186, 199] width 191 height 191
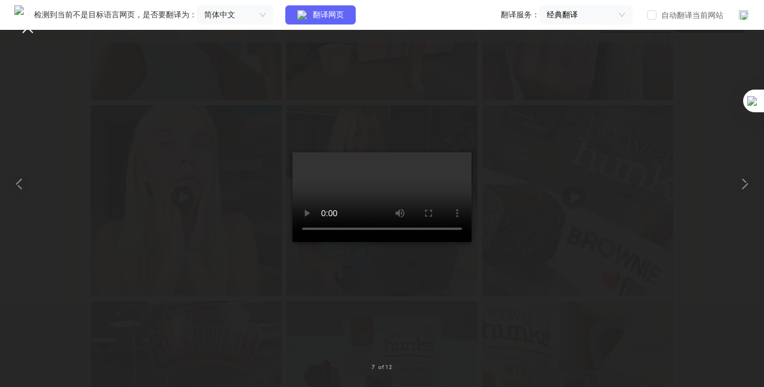
click at [747, 14] on img at bounding box center [744, 15] width 12 height 12
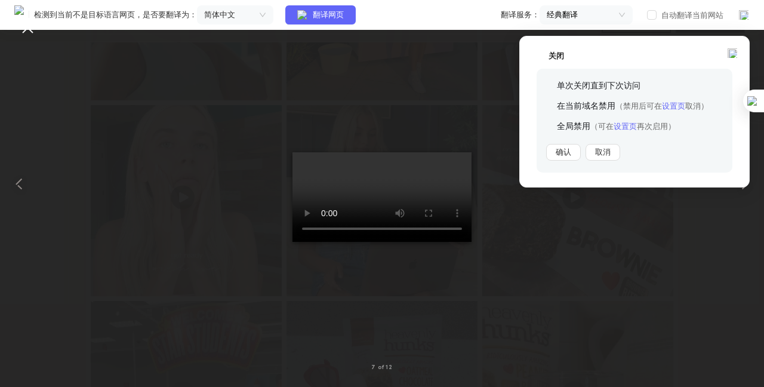
drag, startPoint x: 562, startPoint y: 152, endPoint x: 322, endPoint y: 93, distance: 247.1
click at [562, 150] on button "确认" at bounding box center [563, 152] width 35 height 17
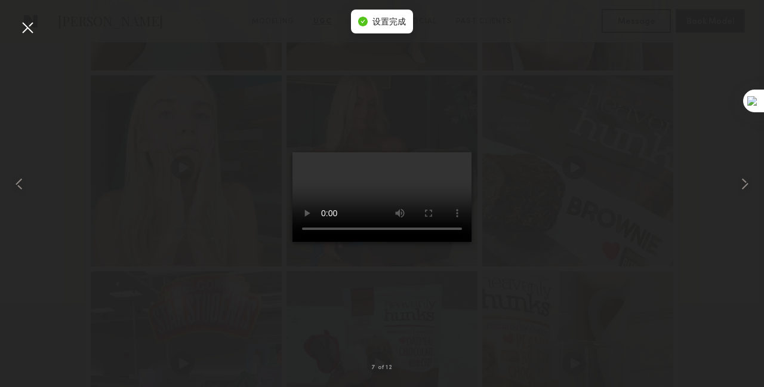
click at [30, 24] on div at bounding box center [27, 27] width 19 height 19
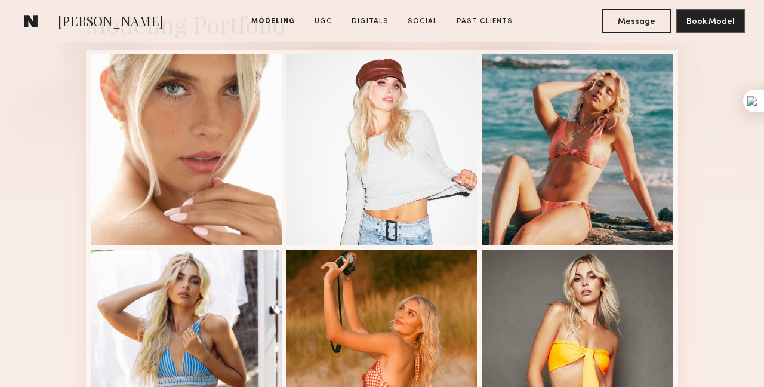
scroll to position [0, 0]
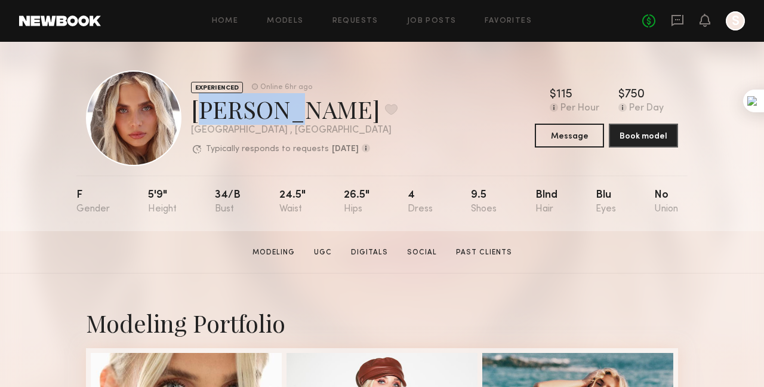
drag, startPoint x: 260, startPoint y: 104, endPoint x: 192, endPoint y: 113, distance: 69.3
click at [192, 113] on div "Allea S. Favorite" at bounding box center [294, 109] width 207 height 32
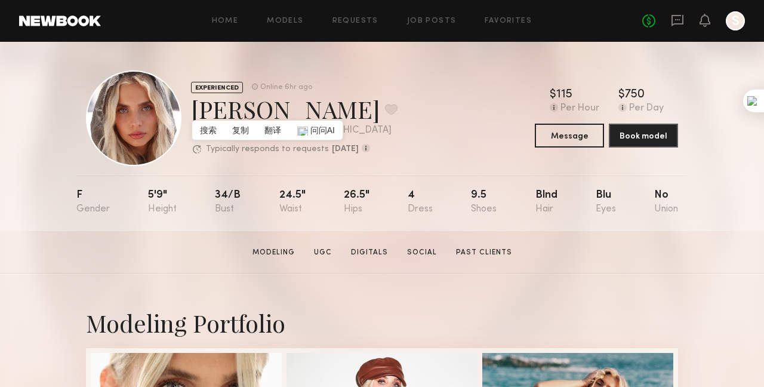
drag, startPoint x: 375, startPoint y: 108, endPoint x: 355, endPoint y: 72, distance: 41.7
click at [375, 107] on div "Allea S. Favorite" at bounding box center [294, 109] width 207 height 32
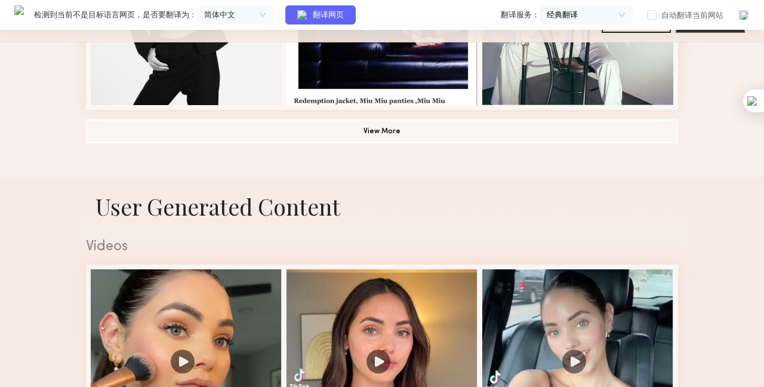
scroll to position [1194, 0]
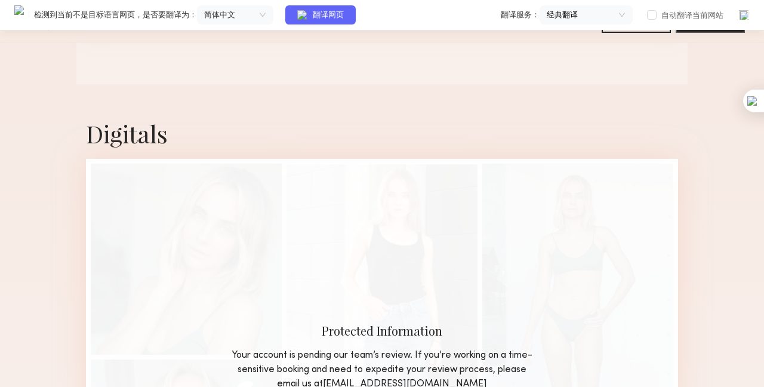
scroll to position [1492, 0]
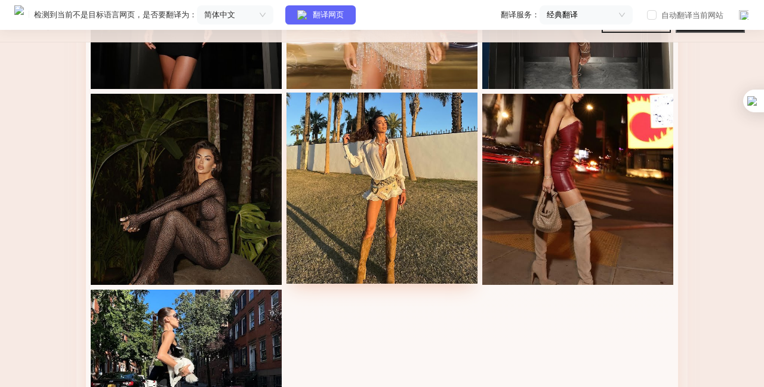
scroll to position [1492, 0]
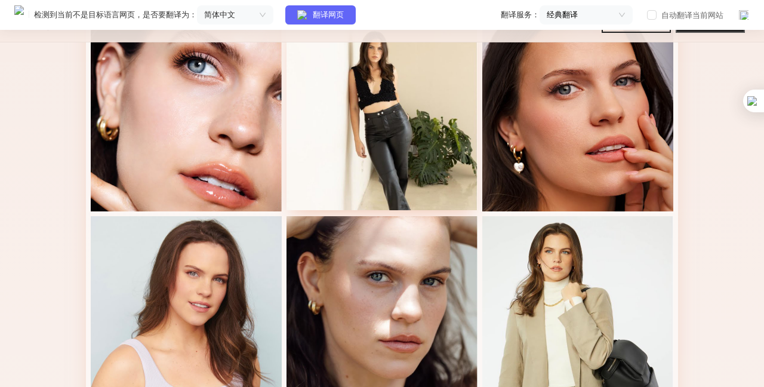
scroll to position [955, 0]
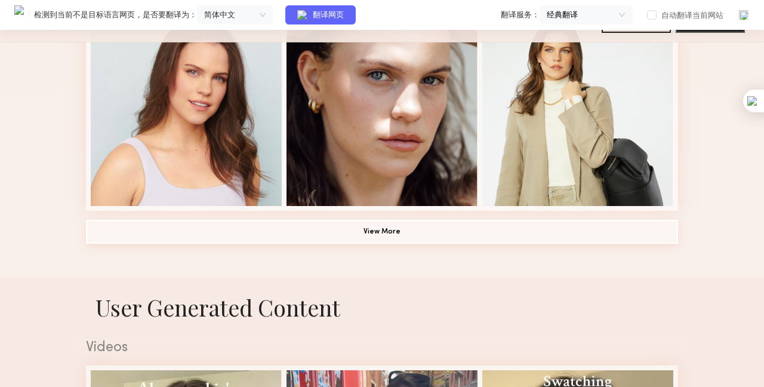
click at [371, 244] on button "View More" at bounding box center [382, 232] width 592 height 24
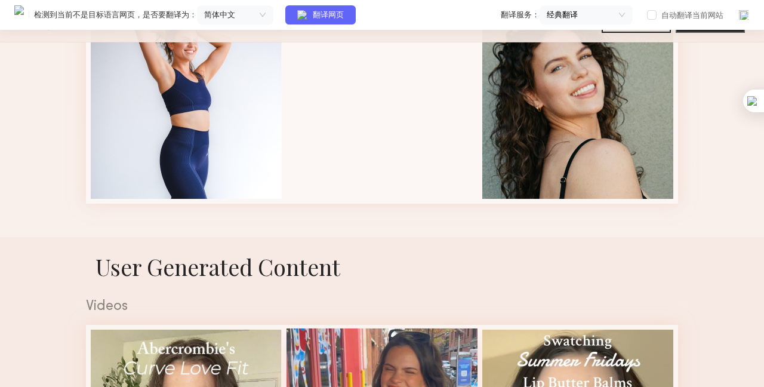
scroll to position [1970, 0]
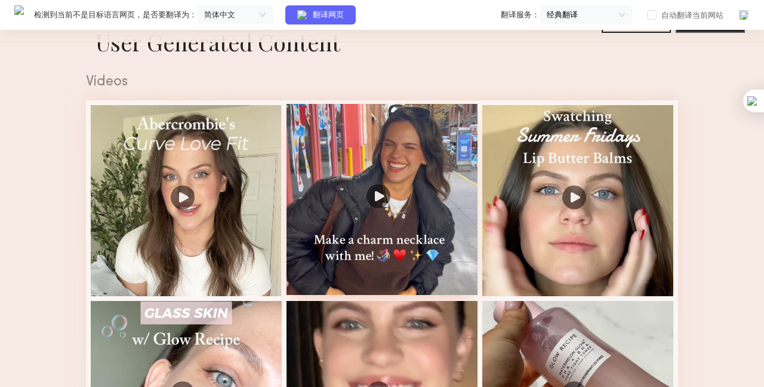
click at [383, 197] on div at bounding box center [382, 199] width 191 height 191
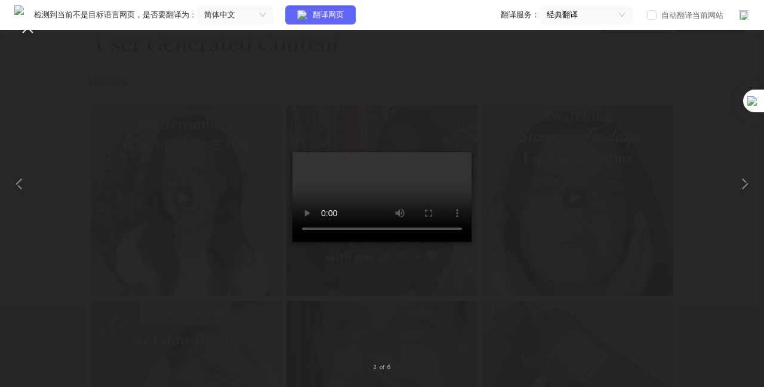
click at [397, 234] on video at bounding box center [382, 197] width 179 height 90
drag, startPoint x: 673, startPoint y: 76, endPoint x: 508, endPoint y: 17, distance: 175.8
click at [672, 76] on div at bounding box center [382, 184] width 764 height 330
click at [215, 246] on div at bounding box center [382, 184] width 764 height 330
click at [26, 31] on div at bounding box center [27, 27] width 19 height 19
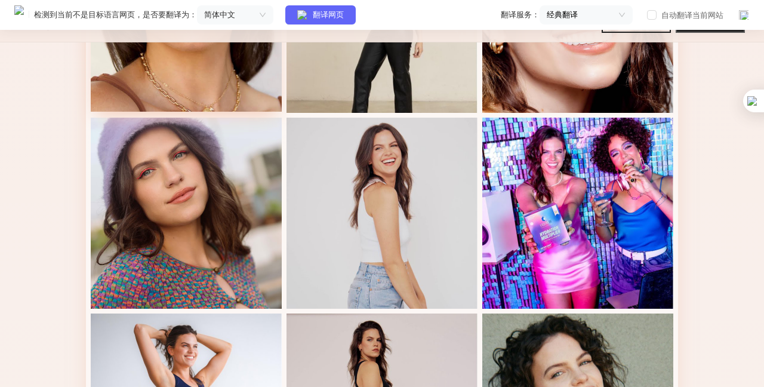
scroll to position [1313, 0]
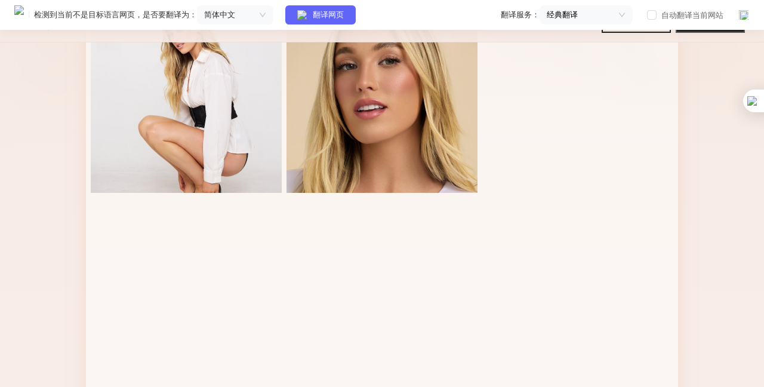
scroll to position [298, 0]
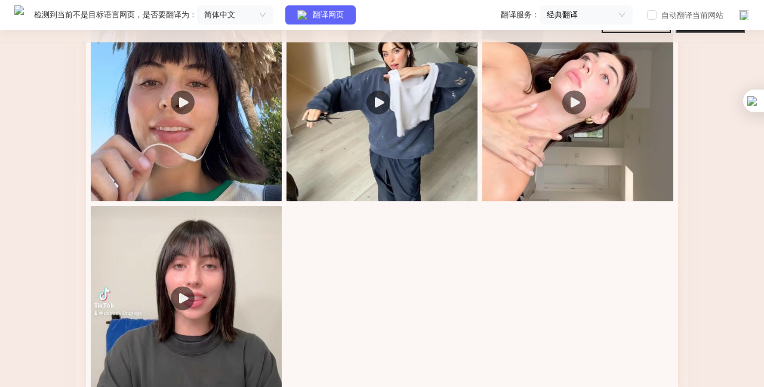
scroll to position [1791, 0]
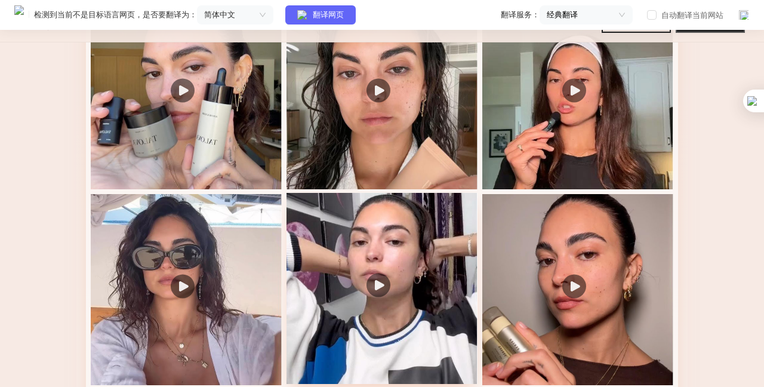
scroll to position [1254, 0]
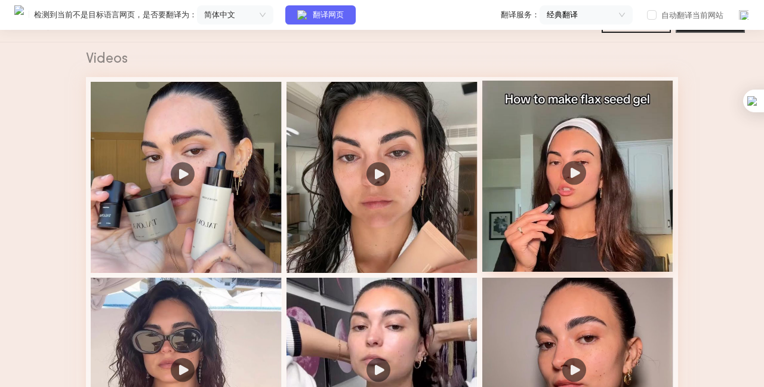
click at [570, 166] on div at bounding box center [577, 176] width 191 height 191
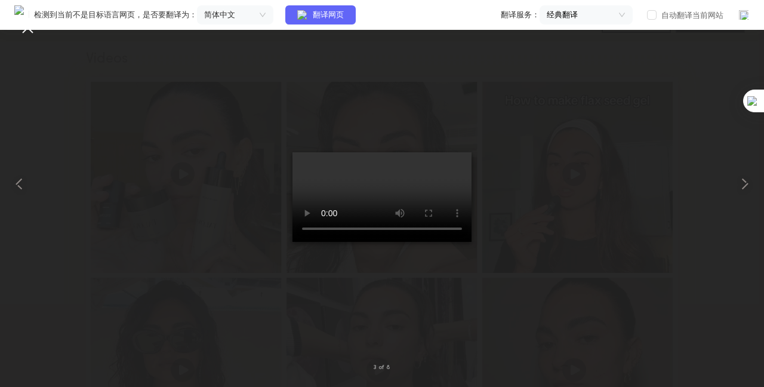
click at [384, 218] on video at bounding box center [382, 197] width 179 height 90
click at [374, 216] on video at bounding box center [382, 197] width 179 height 90
click at [222, 147] on div at bounding box center [382, 184] width 764 height 330
click at [32, 35] on div at bounding box center [27, 27] width 19 height 19
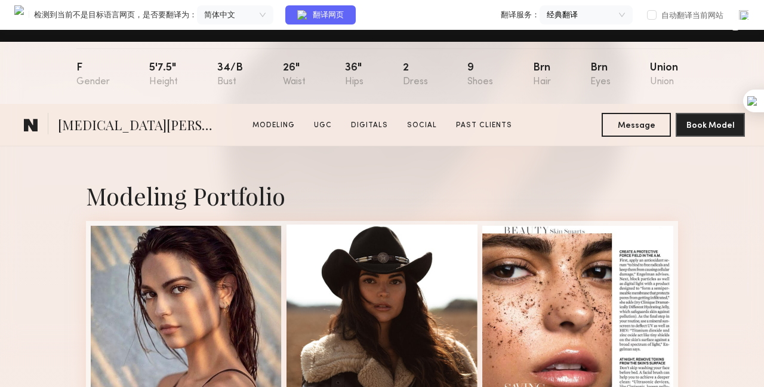
scroll to position [298, 0]
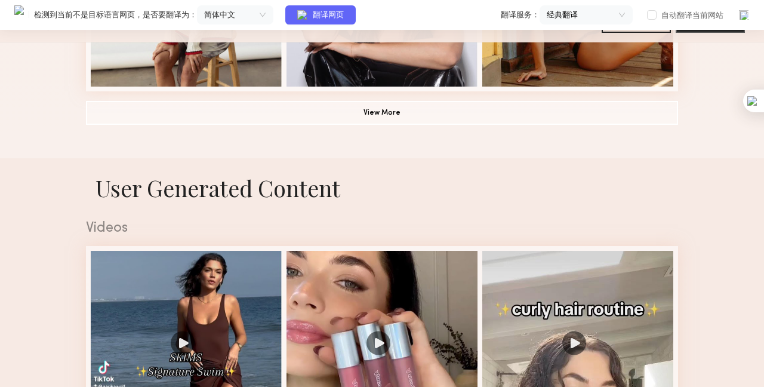
scroll to position [1313, 0]
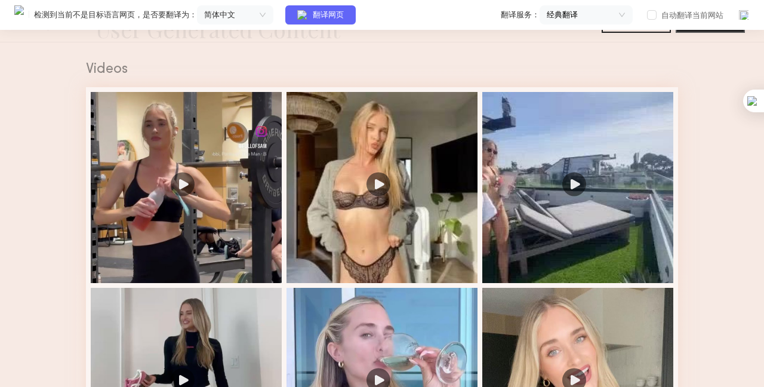
scroll to position [1134, 0]
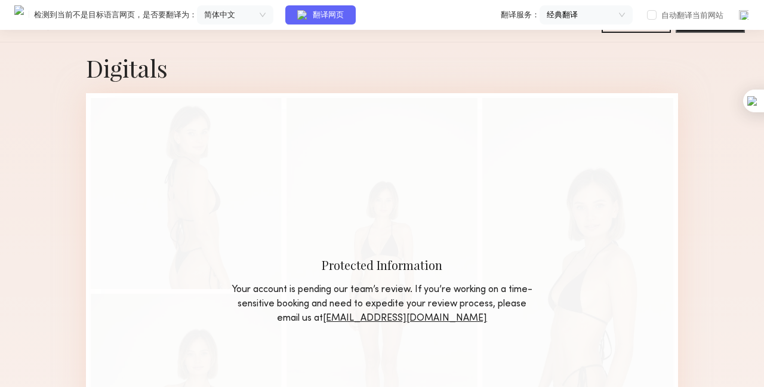
scroll to position [1194, 0]
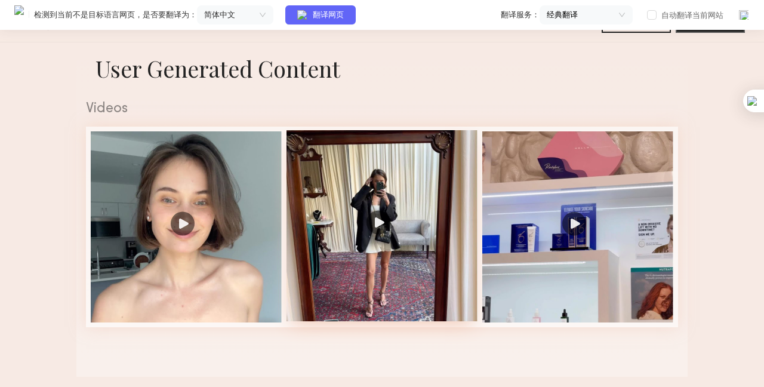
click at [397, 154] on div at bounding box center [382, 225] width 191 height 191
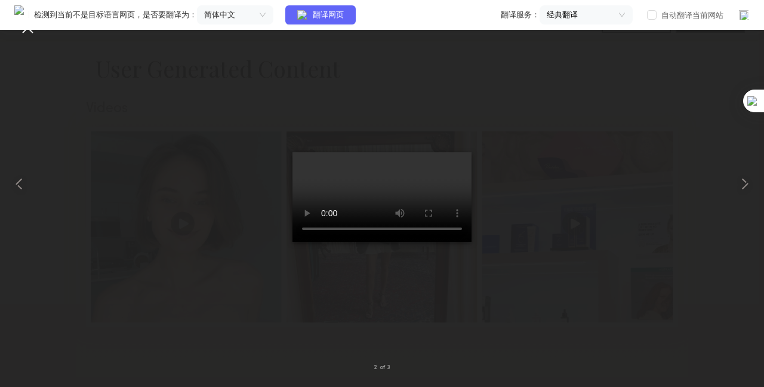
click at [164, 140] on div at bounding box center [382, 184] width 764 height 330
click at [32, 29] on div "检测到当前不是目标语言网页，是否要翻译为： 简体中文 翻译网页 翻译服务： 经典翻译 自动翻译当前网站" at bounding box center [382, 15] width 764 height 30
click at [27, 32] on div at bounding box center [27, 27] width 19 height 19
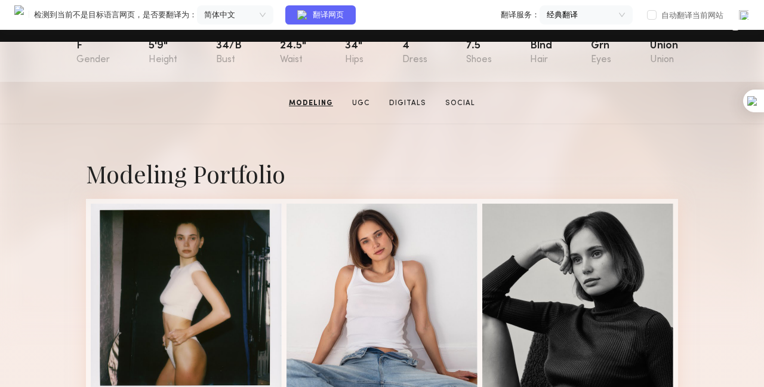
scroll to position [0, 0]
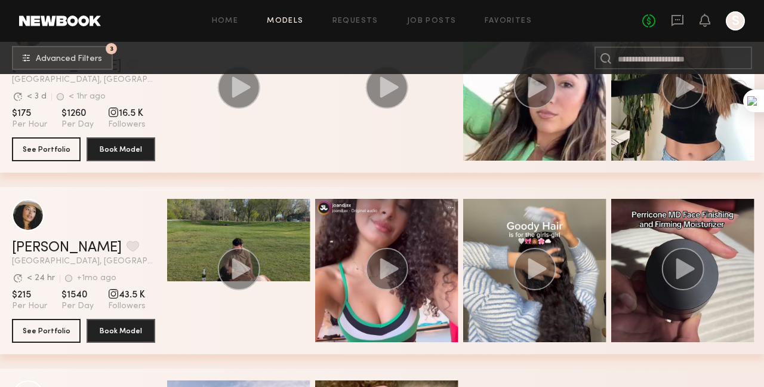
scroll to position [25494, 0]
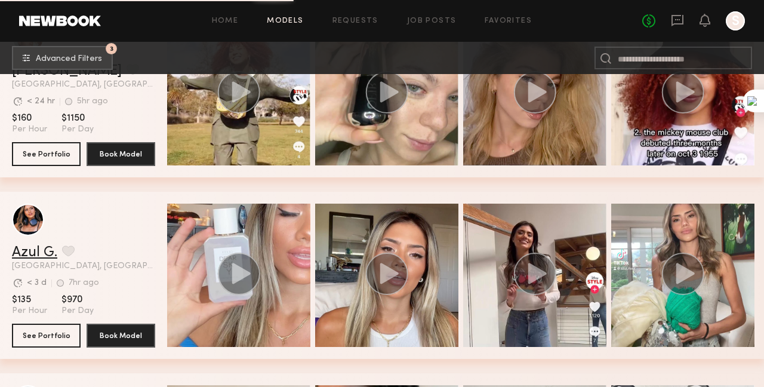
click at [42, 260] on link "Azul G." at bounding box center [34, 252] width 45 height 14
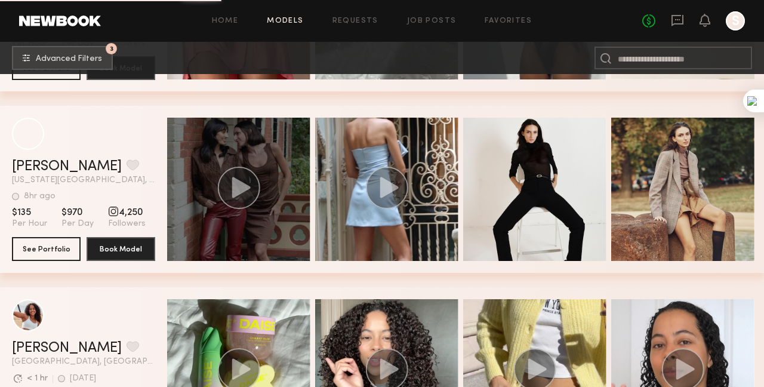
scroll to position [32593, 0]
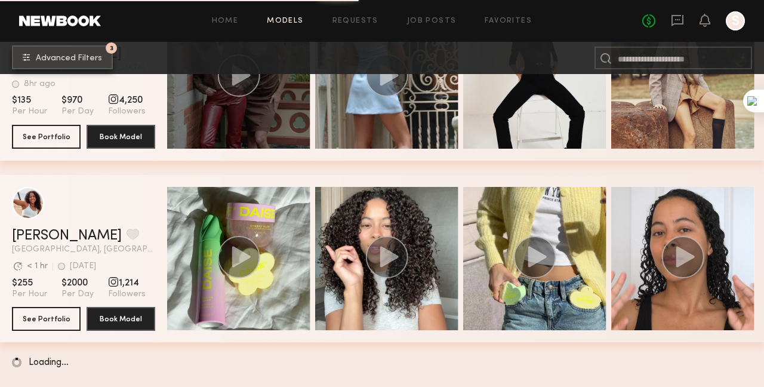
click at [89, 66] on button "3 Advanced Filters" at bounding box center [62, 57] width 101 height 24
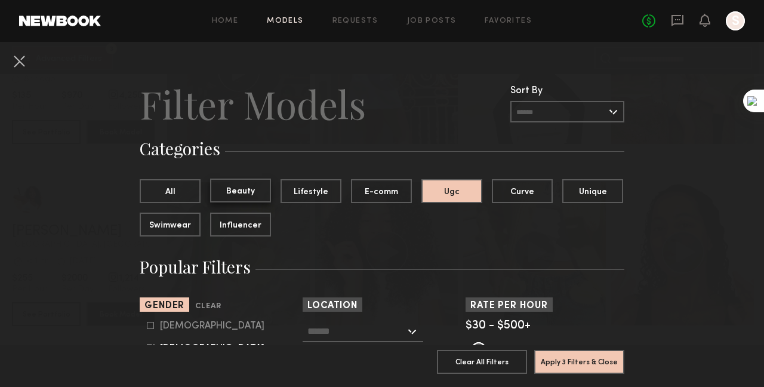
click at [226, 197] on button "Beauty" at bounding box center [240, 190] width 61 height 24
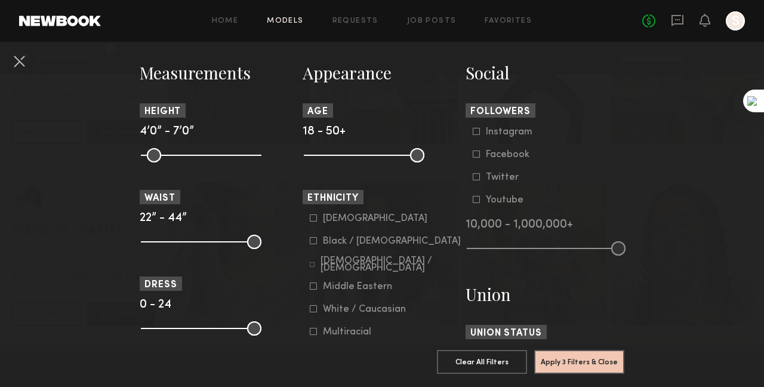
scroll to position [537, 0]
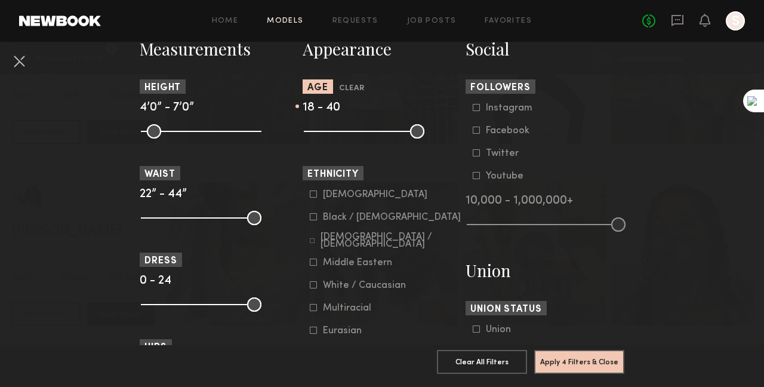
drag, startPoint x: 412, startPoint y: 135, endPoint x: 383, endPoint y: 135, distance: 28.7
type input "**"
click at [383, 135] on input "range" at bounding box center [364, 131] width 121 height 14
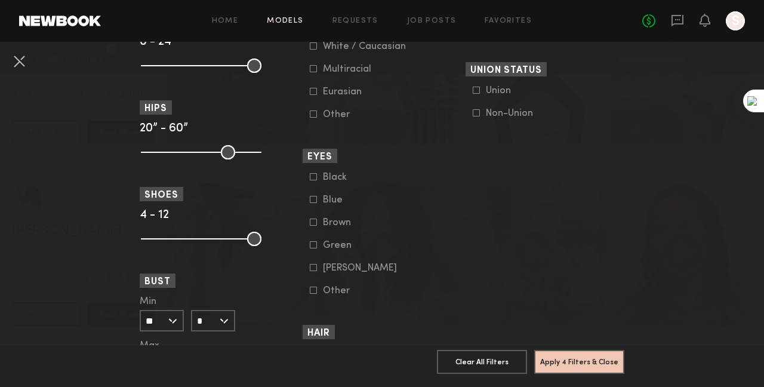
scroll to position [1004, 0]
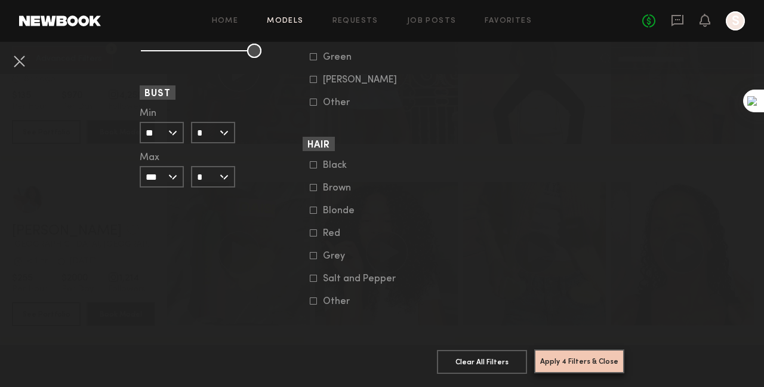
click at [601, 359] on button "Apply 4 Filters & Close" at bounding box center [579, 361] width 90 height 24
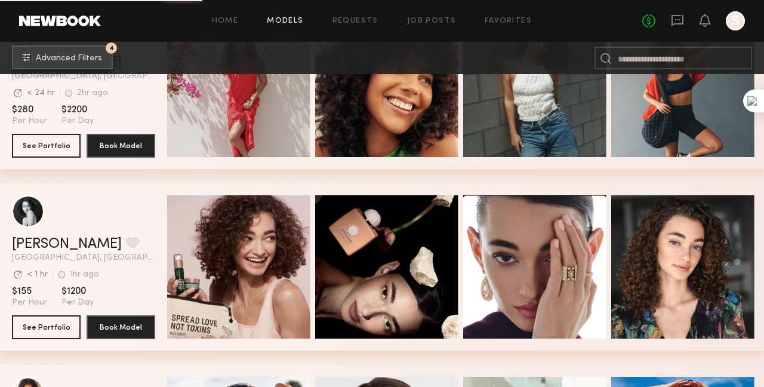
scroll to position [2105, 0]
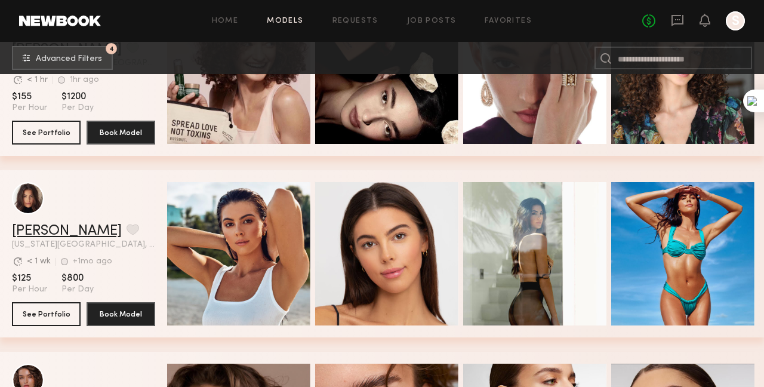
click at [55, 238] on link "[PERSON_NAME]" at bounding box center [67, 231] width 110 height 14
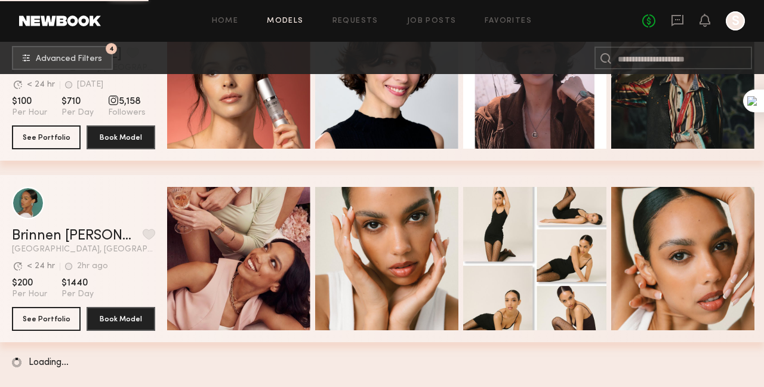
scroll to position [4104, 0]
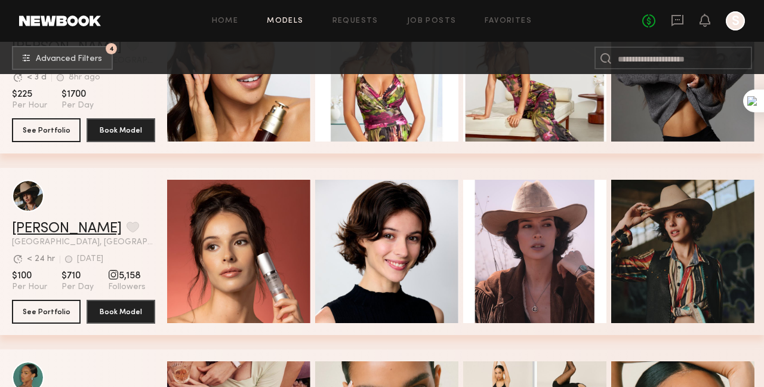
click at [53, 234] on link "McKenna M." at bounding box center [67, 228] width 110 height 14
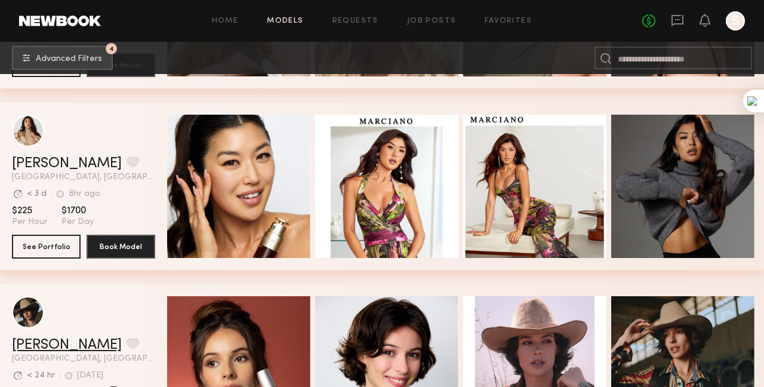
scroll to position [3984, 0]
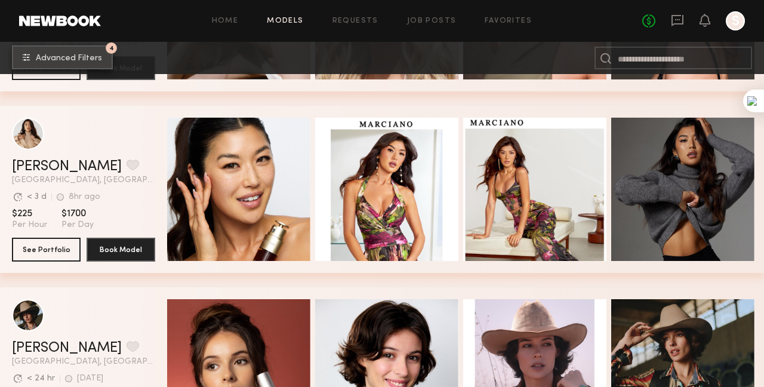
click at [78, 45] on nb-browse-subheader "4 Advanced Filters 4" at bounding box center [382, 58] width 764 height 32
click at [84, 59] on span "Advanced Filters" at bounding box center [69, 58] width 66 height 8
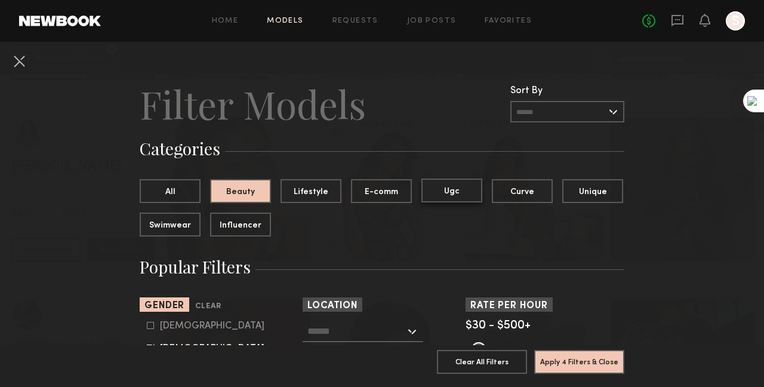
click at [469, 195] on button "Ugc" at bounding box center [451, 190] width 61 height 24
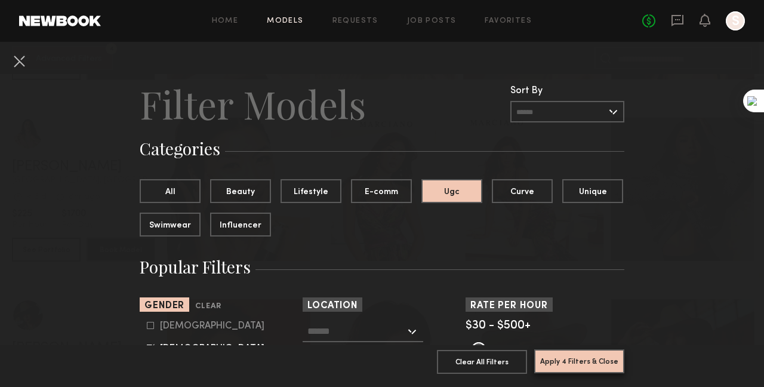
click at [586, 362] on button "Apply 4 Filters & Close" at bounding box center [579, 361] width 90 height 24
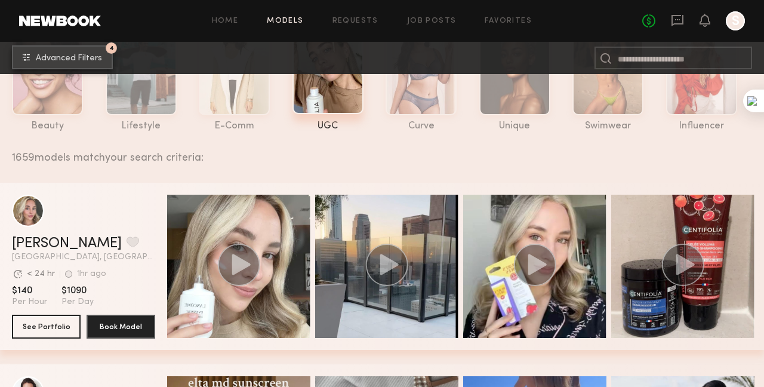
scroll to position [179, 0]
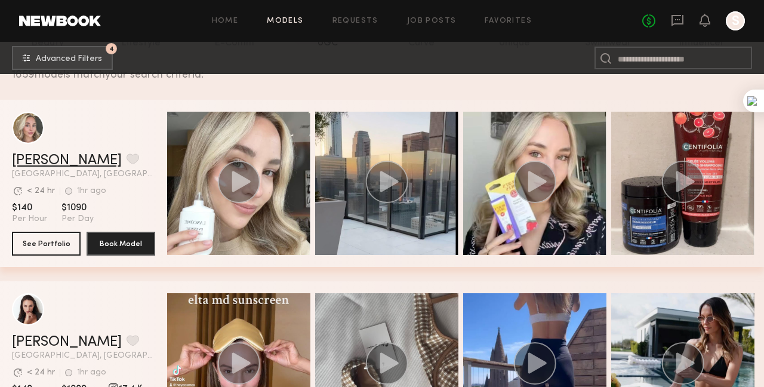
click at [46, 165] on link "Kateryna O." at bounding box center [67, 160] width 110 height 14
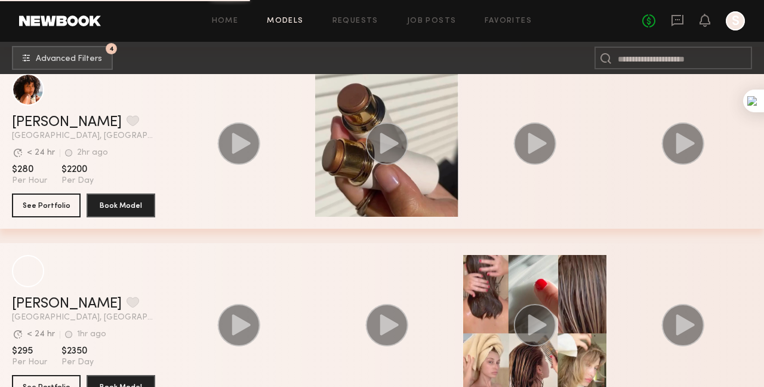
scroll to position [2105, 0]
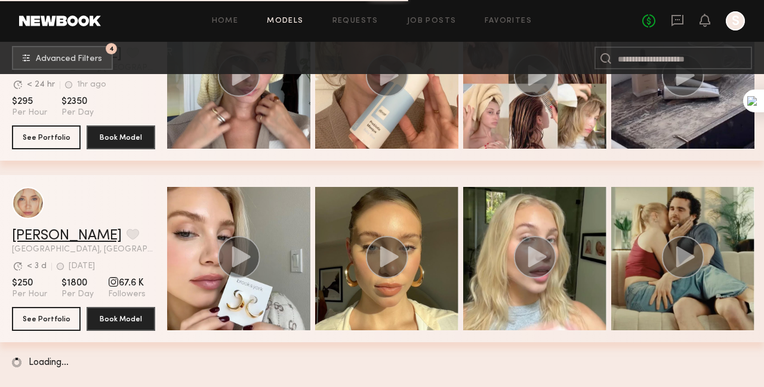
click at [59, 238] on link "[PERSON_NAME]" at bounding box center [67, 236] width 110 height 14
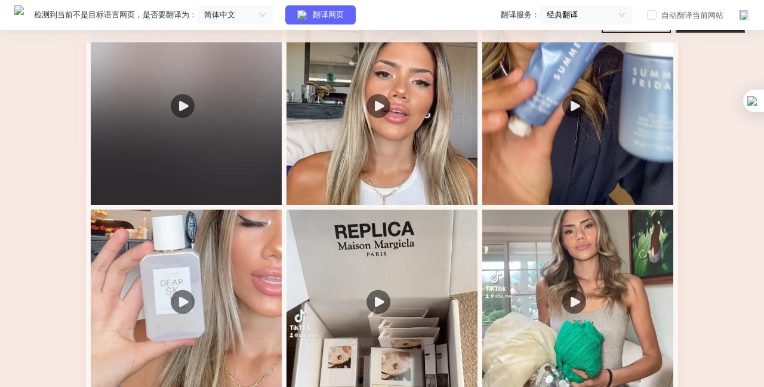
scroll to position [1552, 0]
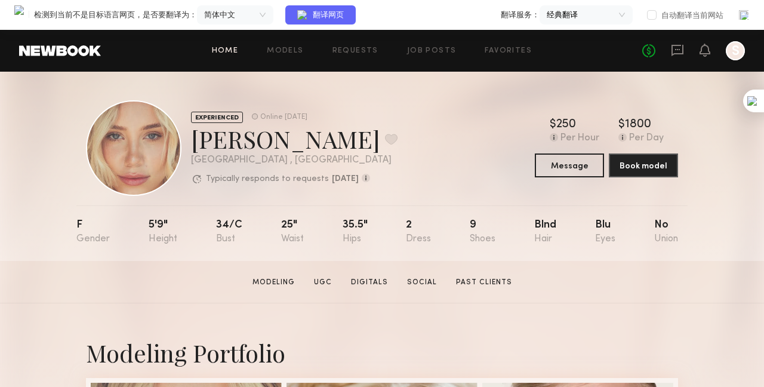
click at [220, 48] on link "Home" at bounding box center [225, 51] width 27 height 8
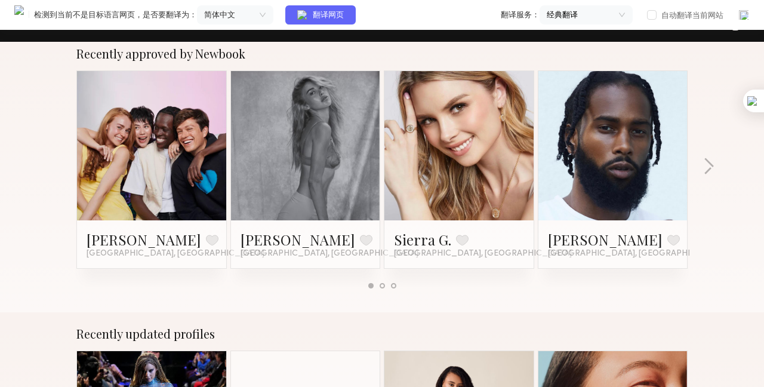
scroll to position [478, 0]
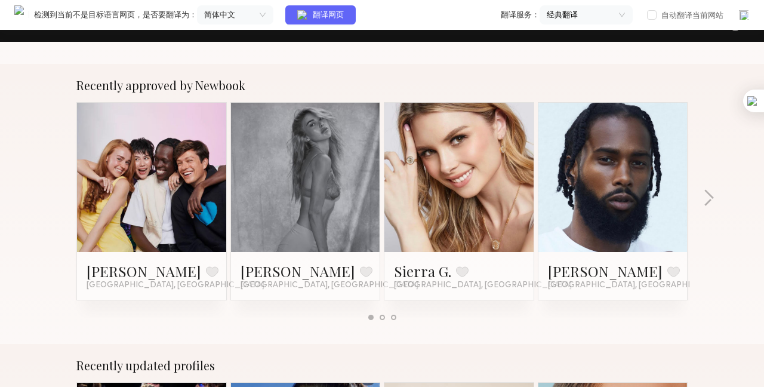
click at [485, 227] on link at bounding box center [459, 177] width 73 height 149
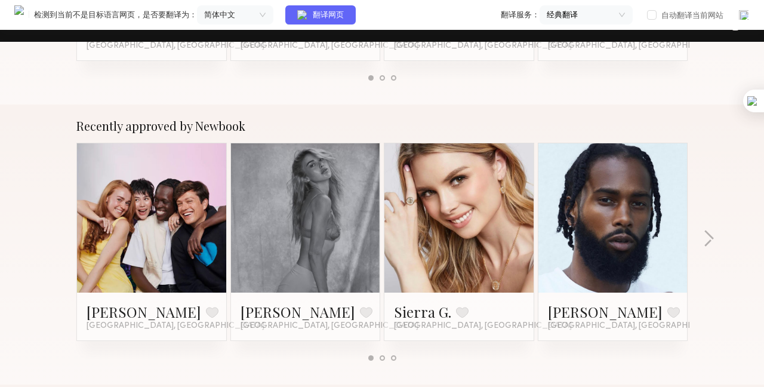
scroll to position [418, 0]
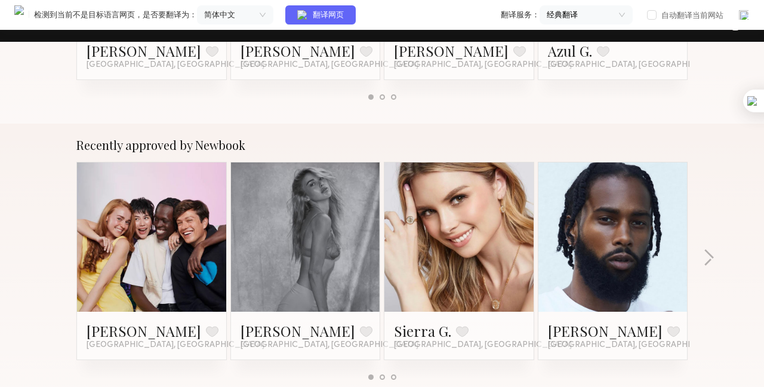
click at [325, 233] on link at bounding box center [305, 236] width 73 height 149
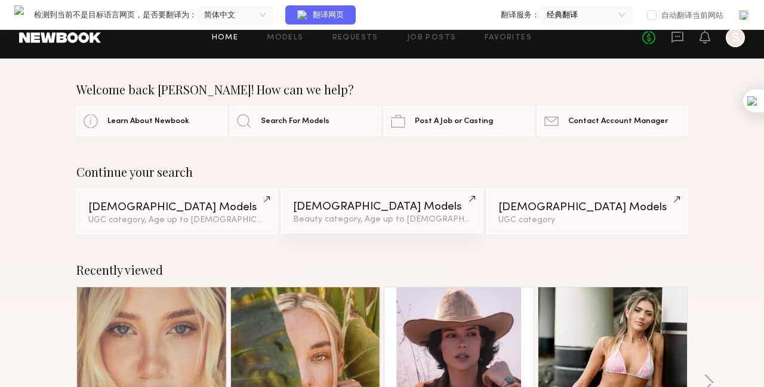
scroll to position [0, 0]
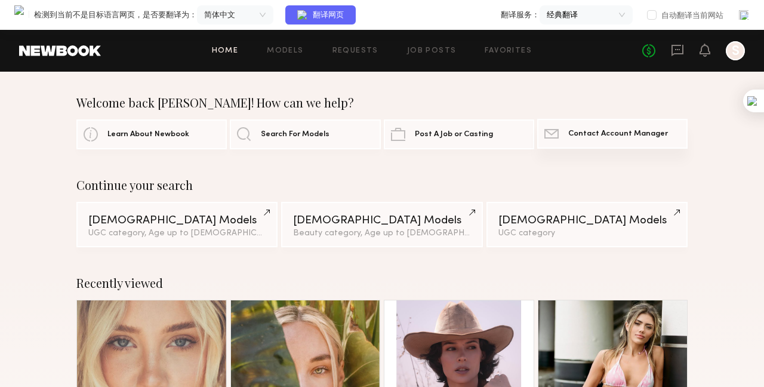
click at [584, 133] on span "Contact Account Manager" at bounding box center [618, 134] width 100 height 8
click at [609, 136] on span "Contact Account Manager" at bounding box center [618, 134] width 100 height 8
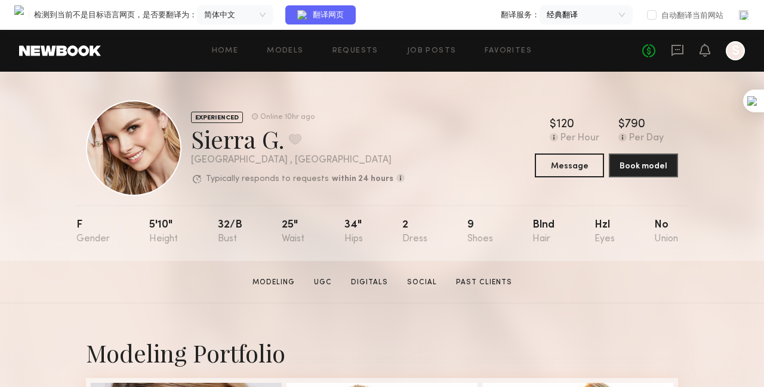
drag, startPoint x: 255, startPoint y: 129, endPoint x: 282, endPoint y: 129, distance: 27.5
click at [282, 129] on div "EXPERIENCED Online 10hr ago Sierra G. Favorite [GEOGRAPHIC_DATA] , [GEOGRAPHIC_…" at bounding box center [245, 148] width 319 height 96
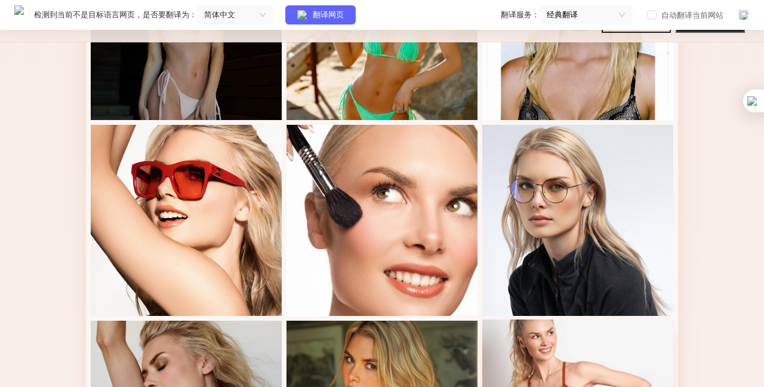
scroll to position [716, 0]
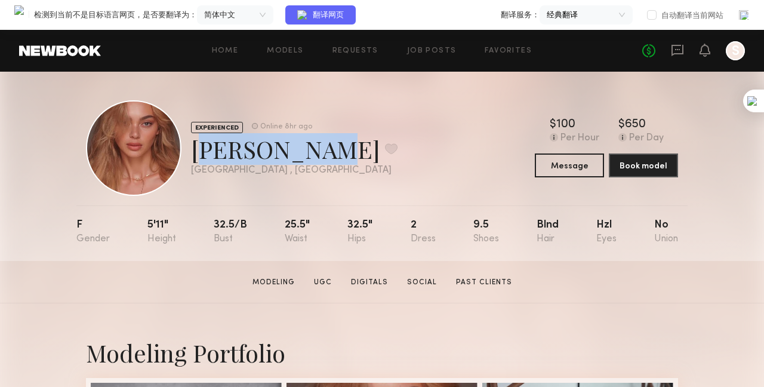
drag, startPoint x: 306, startPoint y: 148, endPoint x: 190, endPoint y: 148, distance: 115.8
click at [190, 148] on div "EXPERIENCED Online 8hr ago Johanna C. Favorite Miami , FL Online 8hr ago" at bounding box center [242, 148] width 312 height 96
copy div "Johanna C."
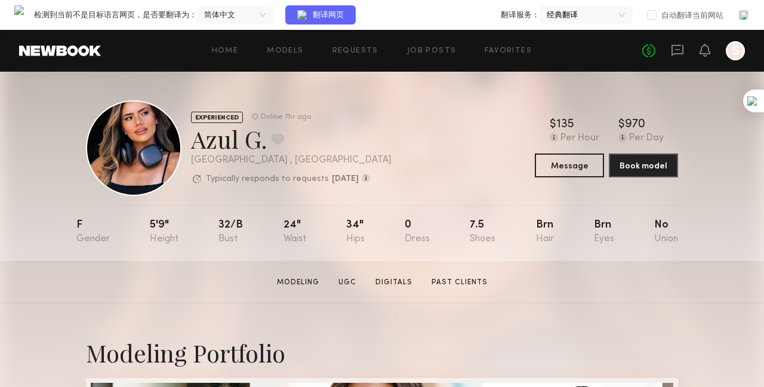
click at [264, 144] on div "Azul G. Favorite" at bounding box center [291, 139] width 201 height 32
drag, startPoint x: 269, startPoint y: 143, endPoint x: 186, endPoint y: 144, distance: 83.6
click at [186, 144] on div "EXPERIENCED Online 7hr ago Azul G. Favorite [GEOGRAPHIC_DATA] , [GEOGRAPHIC_DAT…" at bounding box center [239, 148] width 306 height 96
drag, startPoint x: 186, startPoint y: 144, endPoint x: 266, endPoint y: 141, distance: 80.0
click at [266, 141] on div "EXPERIENCED Online 7hr ago Azul G. Favorite Los Angeles , CA Typically responds…" at bounding box center [239, 148] width 306 height 96
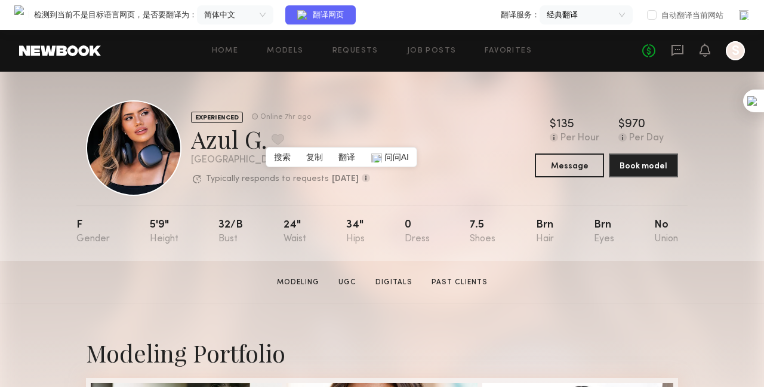
click at [261, 149] on div "Azul G. Favorite" at bounding box center [291, 139] width 201 height 32
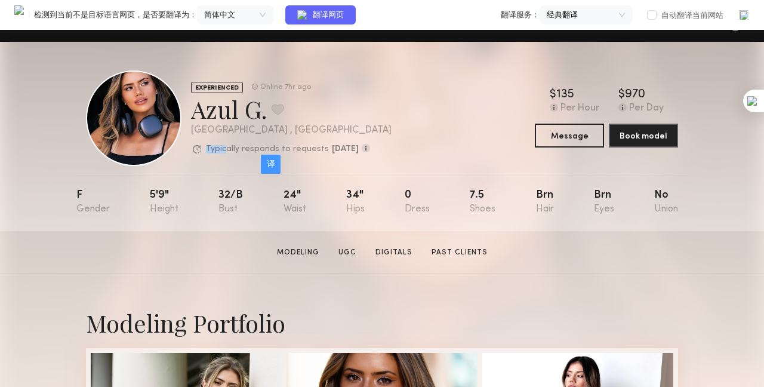
drag, startPoint x: 193, startPoint y: 138, endPoint x: 223, endPoint y: 140, distance: 29.9
click at [223, 140] on div "EXPERIENCED Online 7hr ago Azul G. Favorite Los Angeles , CA Typically responds…" at bounding box center [291, 118] width 201 height 74
click at [258, 112] on div "Azul G. Favorite" at bounding box center [291, 109] width 201 height 32
drag, startPoint x: 269, startPoint y: 117, endPoint x: 191, endPoint y: 115, distance: 77.6
click at [191, 115] on div "Azul G. Favorite" at bounding box center [291, 109] width 201 height 32
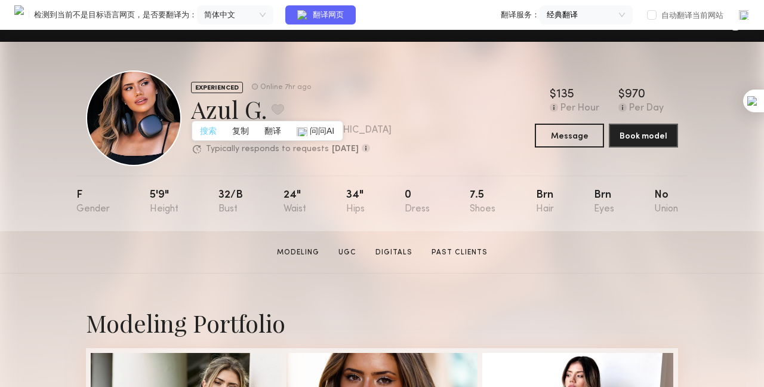
copy div "Azul G."
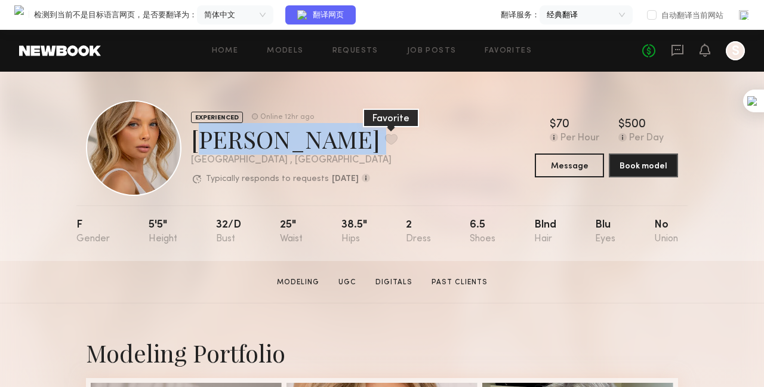
drag, startPoint x: 0, startPoint y: 0, endPoint x: 316, endPoint y: 131, distance: 342.6
click at [316, 131] on div "Veronika V. Favorite" at bounding box center [294, 139] width 207 height 32
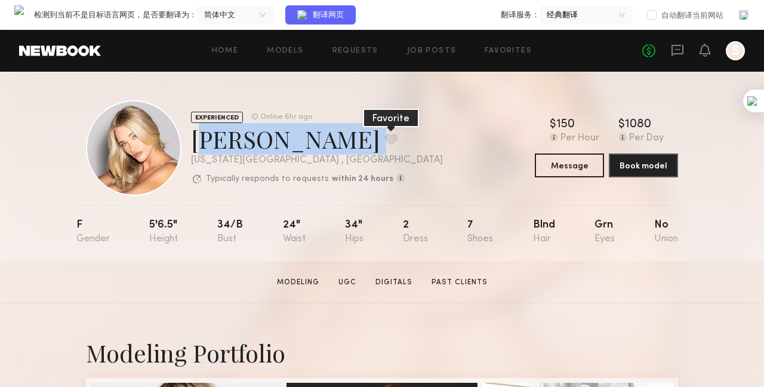
drag, startPoint x: 191, startPoint y: 141, endPoint x: 272, endPoint y: 136, distance: 80.7
click at [272, 136] on div "[PERSON_NAME] Favorite" at bounding box center [317, 139] width 252 height 32
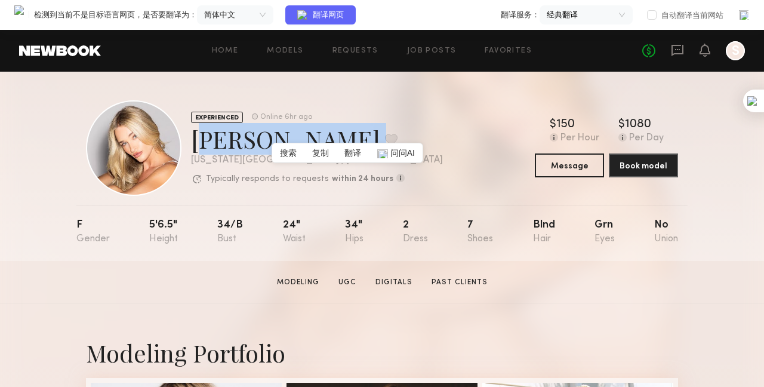
copy div "[PERSON_NAME] Favorite"
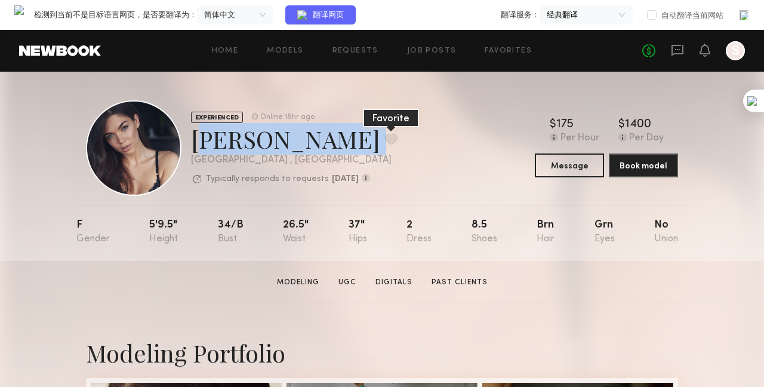
drag, startPoint x: 195, startPoint y: 139, endPoint x: 295, endPoint y: 134, distance: 100.4
click at [295, 134] on div "[PERSON_NAME] Favorite" at bounding box center [294, 139] width 207 height 32
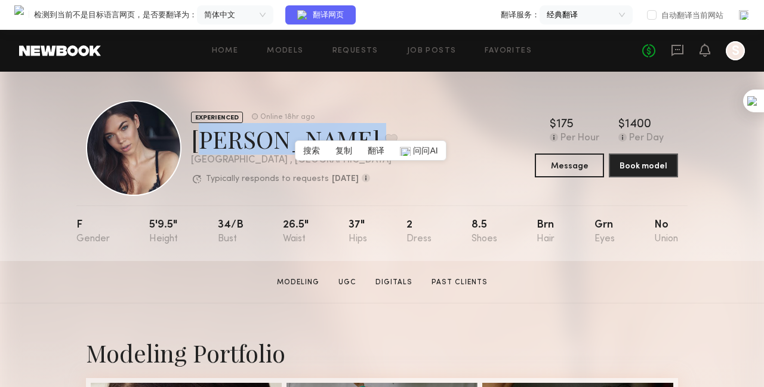
copy div "[PERSON_NAME] Favorite"
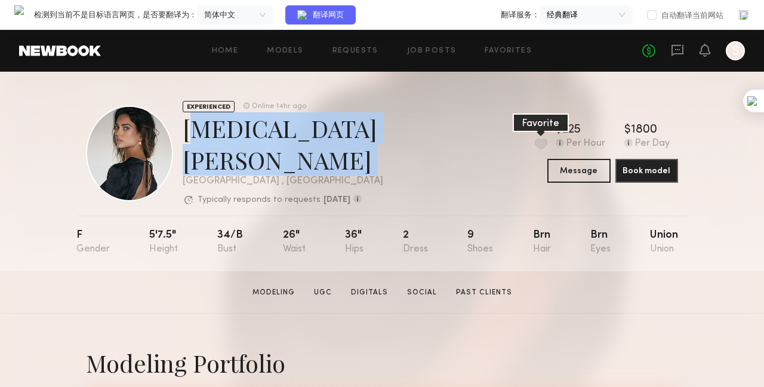
drag, startPoint x: 190, startPoint y: 137, endPoint x: 275, endPoint y: 142, distance: 85.5
click at [275, 142] on div "EXPERIENCED Online 14hr ago Kyra S. Favorite Los Angeles , CA Typically respond…" at bounding box center [316, 153] width 461 height 106
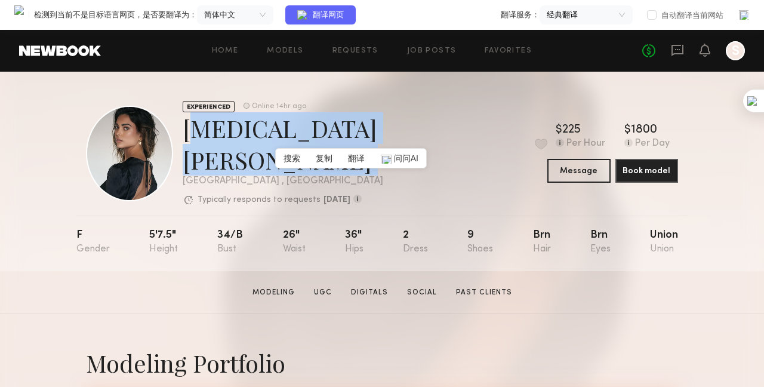
copy div "Kyra S. Favorite"
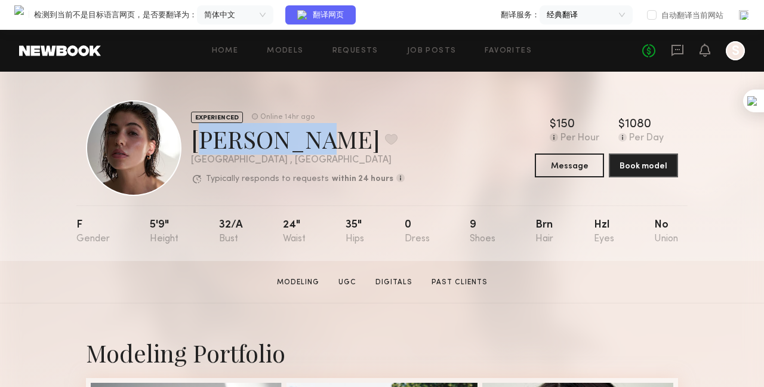
drag, startPoint x: 186, startPoint y: 141, endPoint x: 288, endPoint y: 137, distance: 102.1
click at [288, 137] on div "EXPERIENCED Online 14hr ago Kelsey H. Favorite Los Angeles , CA Typically respo…" at bounding box center [245, 148] width 319 height 96
copy div "Kelsey H."
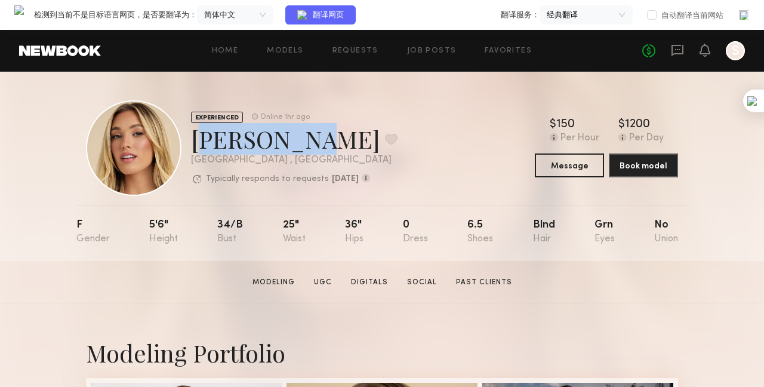
drag, startPoint x: 194, startPoint y: 140, endPoint x: 292, endPoint y: 137, distance: 97.9
click at [292, 137] on div "Hailey M. Favorite" at bounding box center [294, 139] width 207 height 32
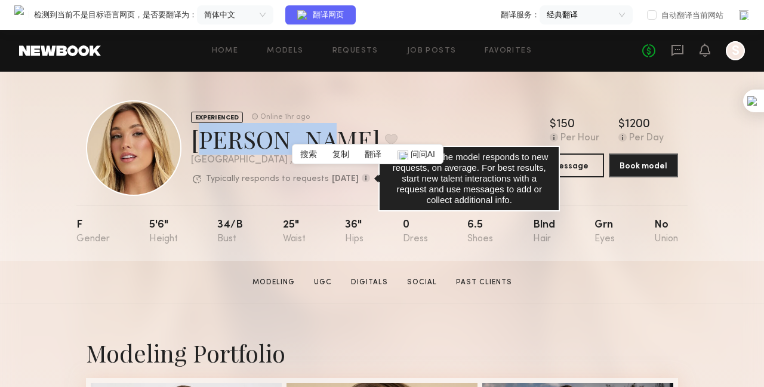
copy div "Hailey M."
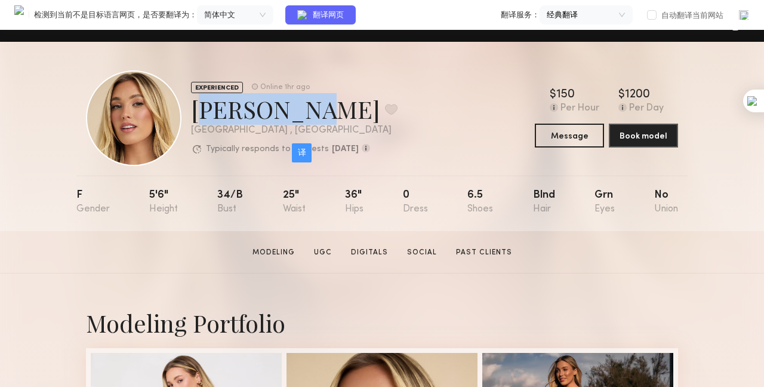
copy div "Hailey M."
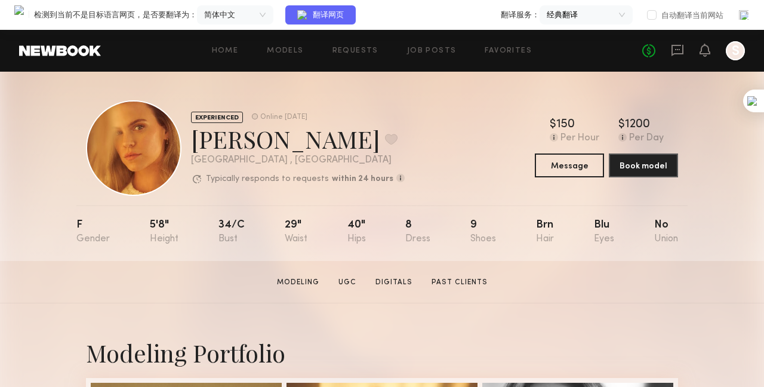
drag, startPoint x: 255, startPoint y: 145, endPoint x: 203, endPoint y: 140, distance: 52.7
click at [209, 146] on div "[PERSON_NAME] Favorite" at bounding box center [298, 139] width 214 height 32
drag, startPoint x: 190, startPoint y: 135, endPoint x: 251, endPoint y: 140, distance: 60.5
click at [251, 140] on div "EXPERIENCED Online [DATE] [PERSON_NAME] Favorite [GEOGRAPHIC_DATA] , [GEOGRAPHI…" at bounding box center [245, 148] width 319 height 96
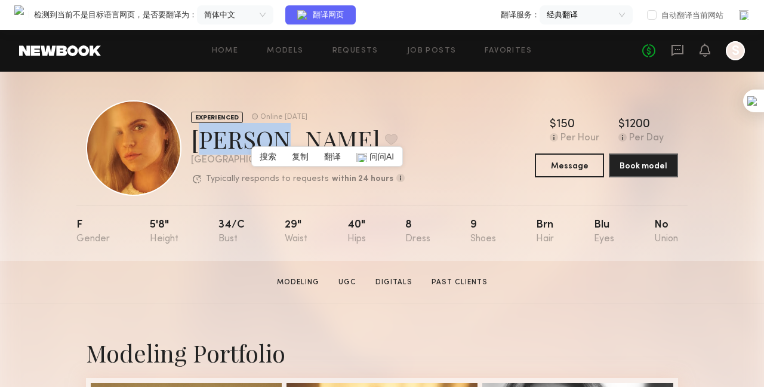
copy div "[PERSON_NAME]"
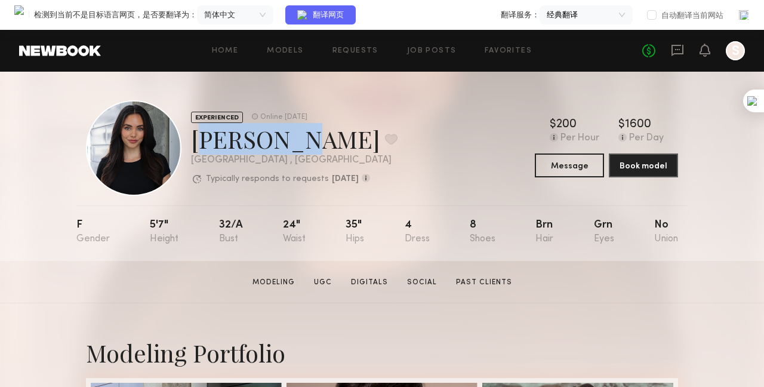
drag, startPoint x: 198, startPoint y: 146, endPoint x: 277, endPoint y: 148, distance: 78.8
click at [277, 148] on div "Haley A. Favorite" at bounding box center [294, 139] width 207 height 32
copy div "Haley A."
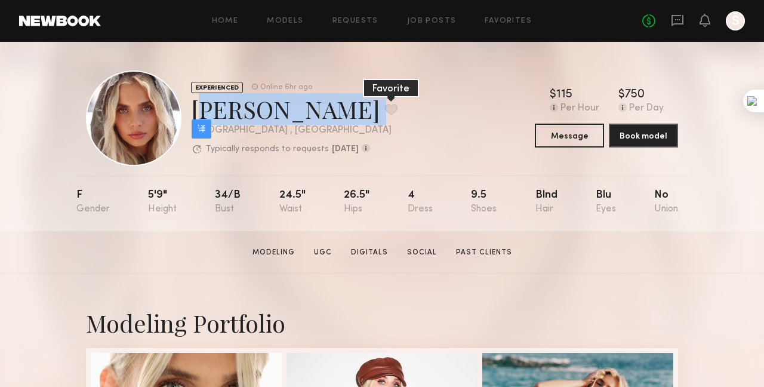
drag, startPoint x: 187, startPoint y: 109, endPoint x: 273, endPoint y: 106, distance: 85.4
click at [273, 106] on div "EXPERIENCED Online 6hr ago Allea S. Favorite Los Angeles , CA Typically respond…" at bounding box center [242, 118] width 312 height 96
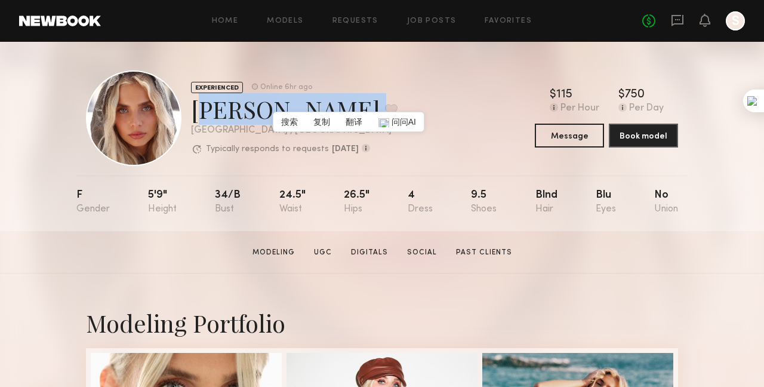
copy div "Allea S. Favorite"
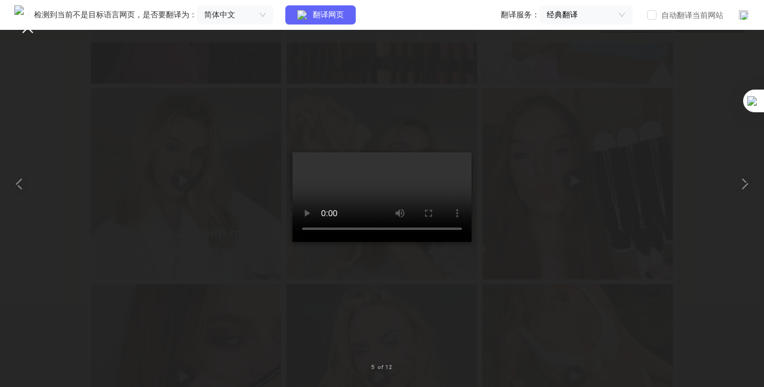
scroll to position [1433, 0]
click at [29, 35] on div at bounding box center [27, 27] width 19 height 19
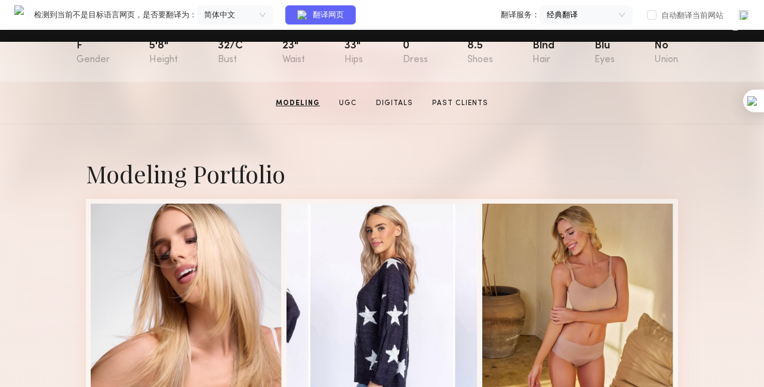
scroll to position [0, 0]
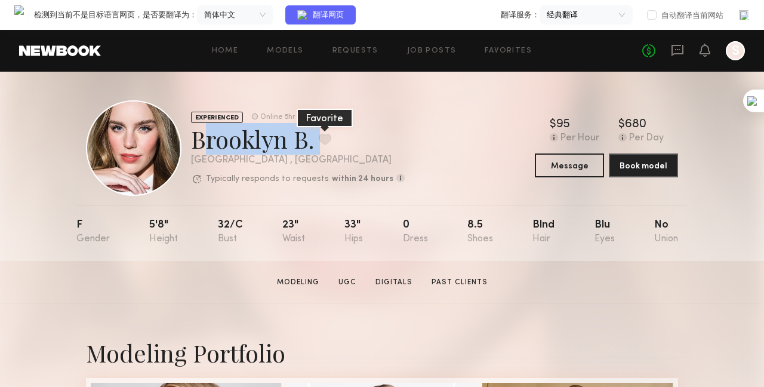
drag, startPoint x: 191, startPoint y: 138, endPoint x: 316, endPoint y: 138, distance: 125.4
click at [316, 138] on div "Brooklyn B. Favorite" at bounding box center [298, 139] width 214 height 32
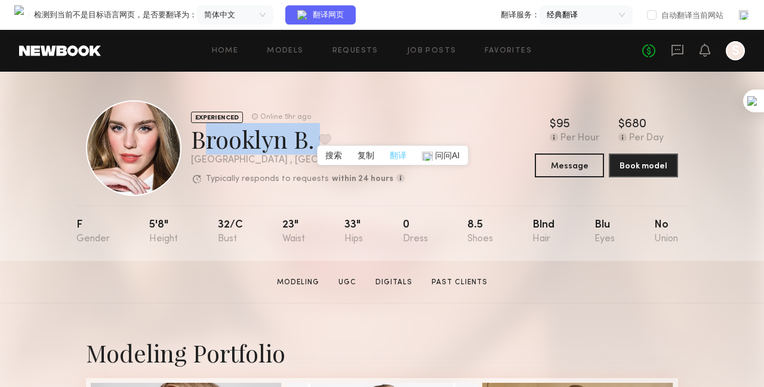
copy div "Brooklyn B. Favorite"
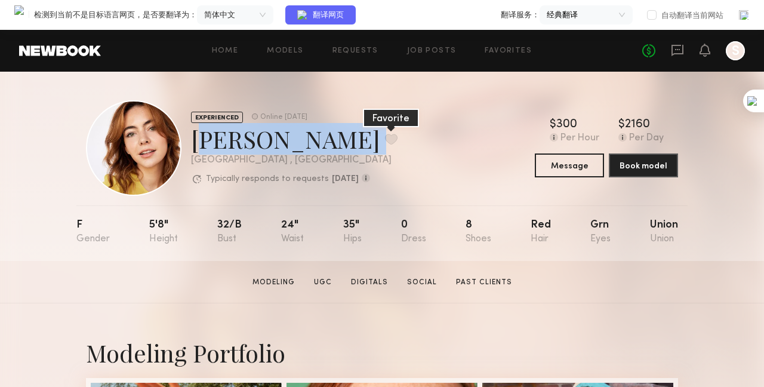
drag, startPoint x: 193, startPoint y: 138, endPoint x: 296, endPoint y: 138, distance: 103.3
click at [296, 138] on div "[PERSON_NAME] Favorite" at bounding box center [294, 139] width 207 height 32
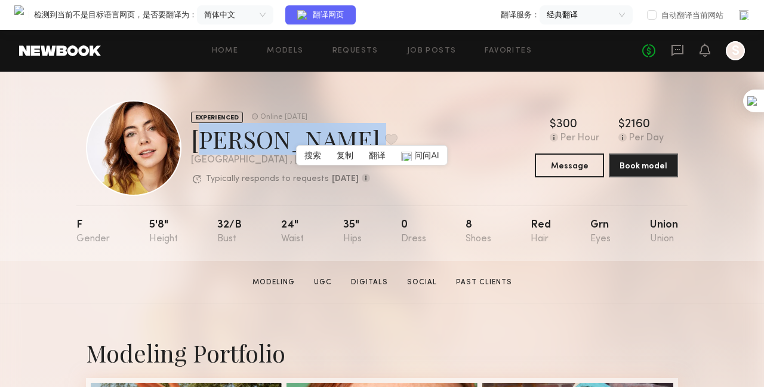
copy div "[PERSON_NAME] Favorite"
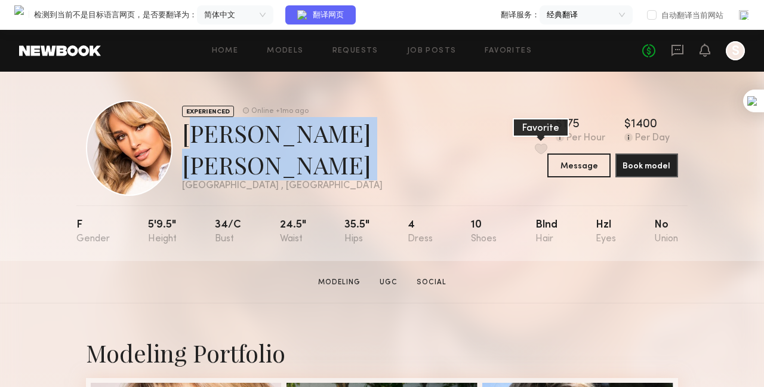
drag, startPoint x: 197, startPoint y: 149, endPoint x: 378, endPoint y: 145, distance: 181.5
click at [378, 145] on div "[PERSON_NAME] [PERSON_NAME] Favorite" at bounding box center [364, 148] width 365 height 63
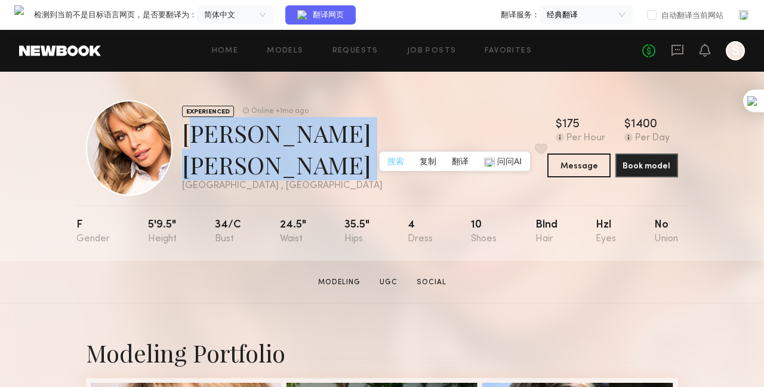
copy div "[PERSON_NAME] [PERSON_NAME] Favorite"
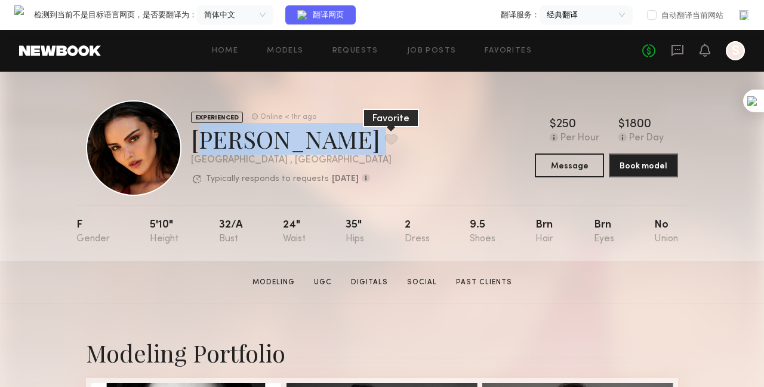
drag, startPoint x: 190, startPoint y: 139, endPoint x: 306, endPoint y: 137, distance: 115.2
click at [306, 137] on div "EXPERIENCED Online < 1hr ago [PERSON_NAME] Favorite [GEOGRAPHIC_DATA] , [GEOGRA…" at bounding box center [242, 148] width 312 height 96
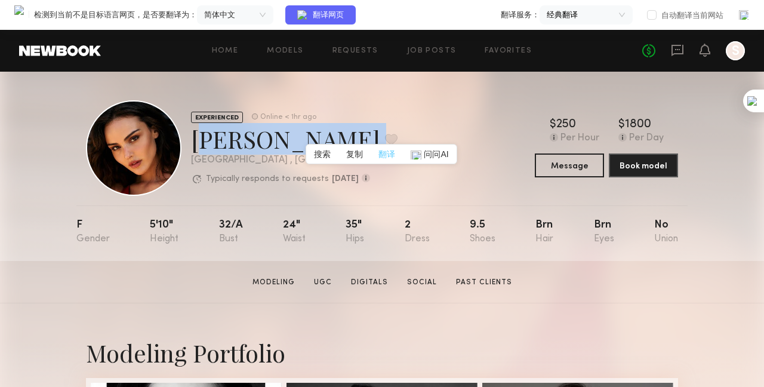
copy div "[PERSON_NAME] Favorite"
